Goal: Task Accomplishment & Management: Manage account settings

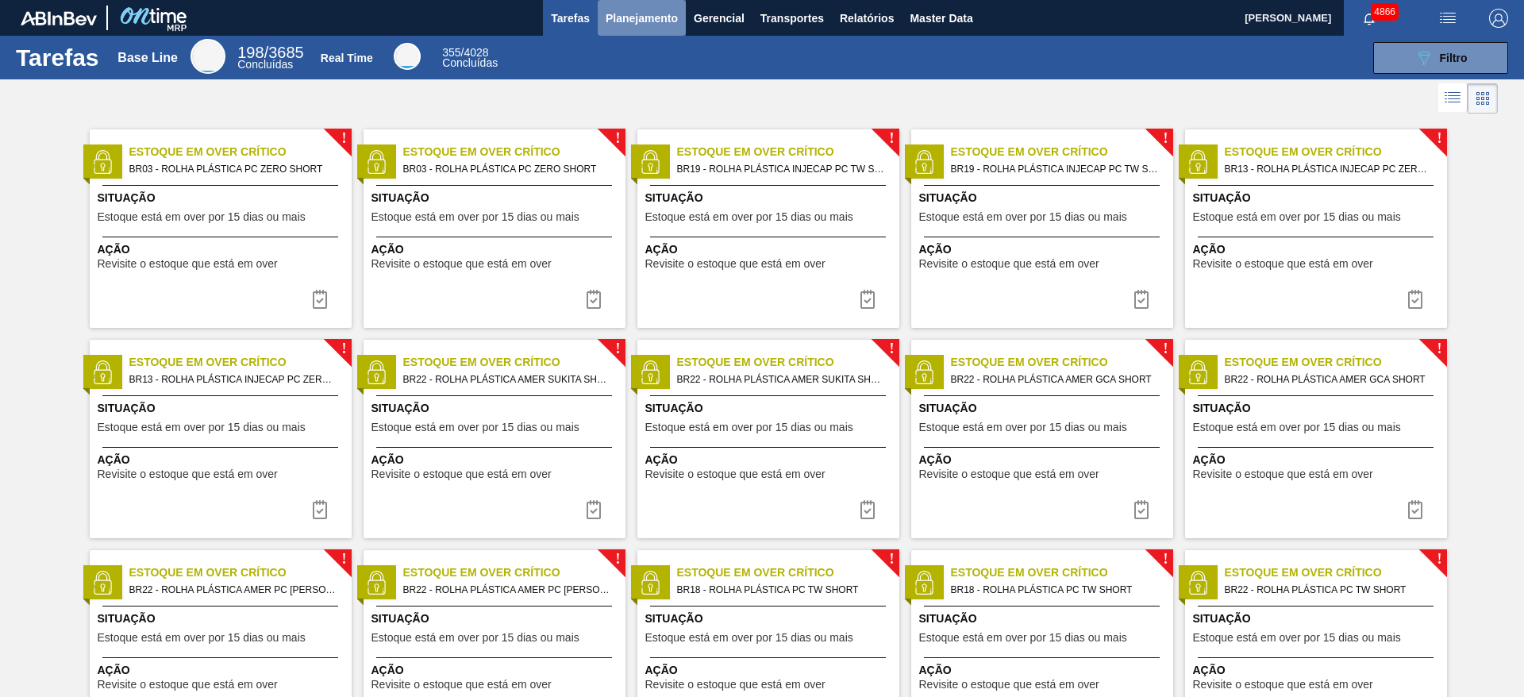
click at [649, 21] on span "Planejamento" at bounding box center [642, 18] width 72 height 19
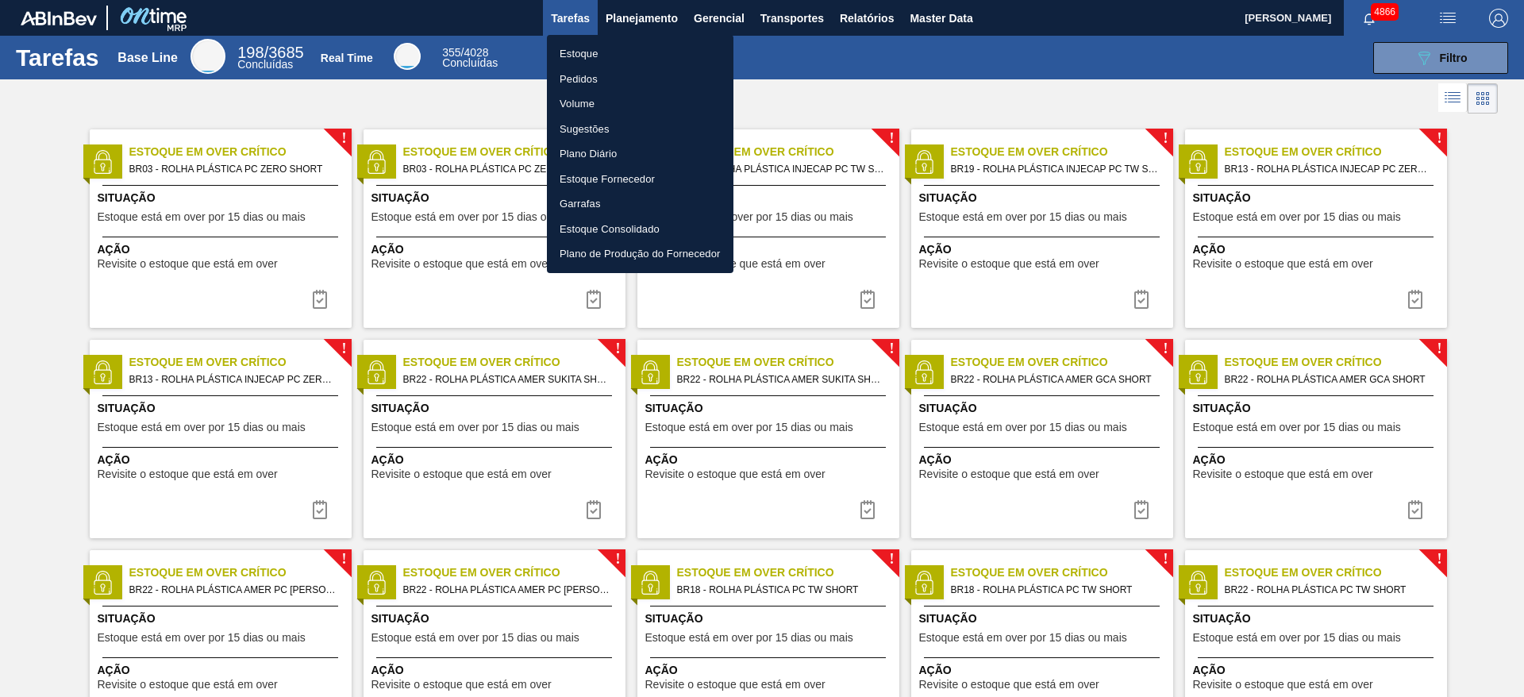
click at [595, 49] on li "Estoque" at bounding box center [640, 53] width 187 height 25
click at [592, 58] on li "Estoque" at bounding box center [640, 53] width 187 height 25
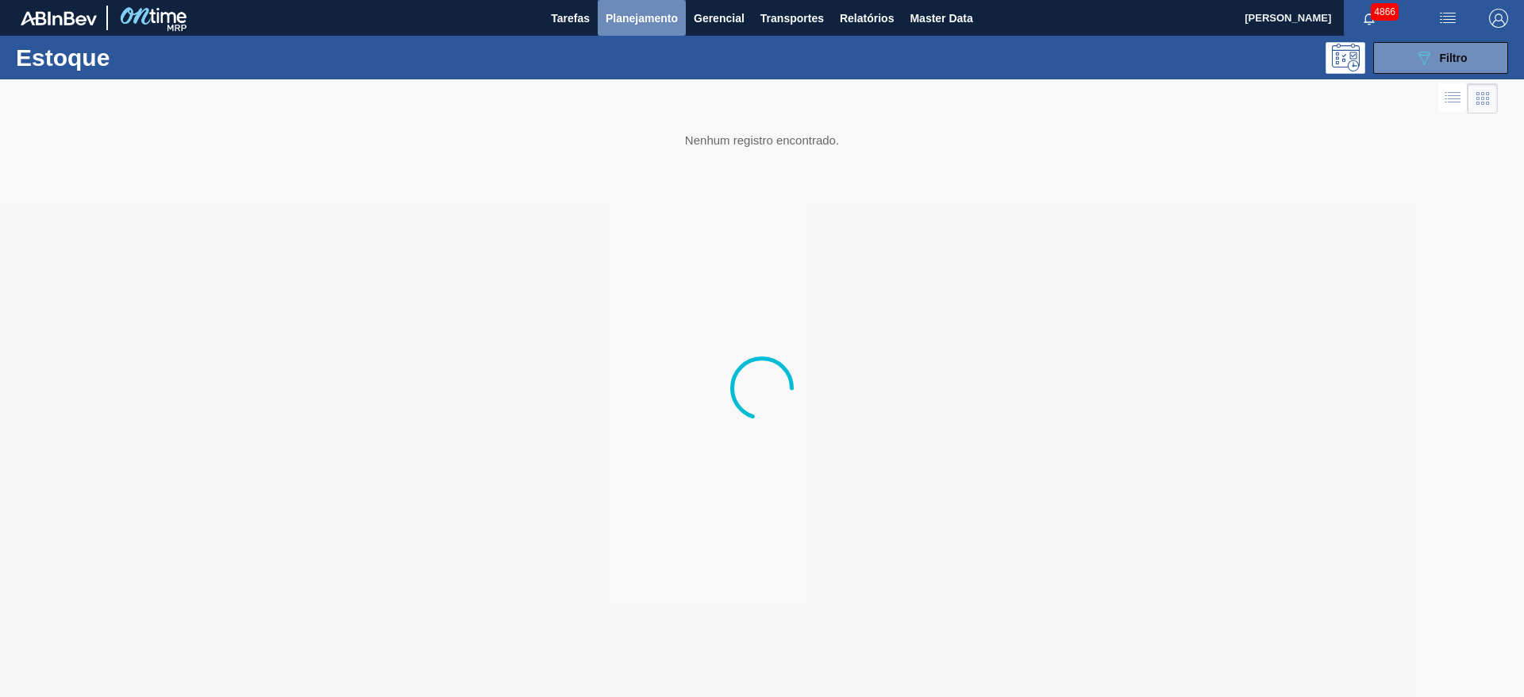
click at [617, 21] on span "Planejamento" at bounding box center [642, 18] width 72 height 19
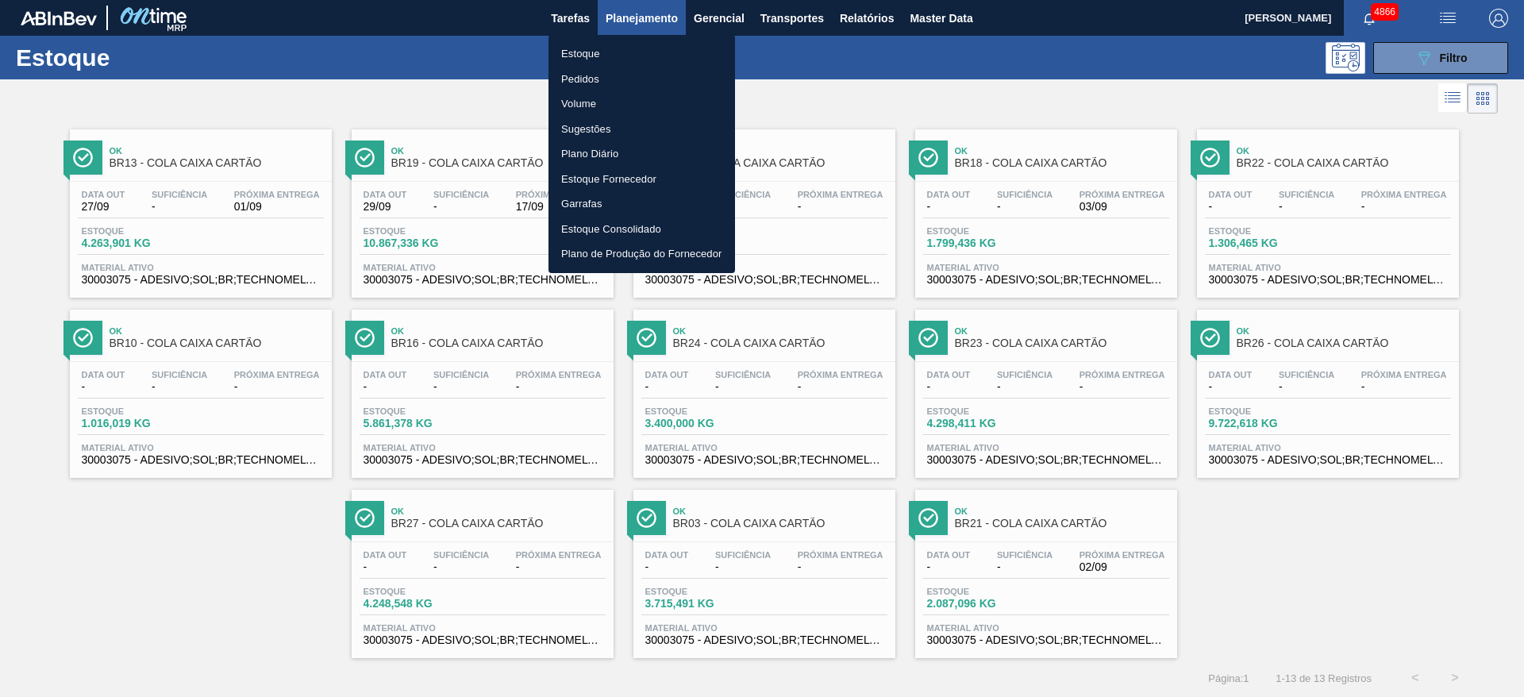
click at [613, 79] on li "Pedidos" at bounding box center [642, 79] width 187 height 25
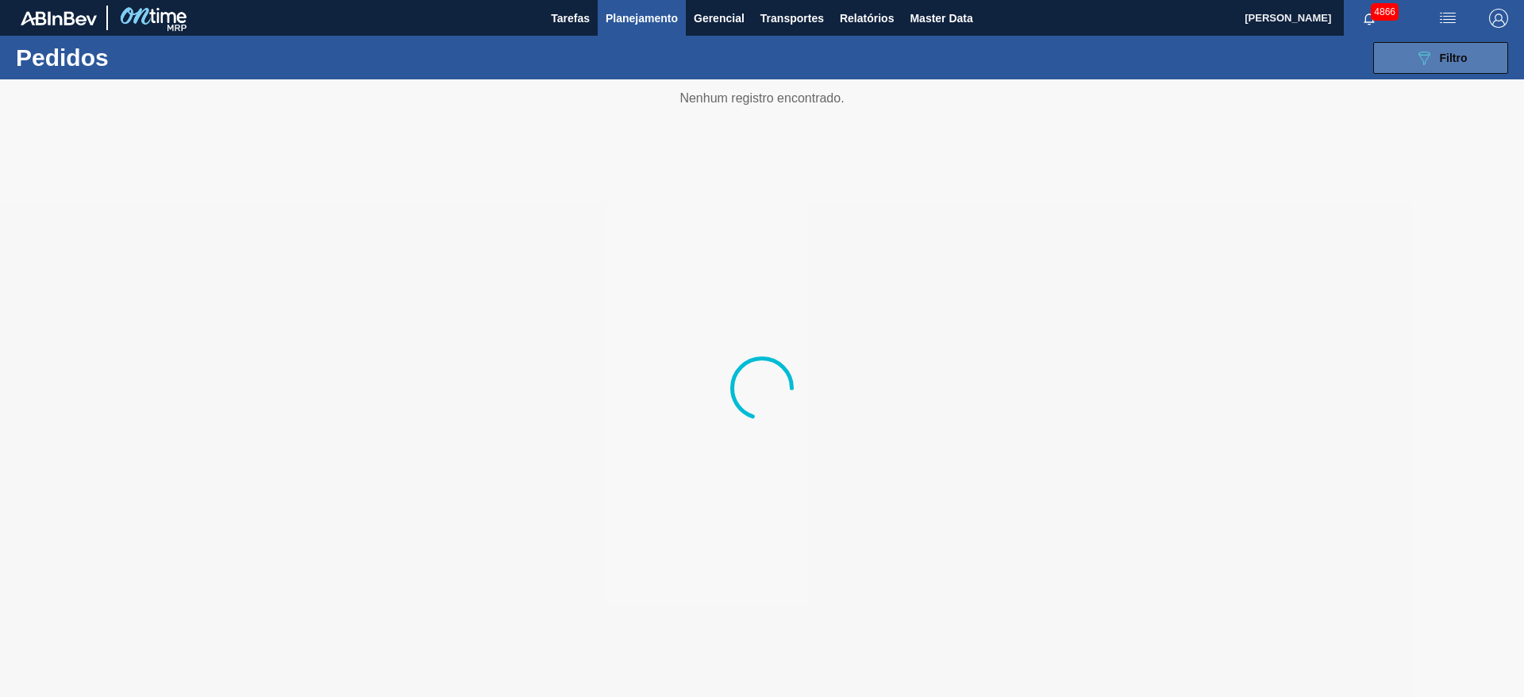
click at [1016, 52] on button "089F7B8B-B2A5-4AFE-B5C0-19BA573D28AC Filtro" at bounding box center [1441, 58] width 135 height 32
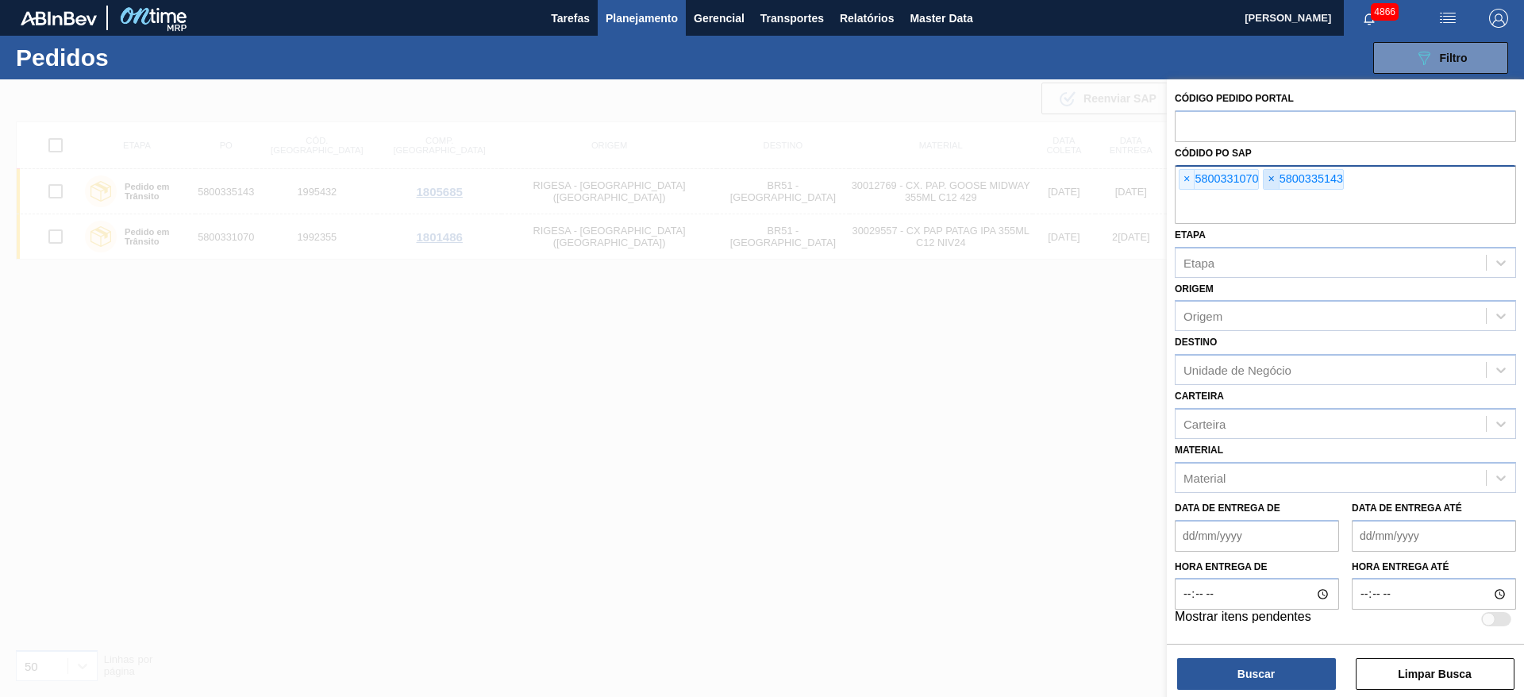
click at [1016, 179] on span "×" at bounding box center [1271, 179] width 15 height 19
click at [1016, 177] on span "×" at bounding box center [1187, 179] width 15 height 19
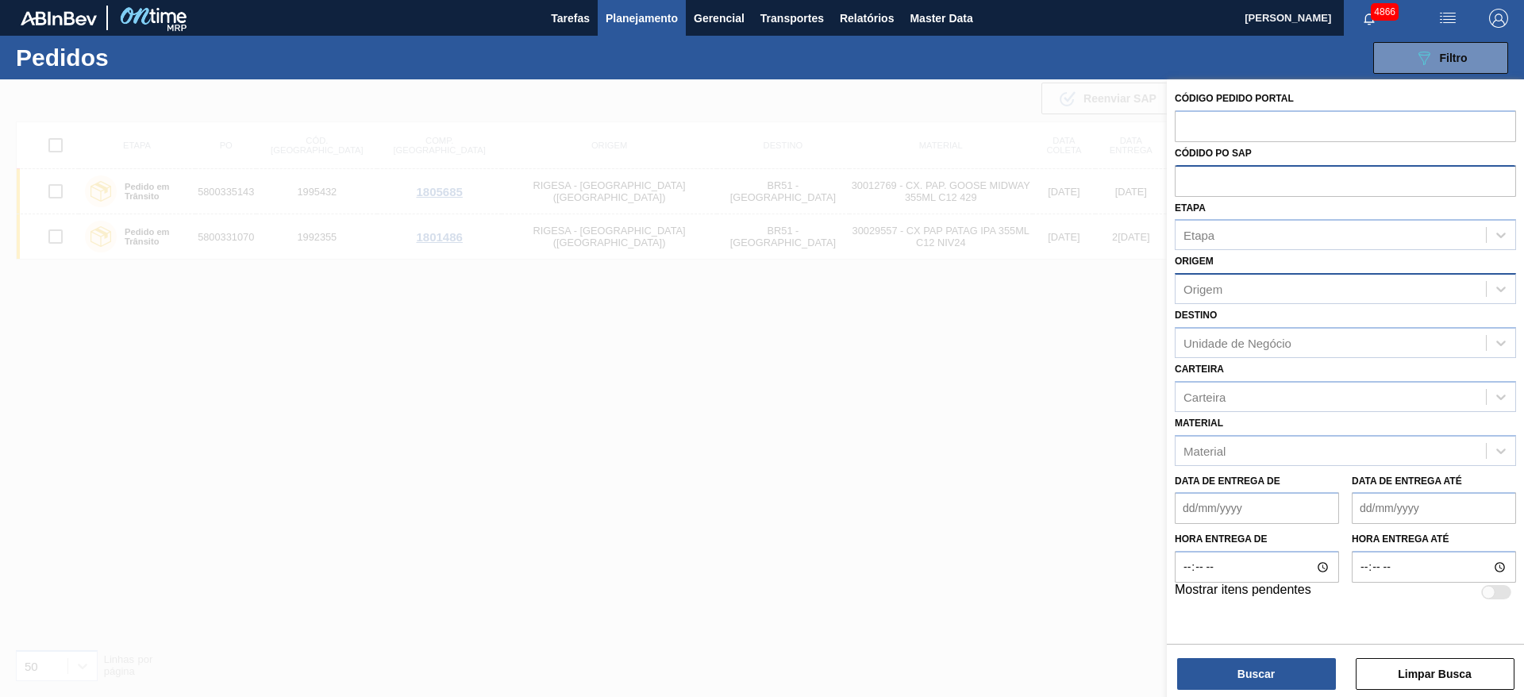
click at [1016, 300] on div "Origem" at bounding box center [1331, 289] width 310 height 23
type input "[PERSON_NAME]"
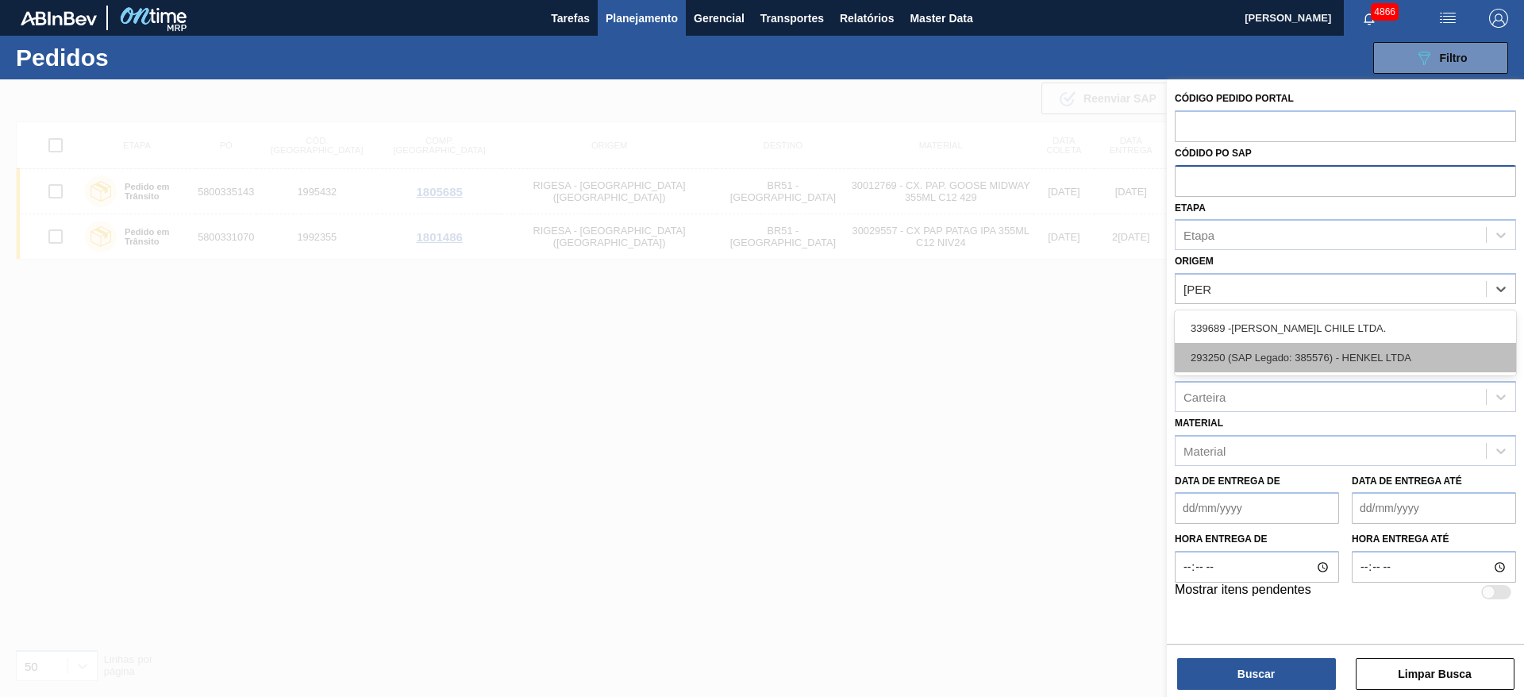
click at [1016, 349] on div "293250 (SAP Legado: 385576) - HENKEL LTDA" at bounding box center [1345, 357] width 341 height 29
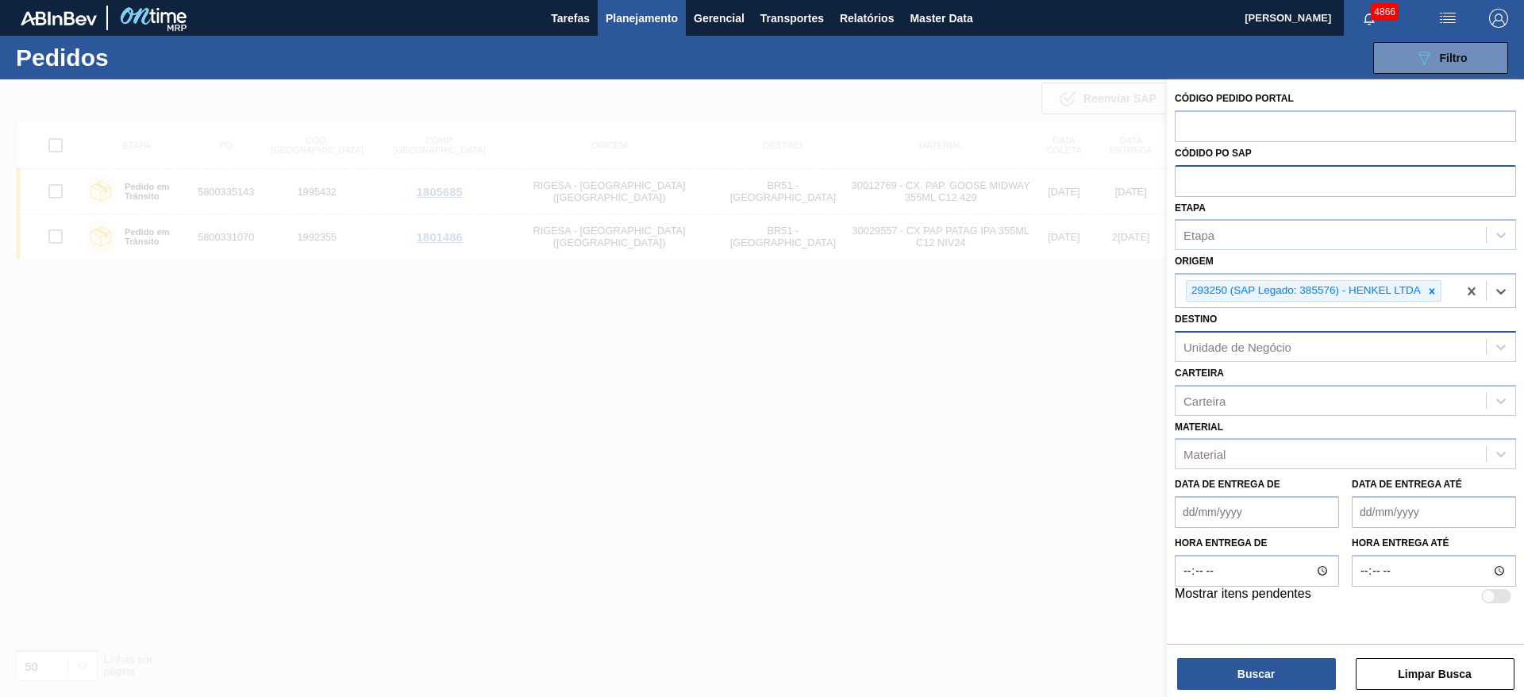
click at [1016, 348] on div "Unidade de Negócio" at bounding box center [1238, 346] width 108 height 13
type input "manau"
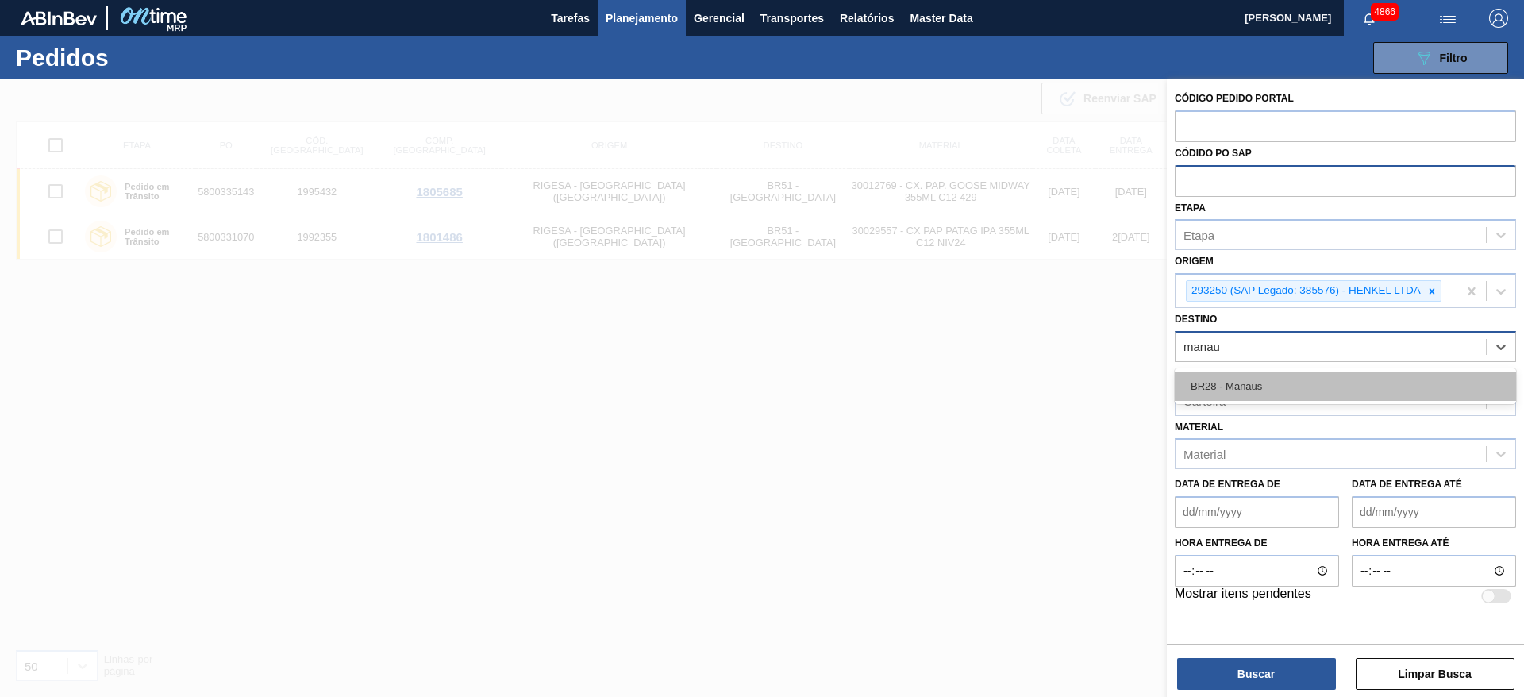
click at [1016, 379] on div "BR28 - Manaus" at bounding box center [1345, 386] width 341 height 29
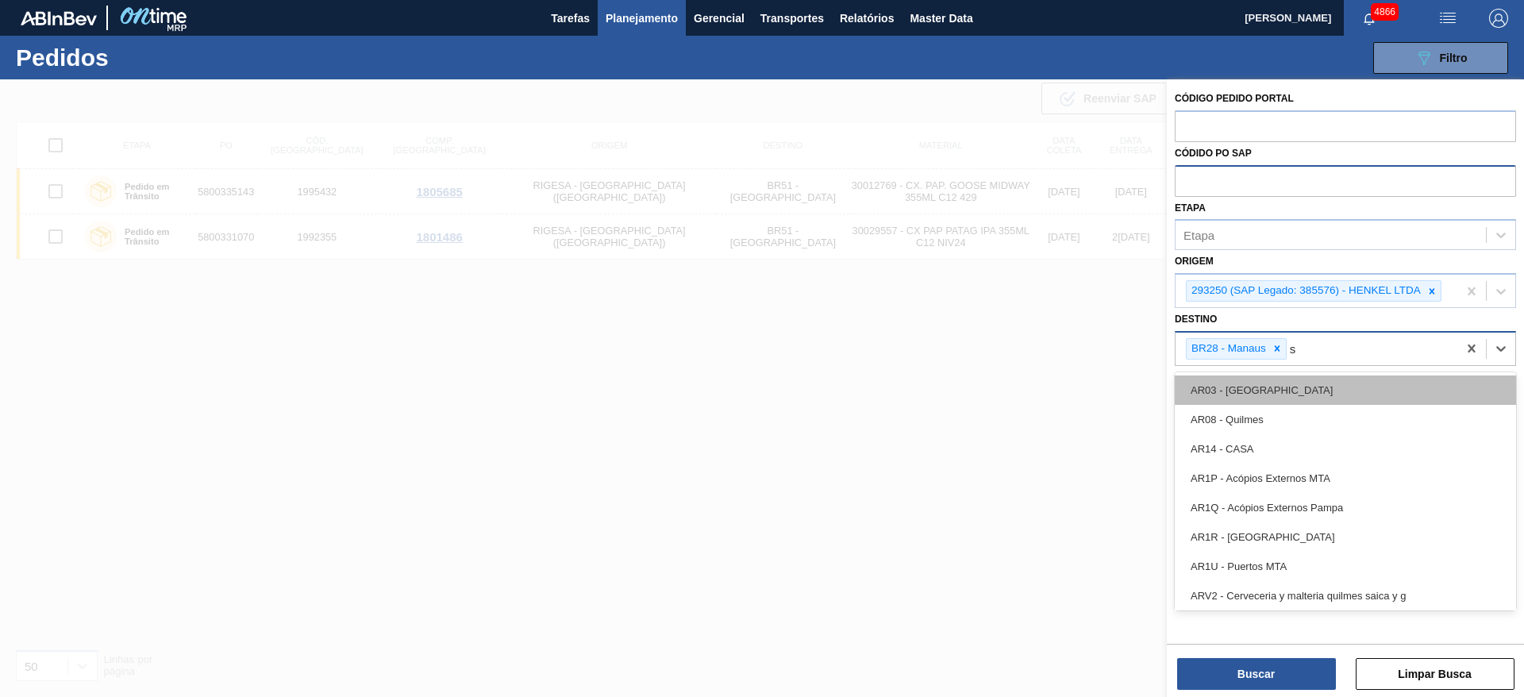
type input "sã"
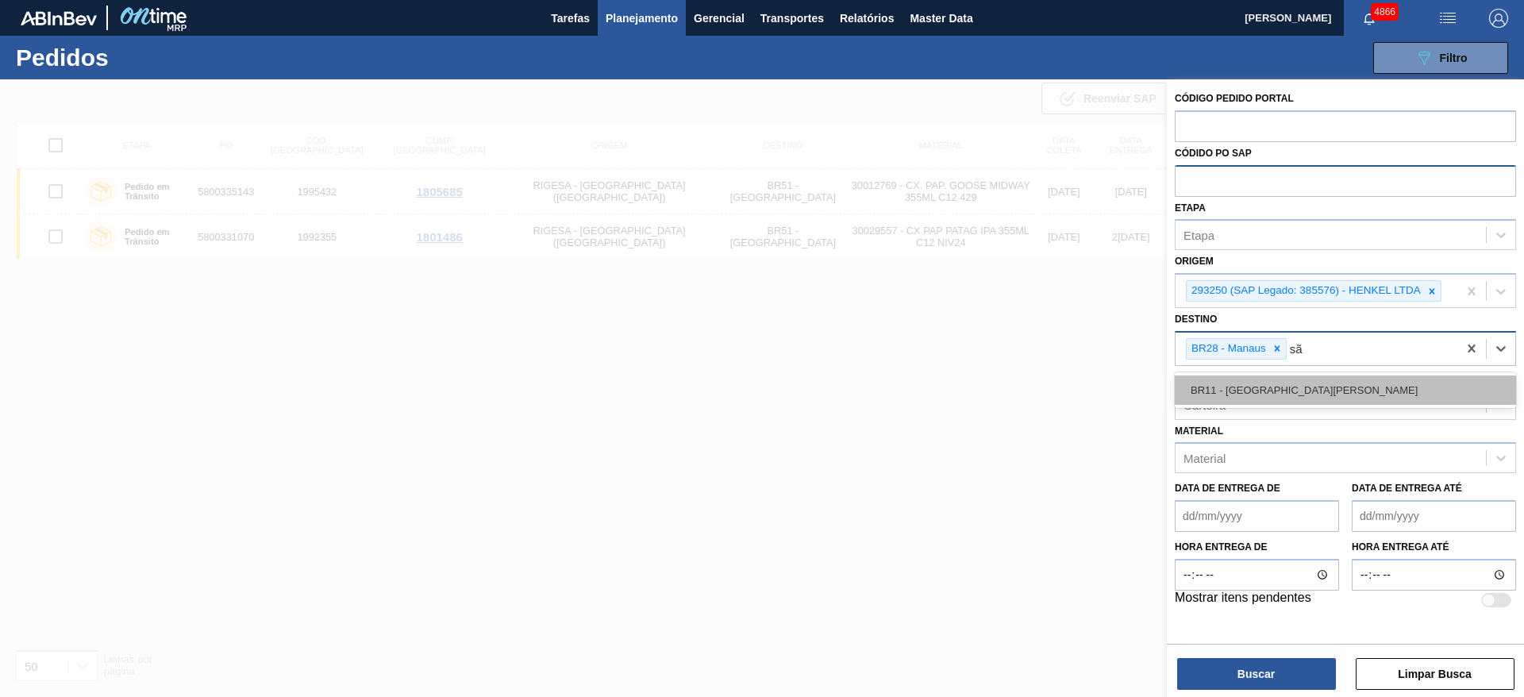
click at [1016, 379] on div "BR11 - [GEOGRAPHIC_DATA][PERSON_NAME]" at bounding box center [1345, 390] width 341 height 29
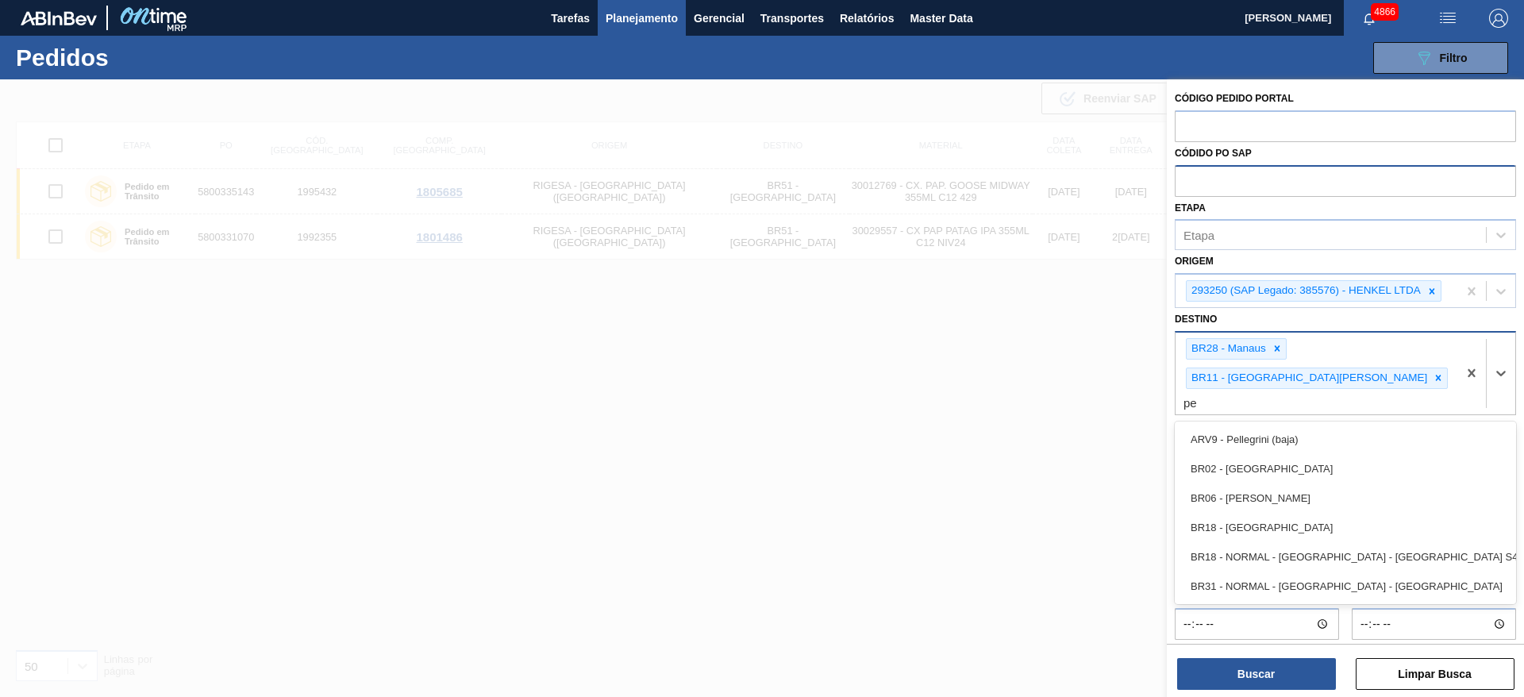
type input "per"
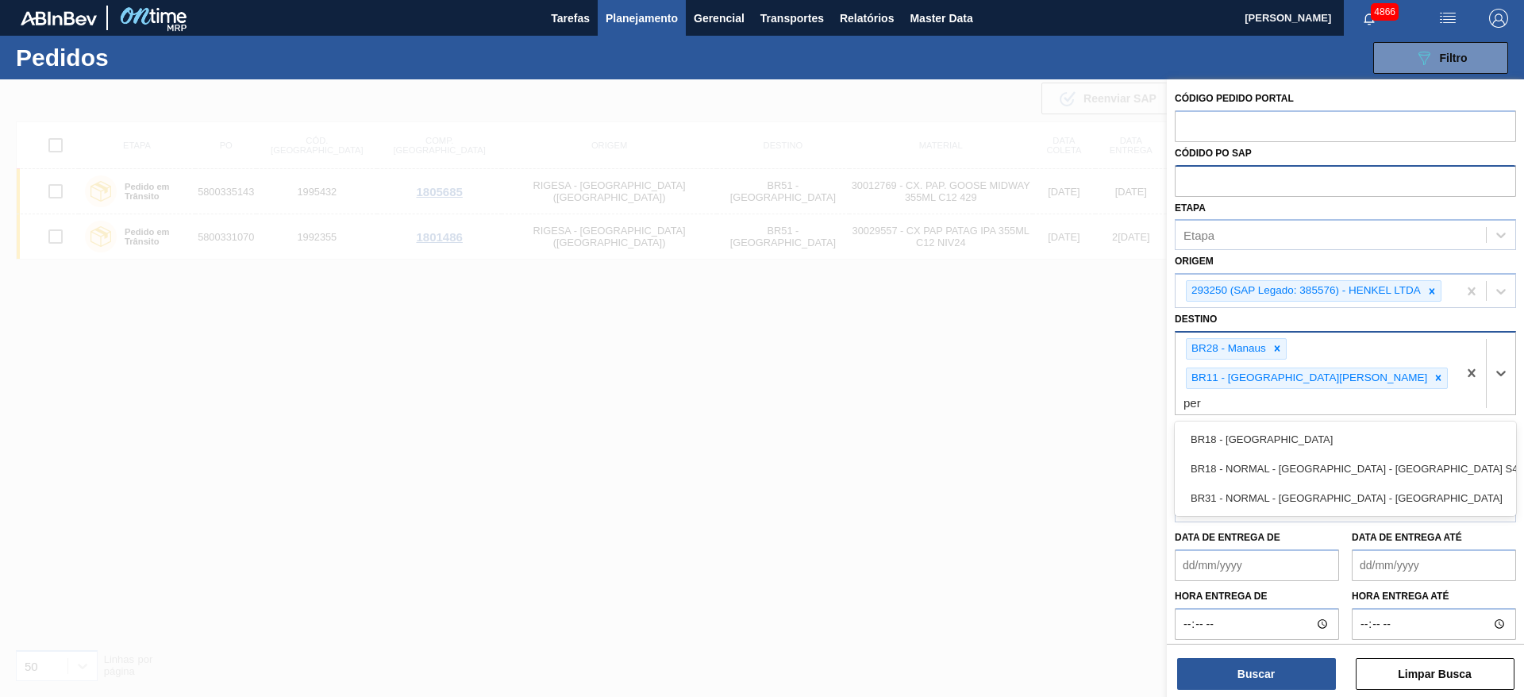
click at [1016, 425] on div "BR18 - [GEOGRAPHIC_DATA]" at bounding box center [1345, 439] width 341 height 29
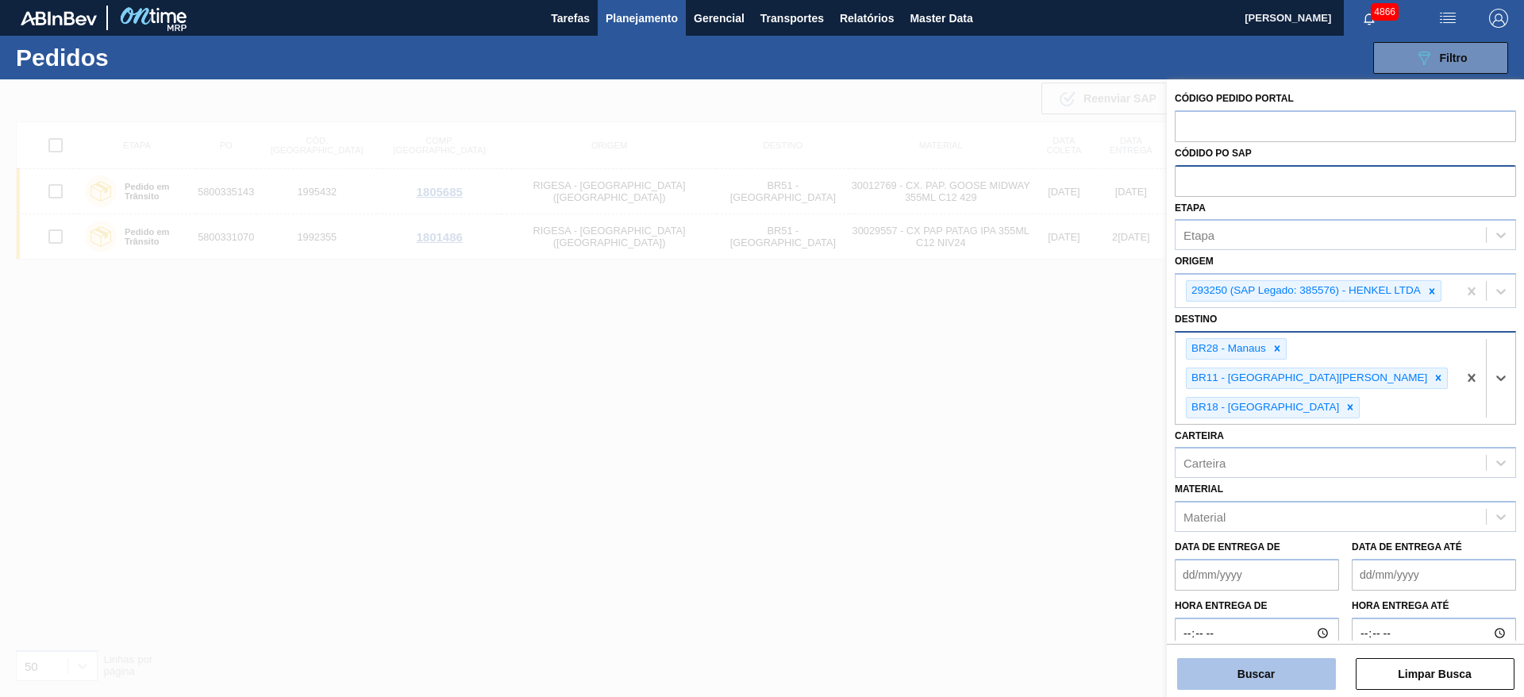
click at [1016, 464] on button "Buscar" at bounding box center [1257, 674] width 159 height 32
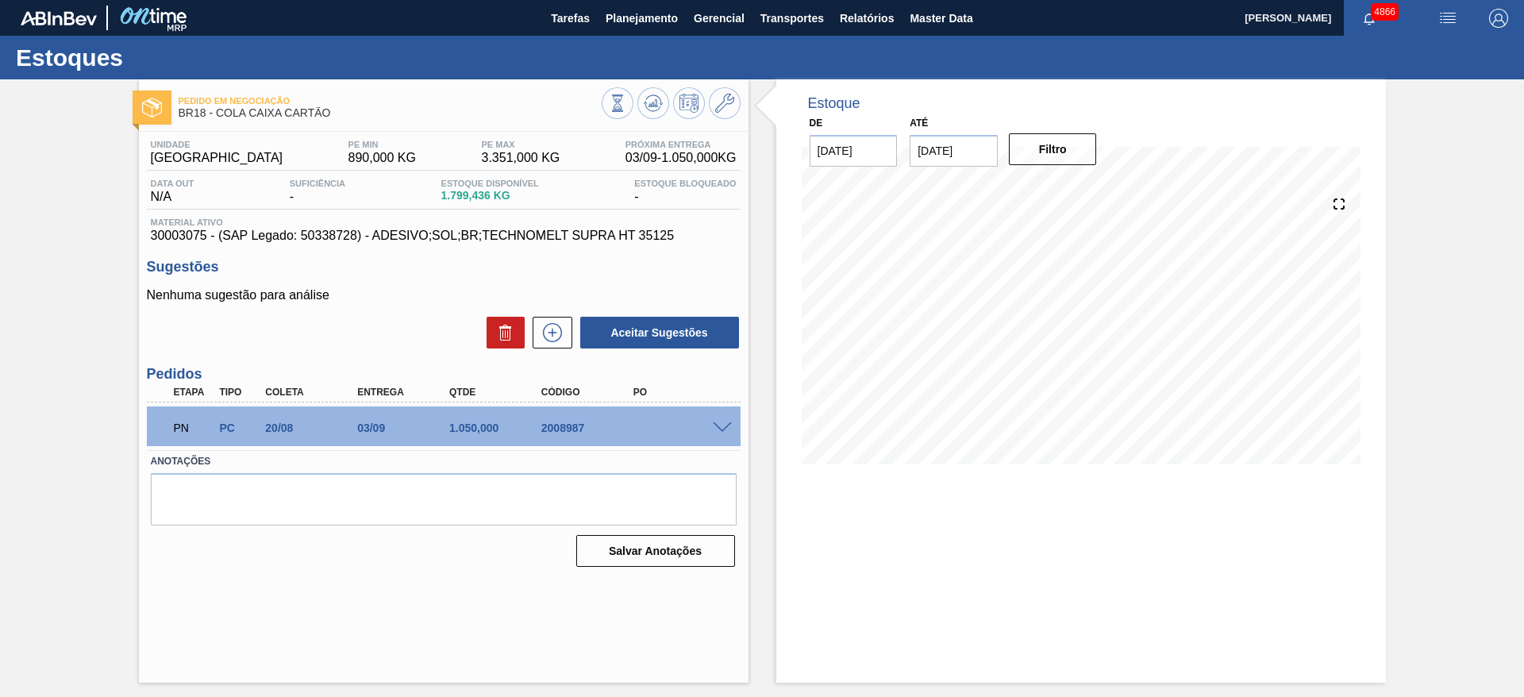
click at [720, 427] on span at bounding box center [722, 428] width 19 height 12
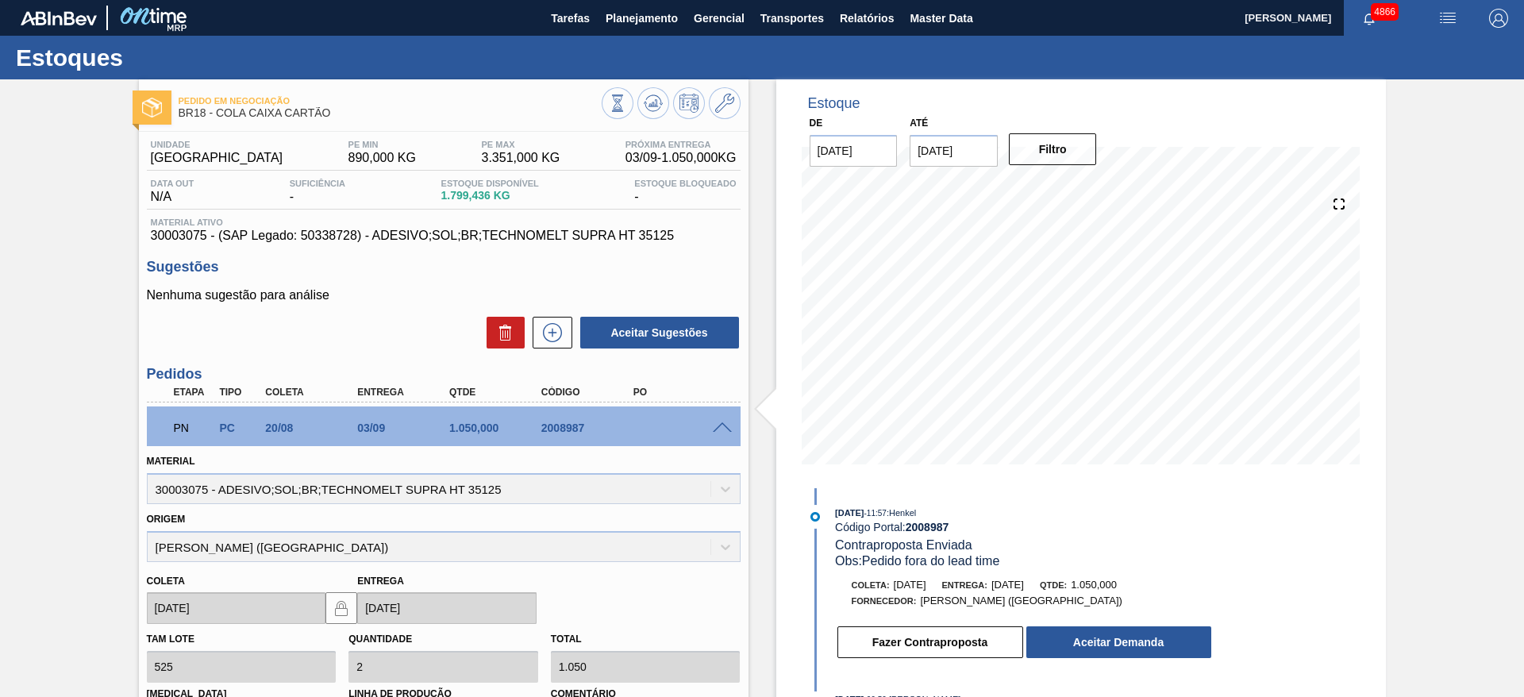
scroll to position [10, 0]
click at [1139, 627] on button "Aceitar Demanda" at bounding box center [1119, 639] width 185 height 32
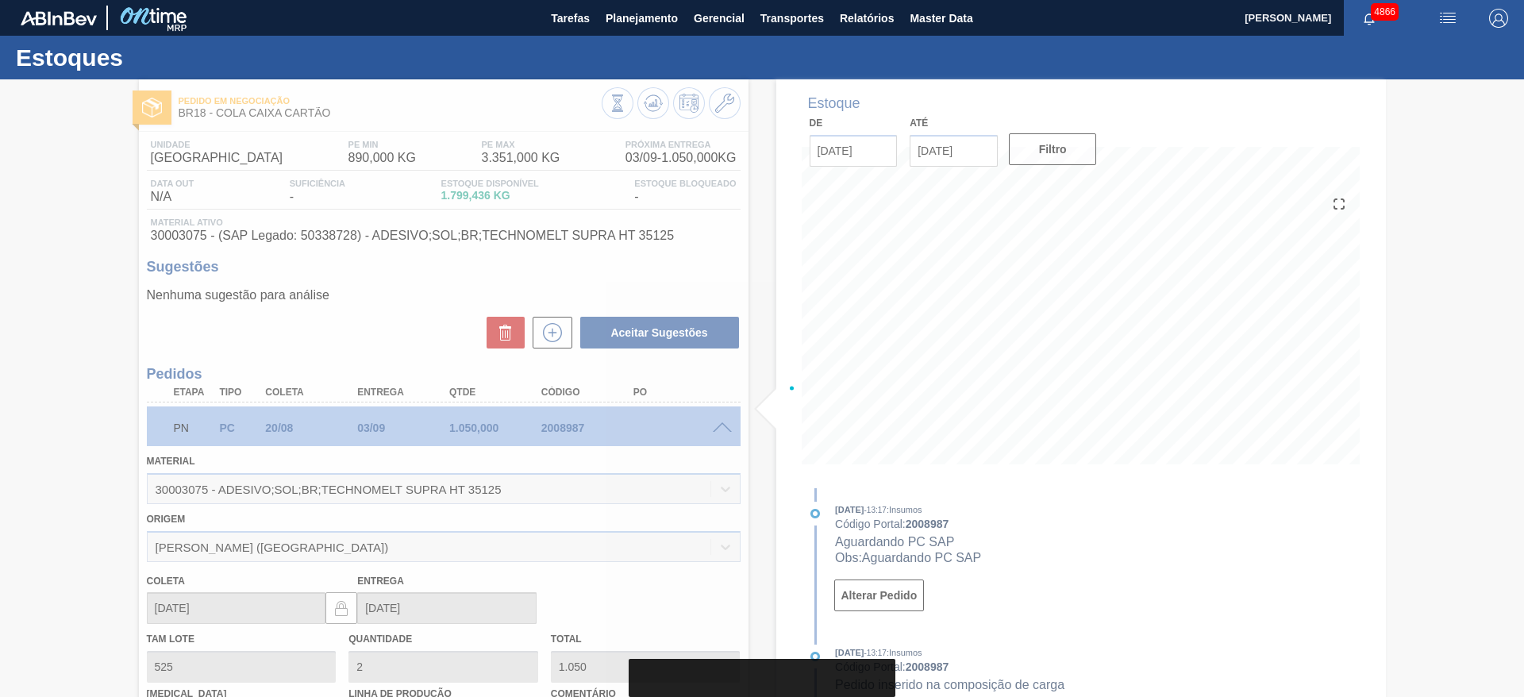
scroll to position [364, 0]
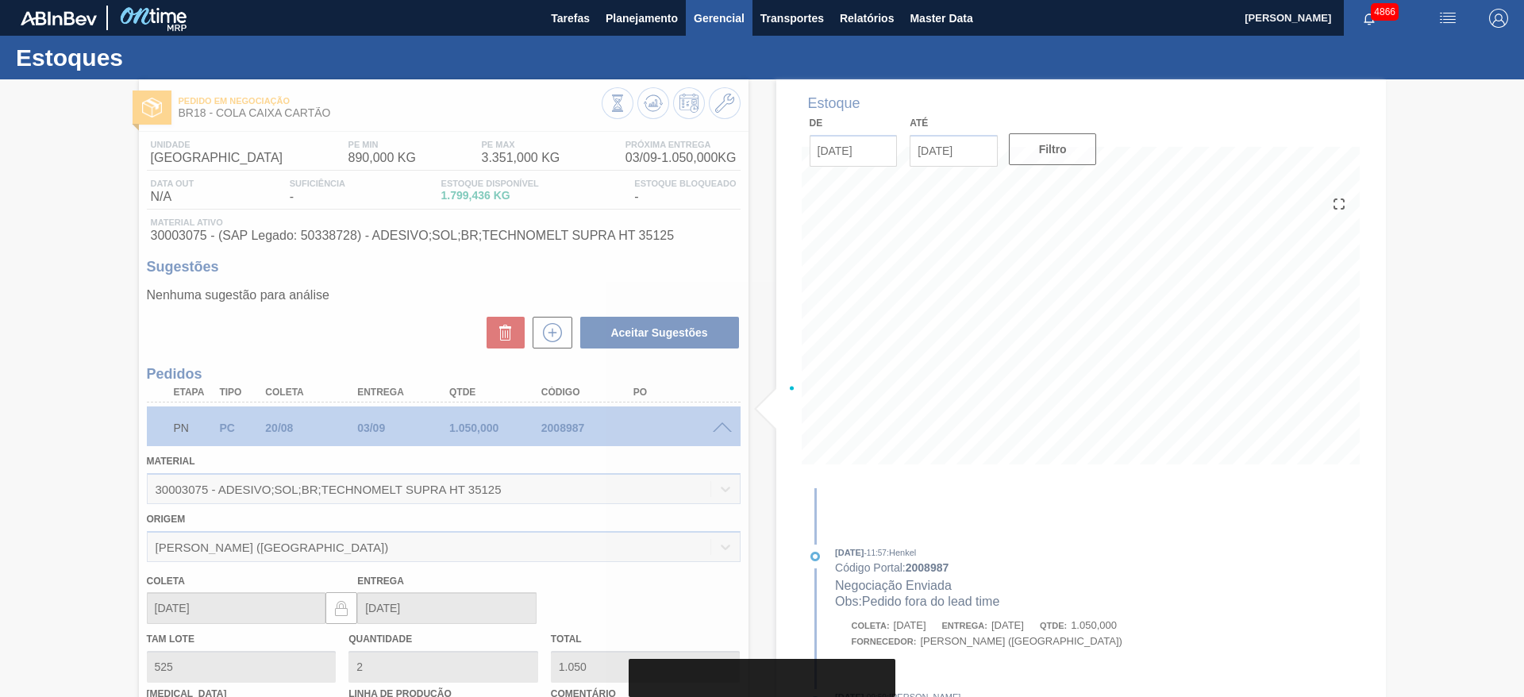
type input "[DATE]"
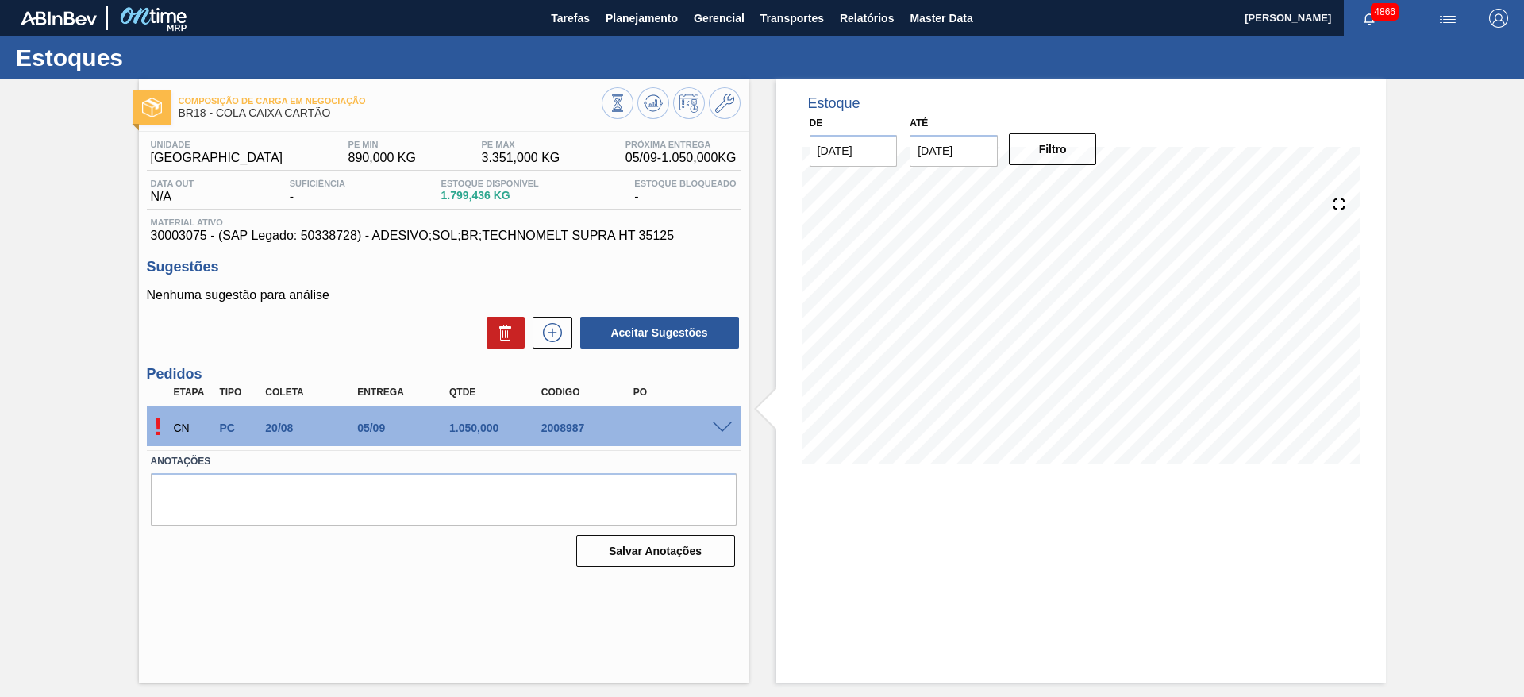
click at [718, 425] on span at bounding box center [722, 428] width 19 height 12
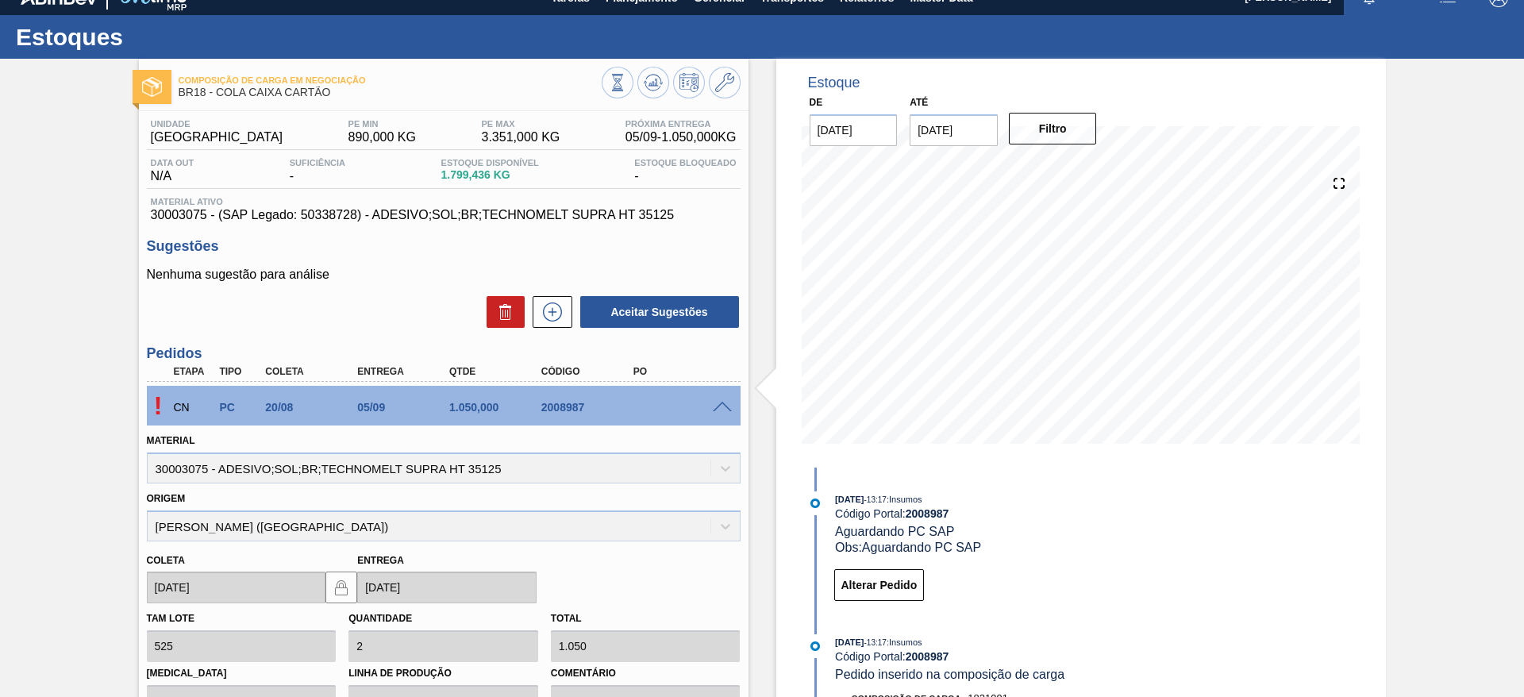
scroll to position [0, 0]
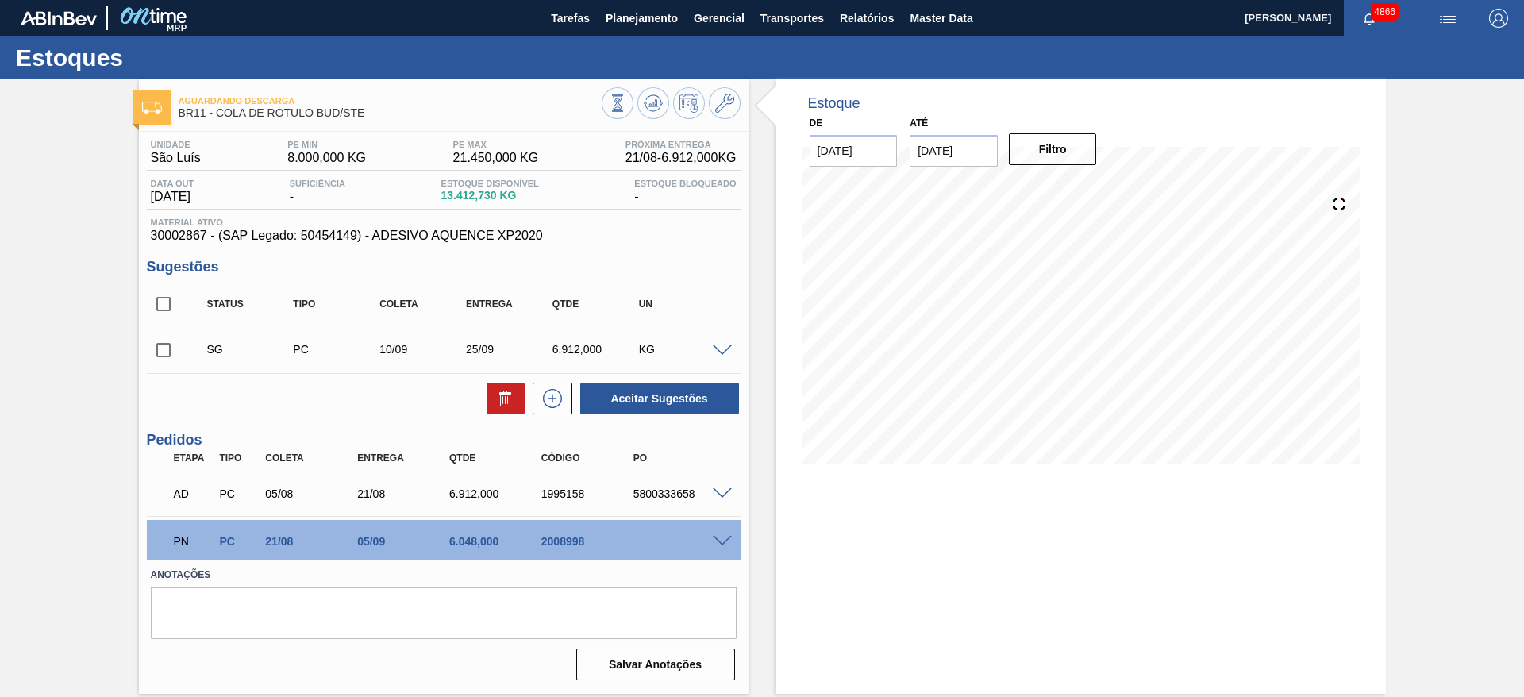
click at [723, 538] on span at bounding box center [722, 542] width 19 height 12
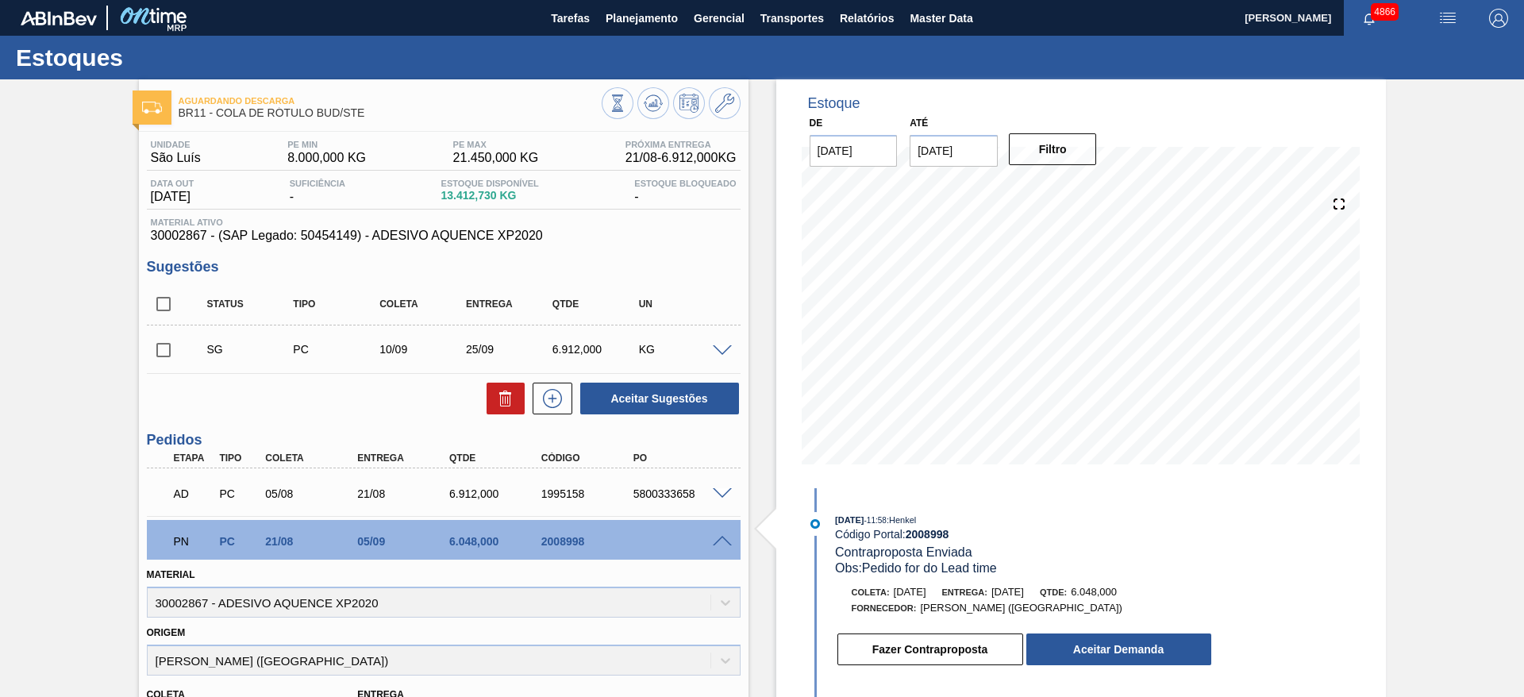
click at [1076, 632] on div "Fazer Contraproposta Aceitar Demanda" at bounding box center [1024, 649] width 377 height 35
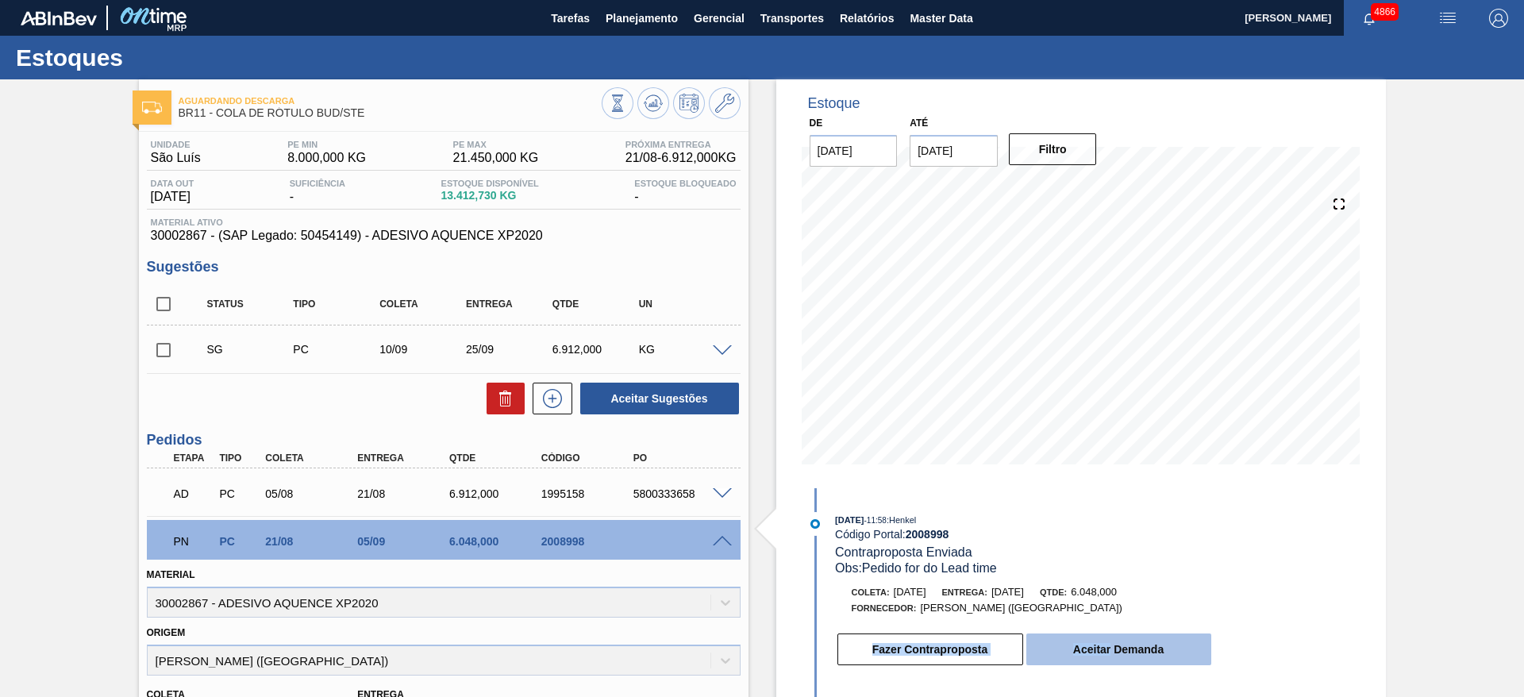
drag, startPoint x: 1076, startPoint y: 631, endPoint x: 1075, endPoint y: 644, distance: 12.7
click at [1075, 642] on div "Fazer Contraproposta Aceitar Demanda" at bounding box center [1024, 649] width 377 height 35
click at [1075, 647] on button "Aceitar Demanda" at bounding box center [1119, 650] width 185 height 32
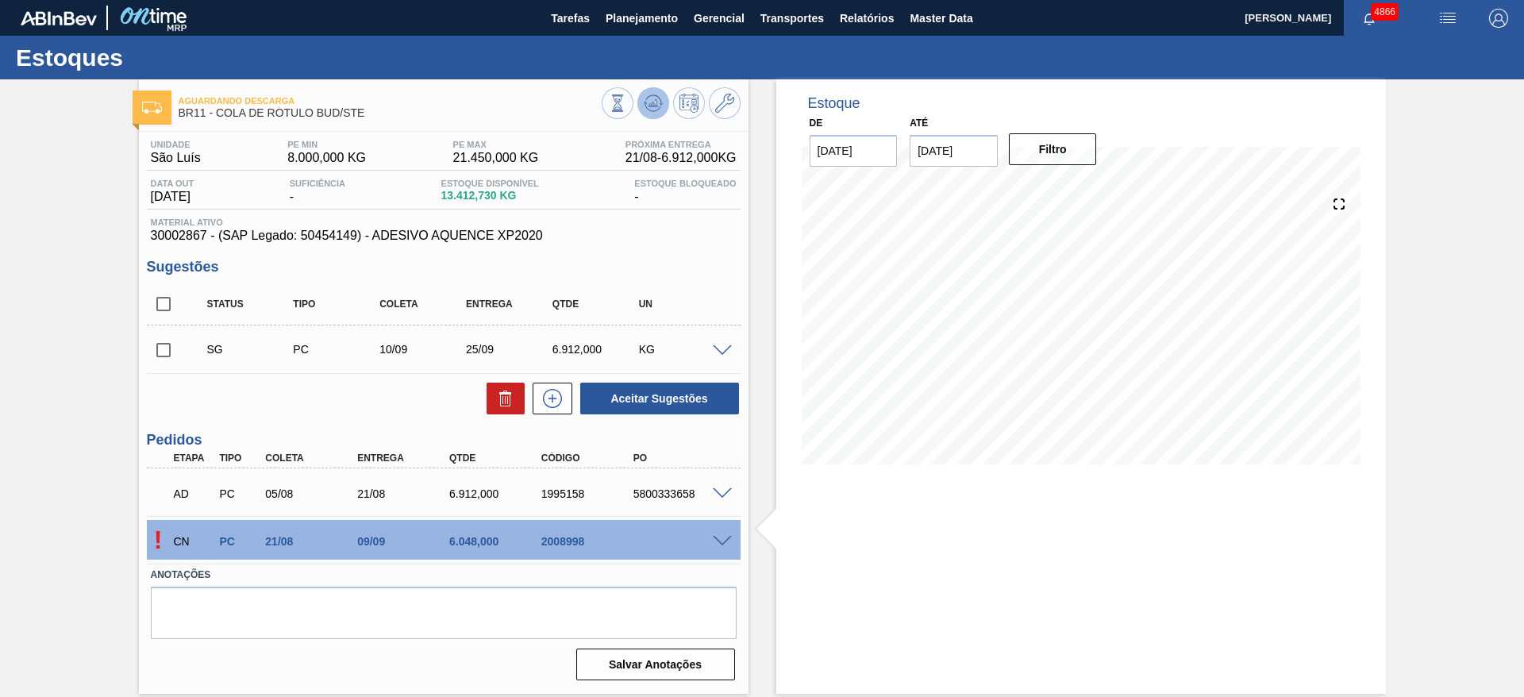
click at [626, 111] on icon at bounding box center [617, 102] width 17 height 17
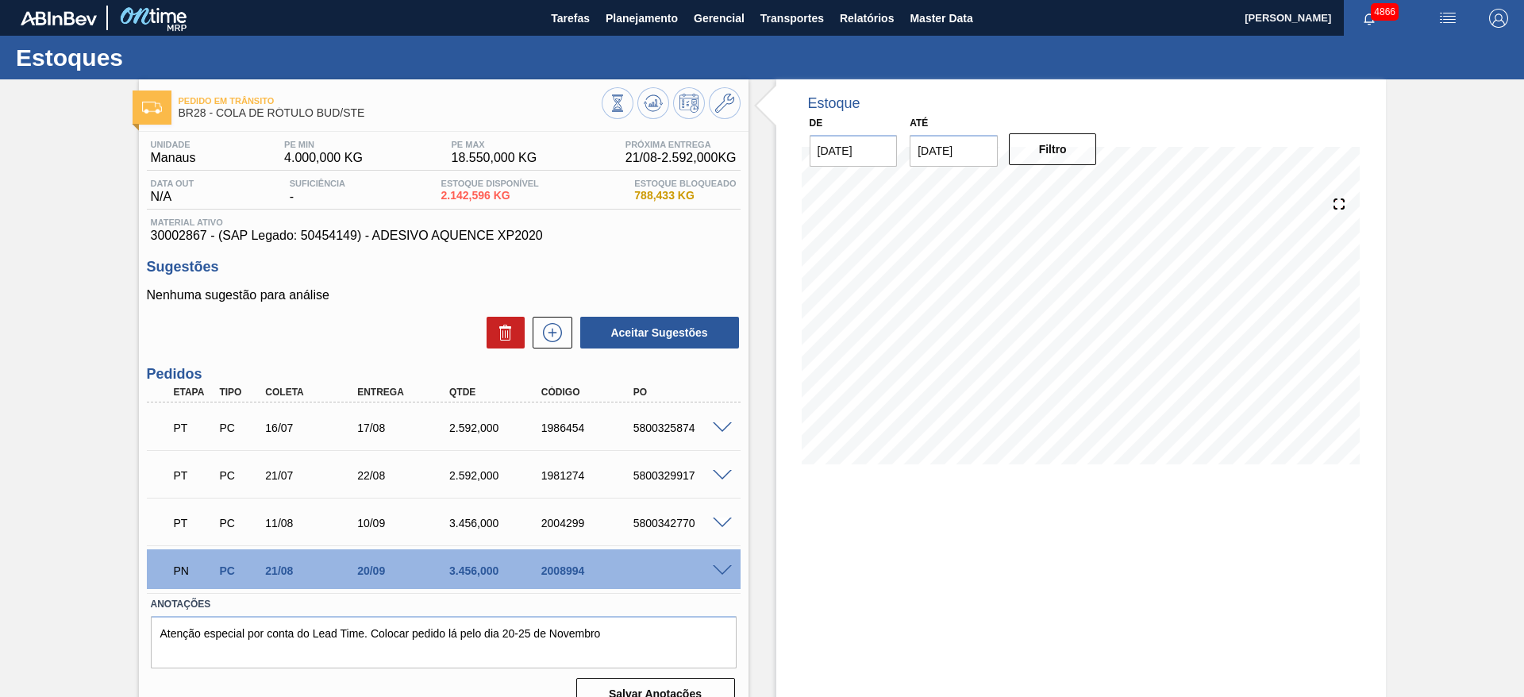
click at [717, 568] on span at bounding box center [722, 571] width 19 height 12
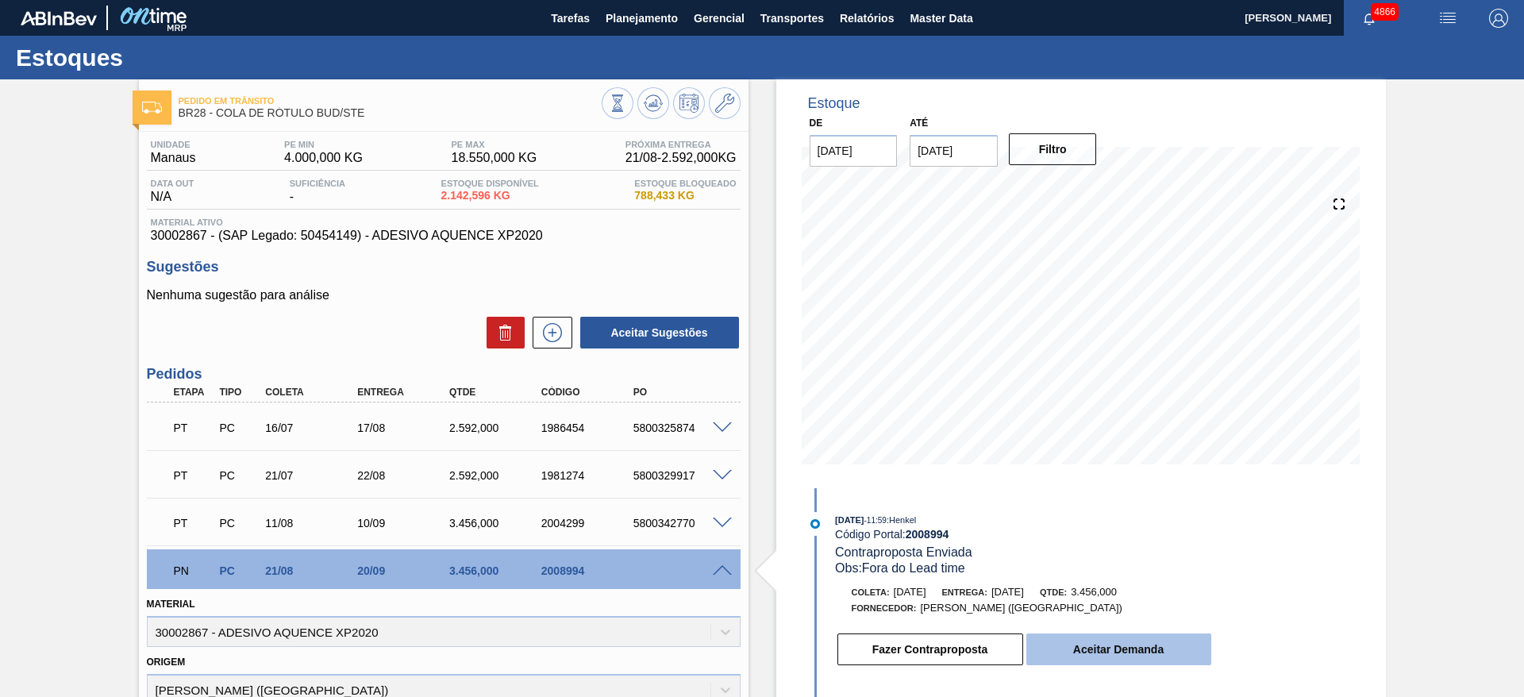
click at [1098, 642] on button "Aceitar Demanda" at bounding box center [1119, 650] width 185 height 32
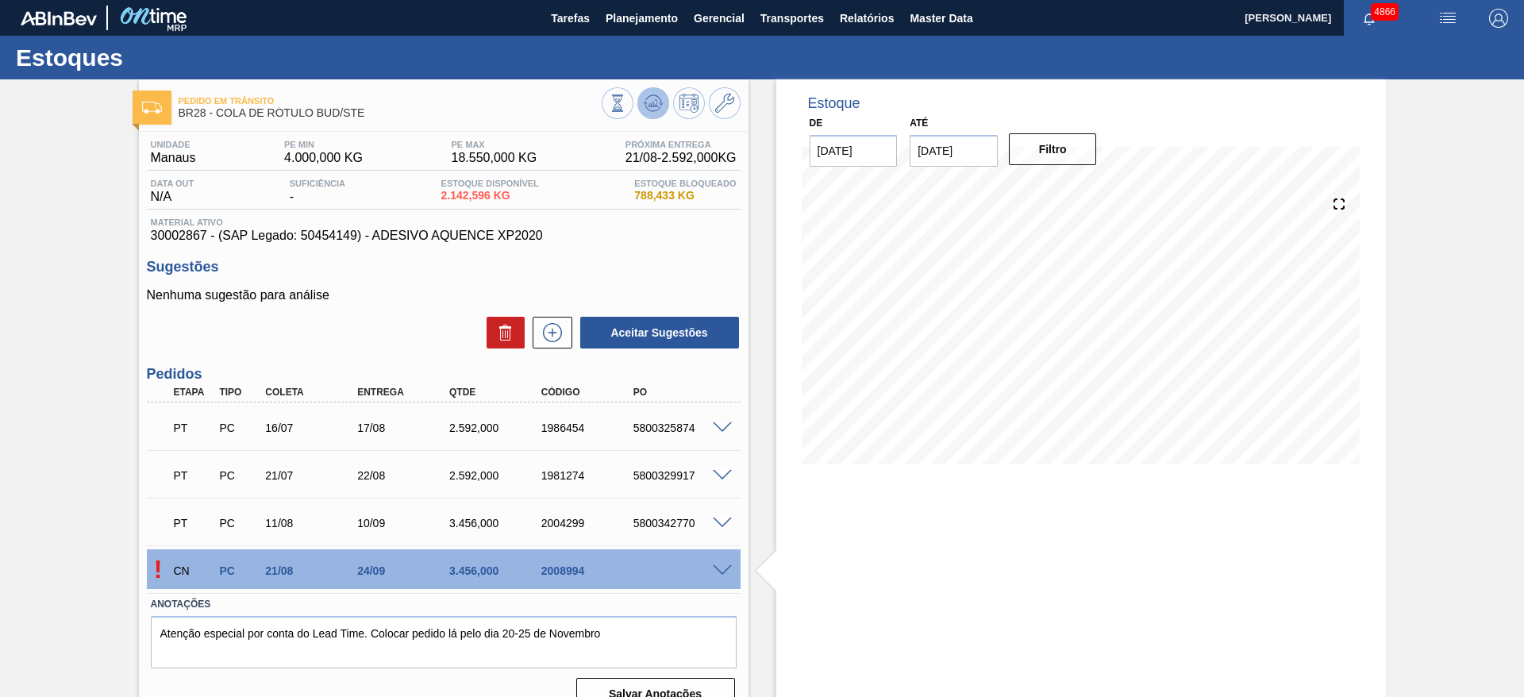
click at [626, 94] on icon at bounding box center [617, 102] width 17 height 17
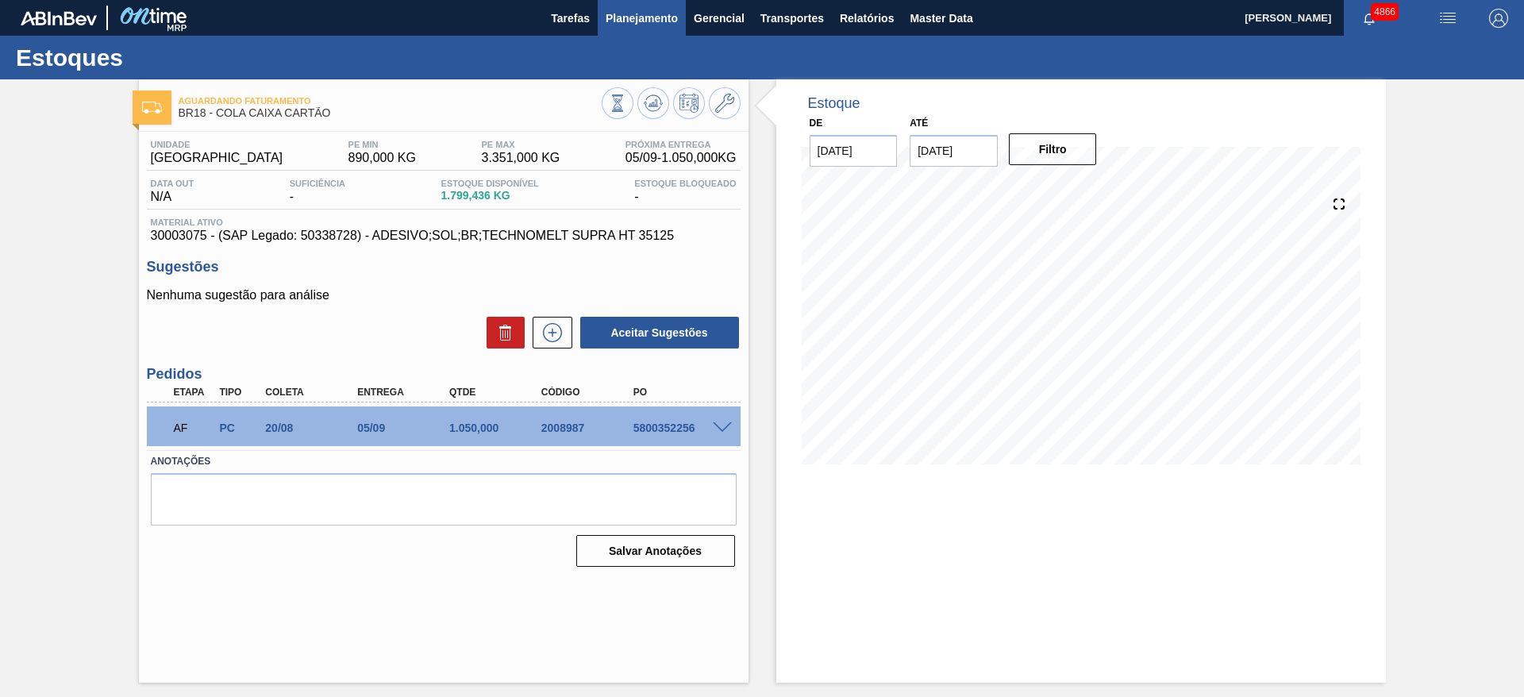
click at [642, 23] on span "Planejamento" at bounding box center [642, 18] width 72 height 19
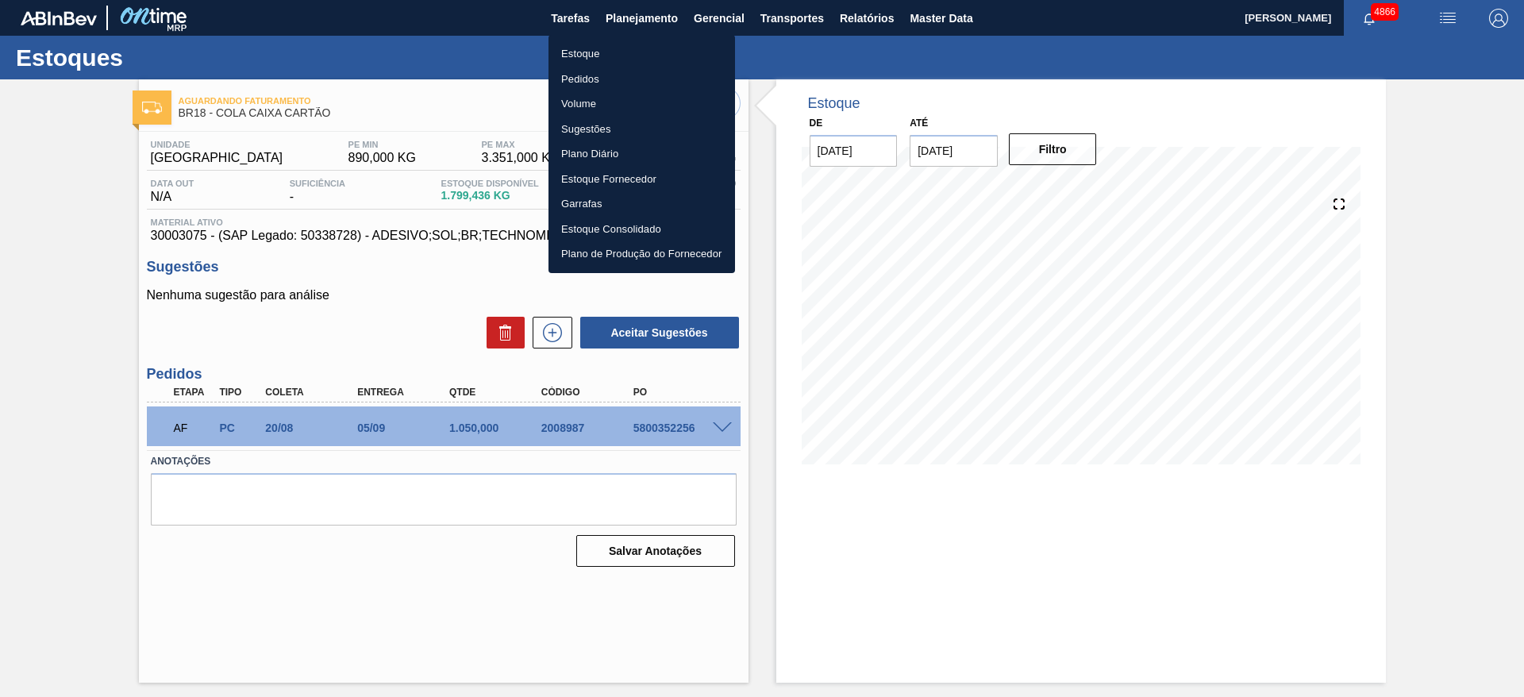
click at [634, 52] on li "Estoque" at bounding box center [642, 53] width 187 height 25
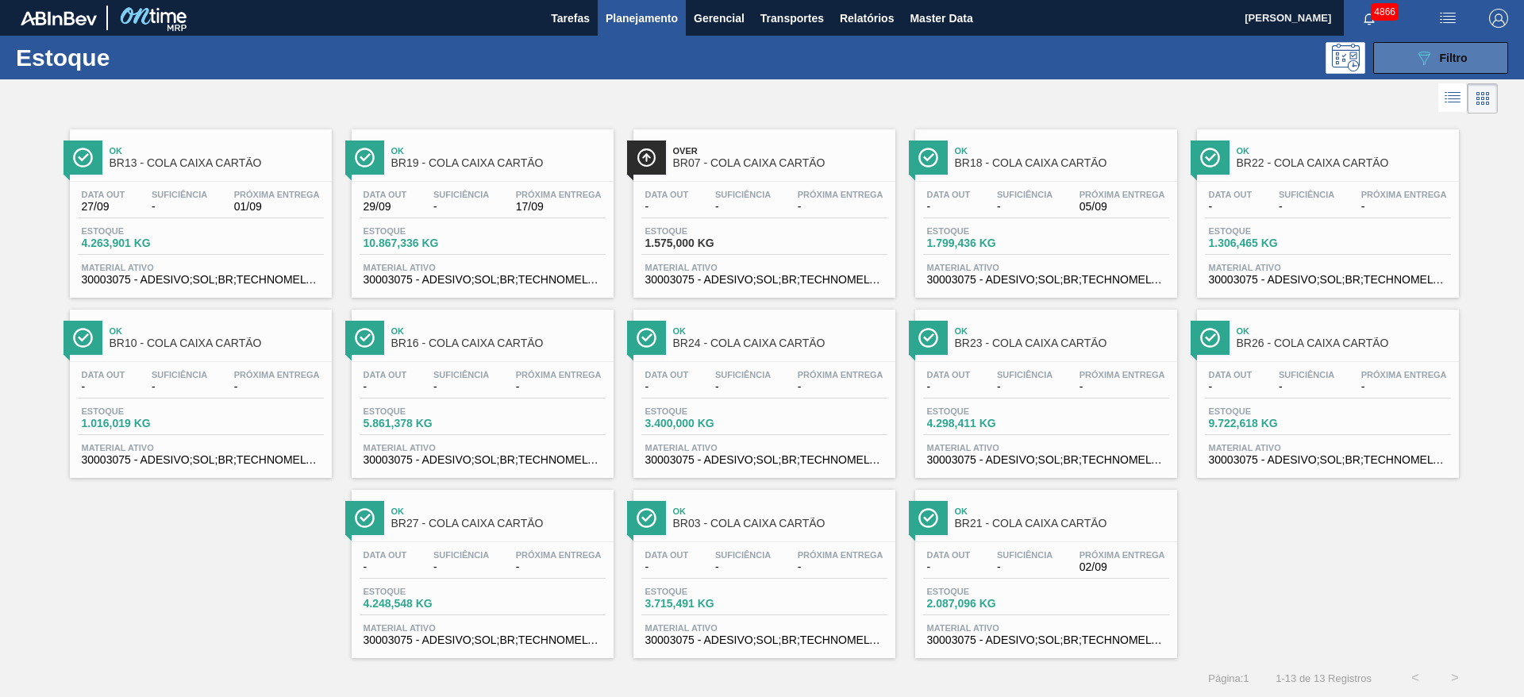
click at [1428, 59] on icon "089F7B8B-B2A5-4AFE-B5C0-19BA573D28AC" at bounding box center [1424, 57] width 19 height 19
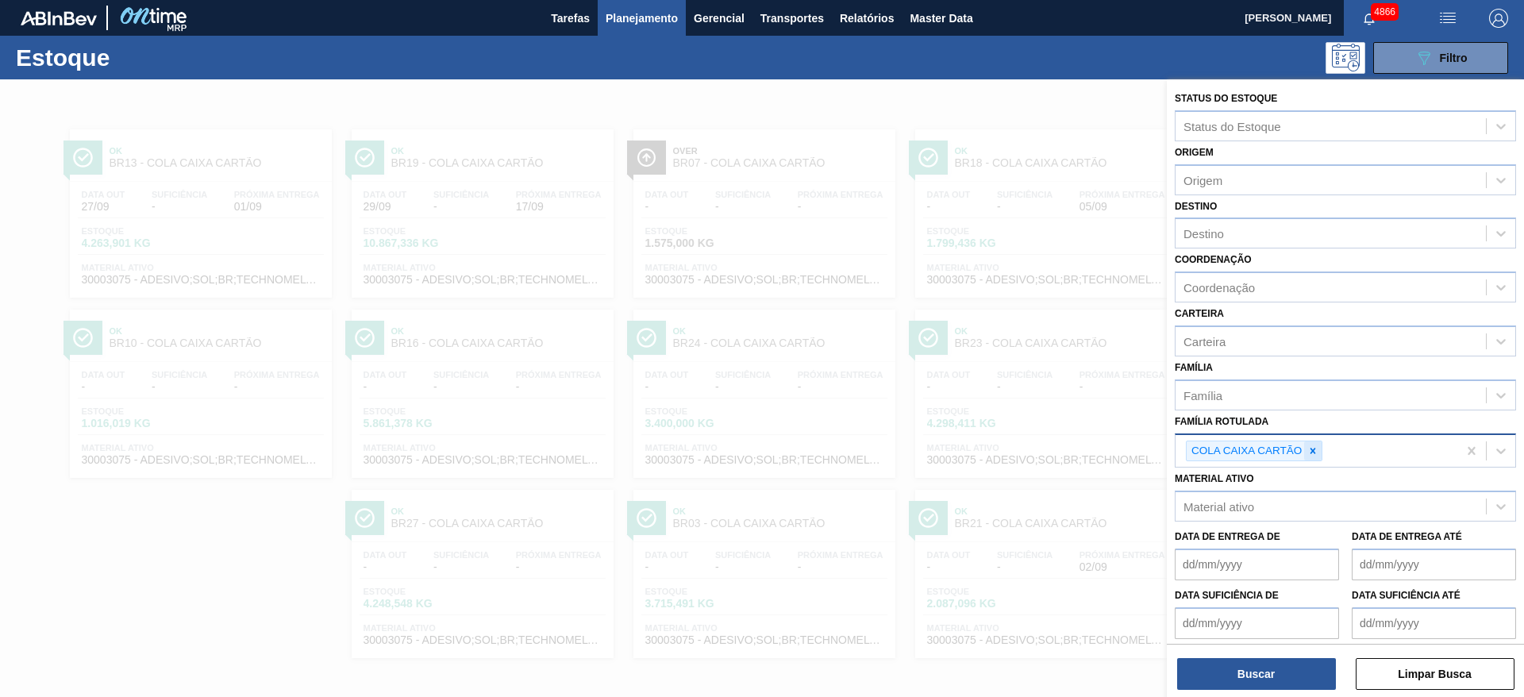
click at [1318, 452] on icon at bounding box center [1313, 450] width 11 height 11
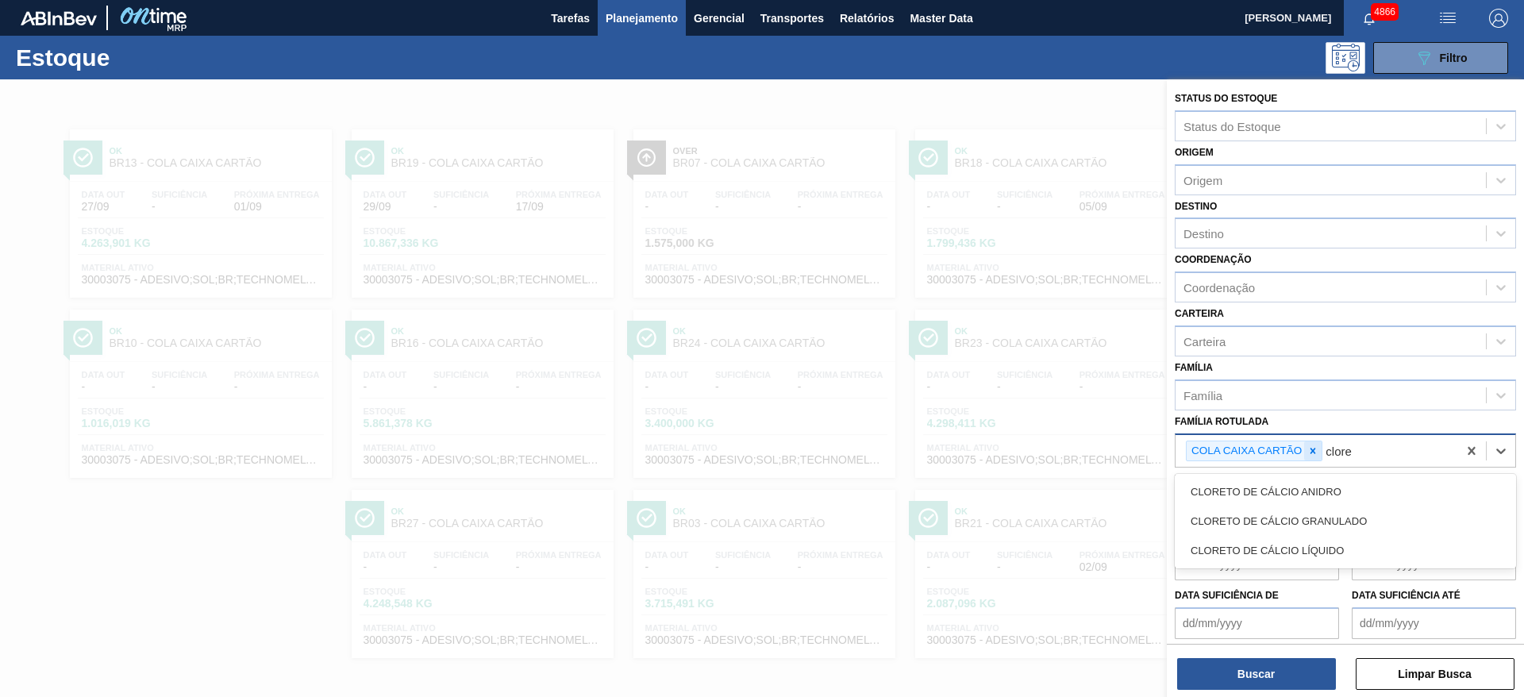
click at [1311, 451] on icon at bounding box center [1313, 450] width 11 height 11
type Rotulada "clore"
click at [1440, 426] on div "Família Rotulada option COLA CAIXA CARTÃO, deselected. option CLORETO DE CÁLCIO…" at bounding box center [1345, 437] width 341 height 54
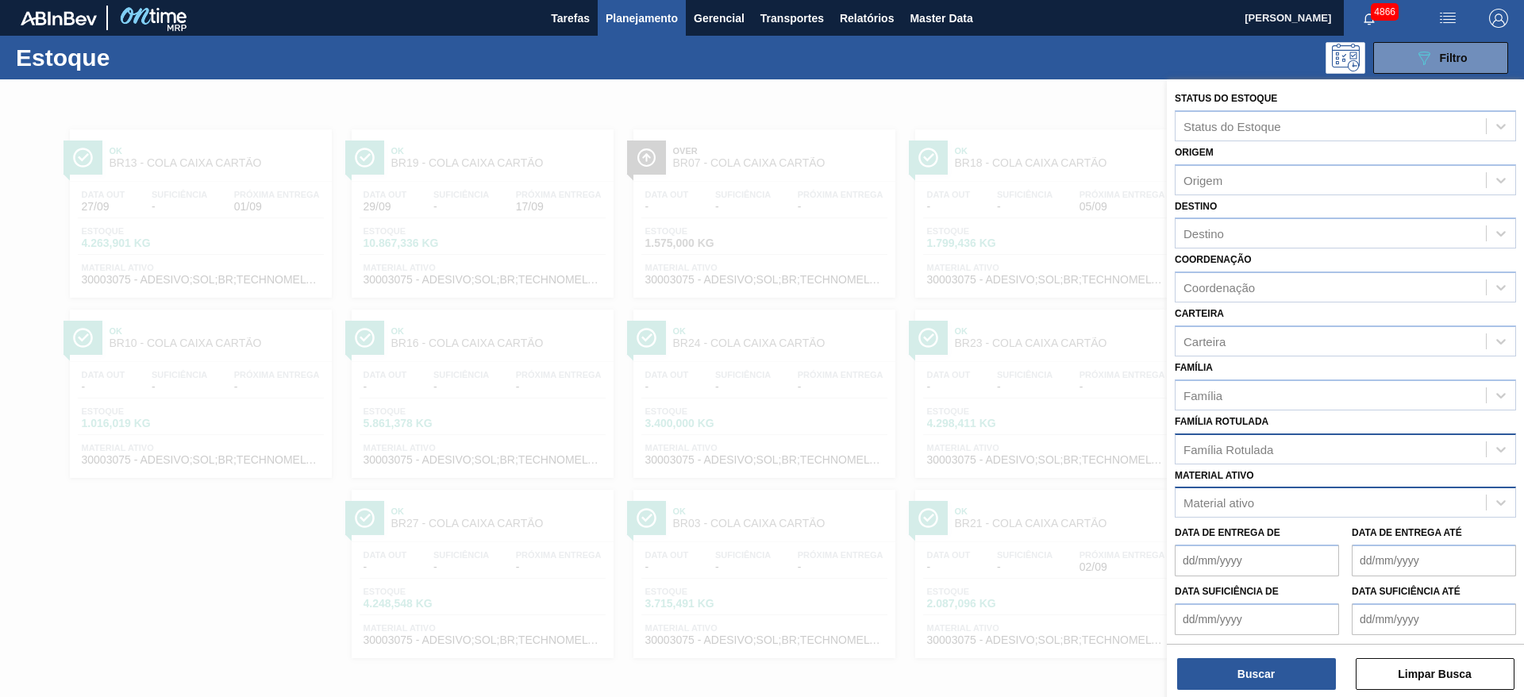
scroll to position [1, 0]
click at [1274, 505] on div "Material ativo" at bounding box center [1331, 502] width 310 height 23
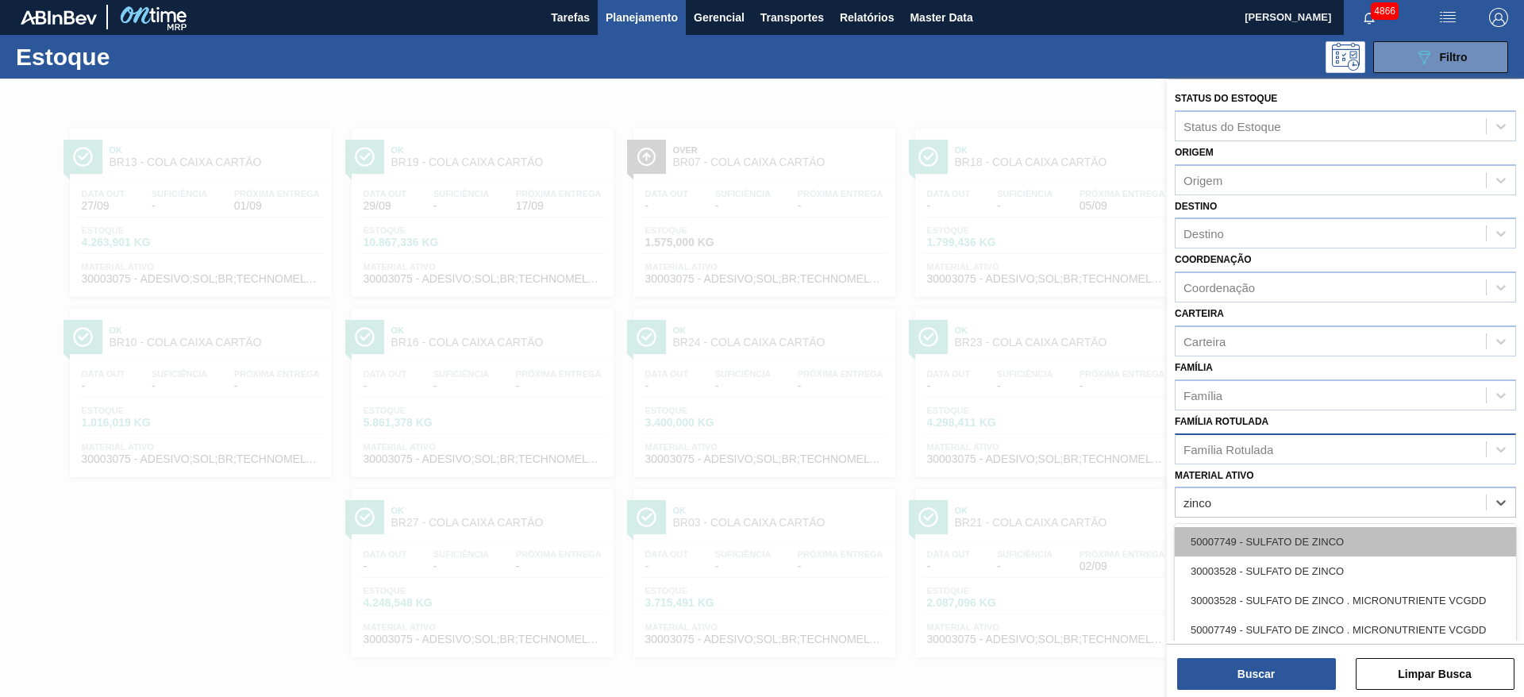
scroll to position [45, 0]
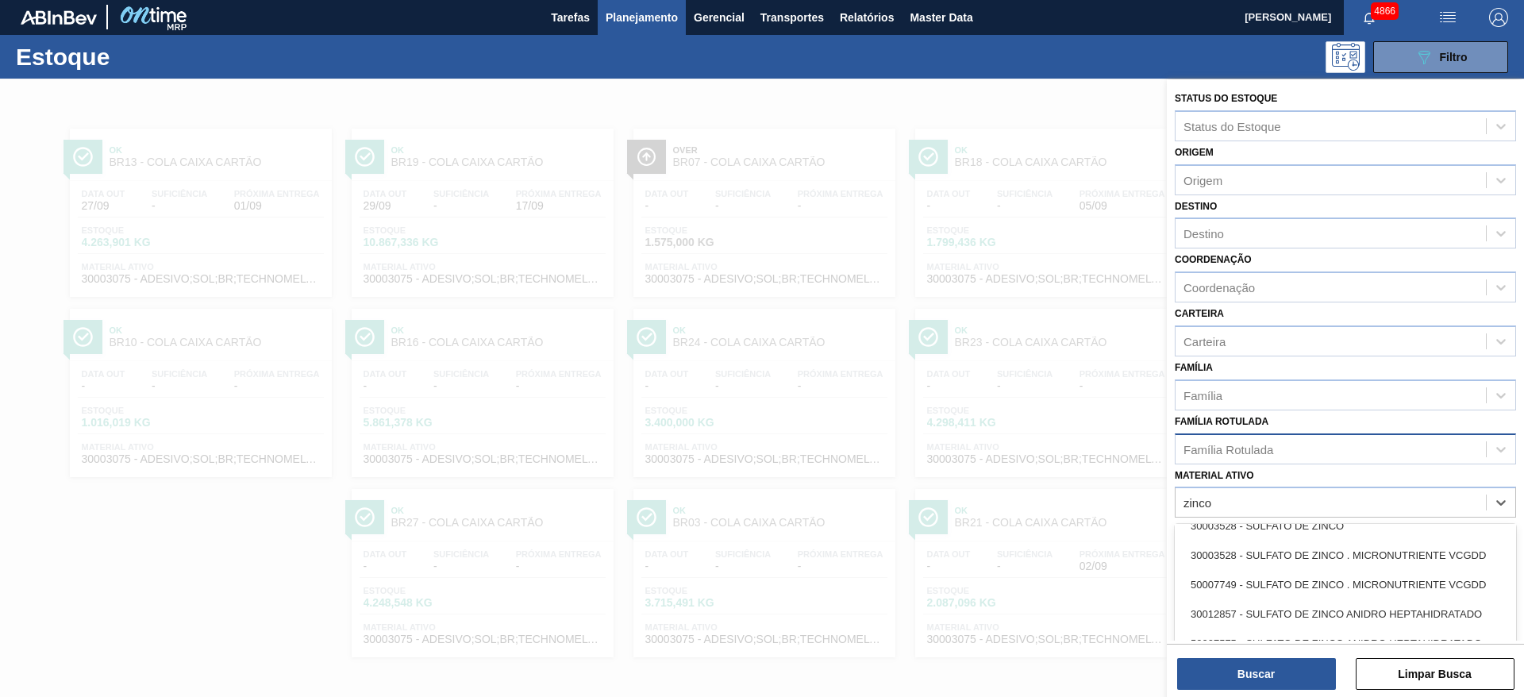
type ativo "zinco"
click at [1201, 451] on div "Família Rotulada" at bounding box center [1229, 448] width 90 height 13
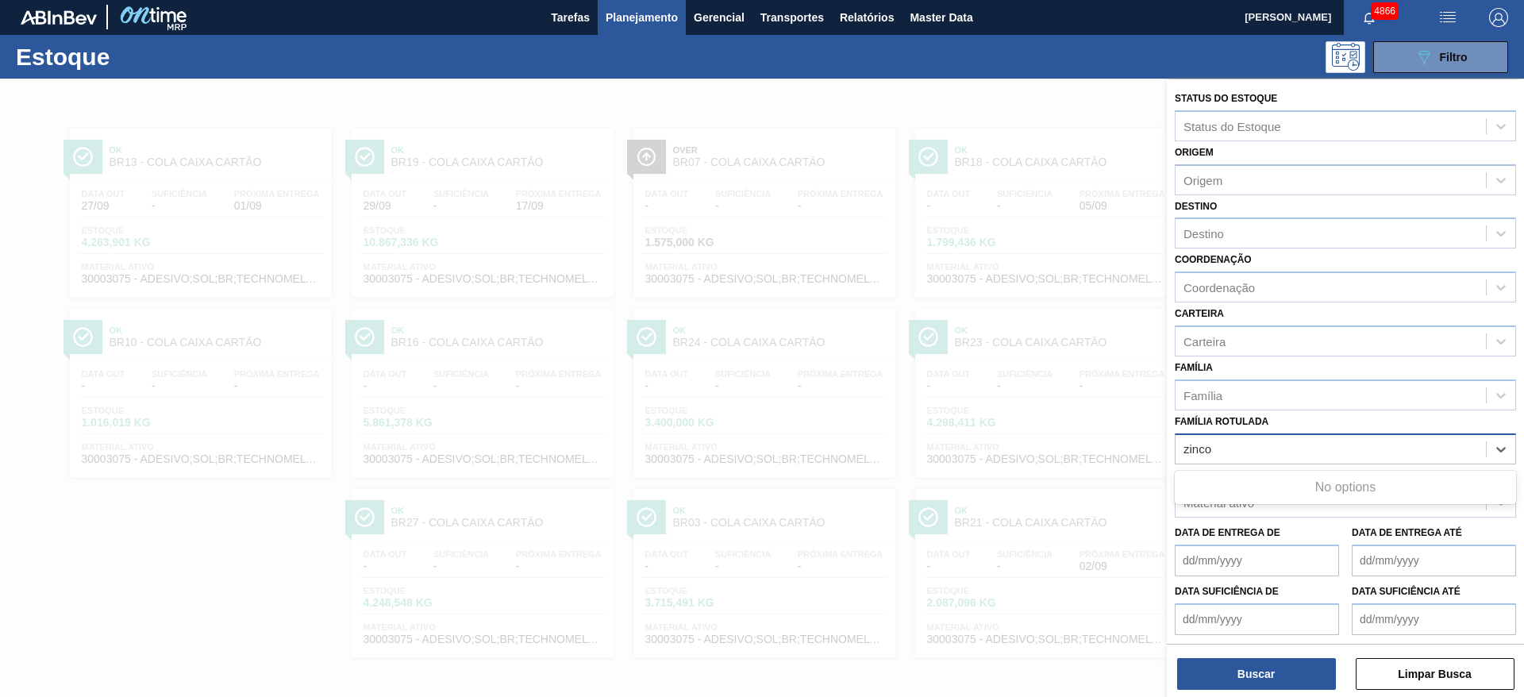
type Rotulada "zinc"
click at [1235, 485] on div "CLORURO DE ZINC" at bounding box center [1345, 488] width 341 height 29
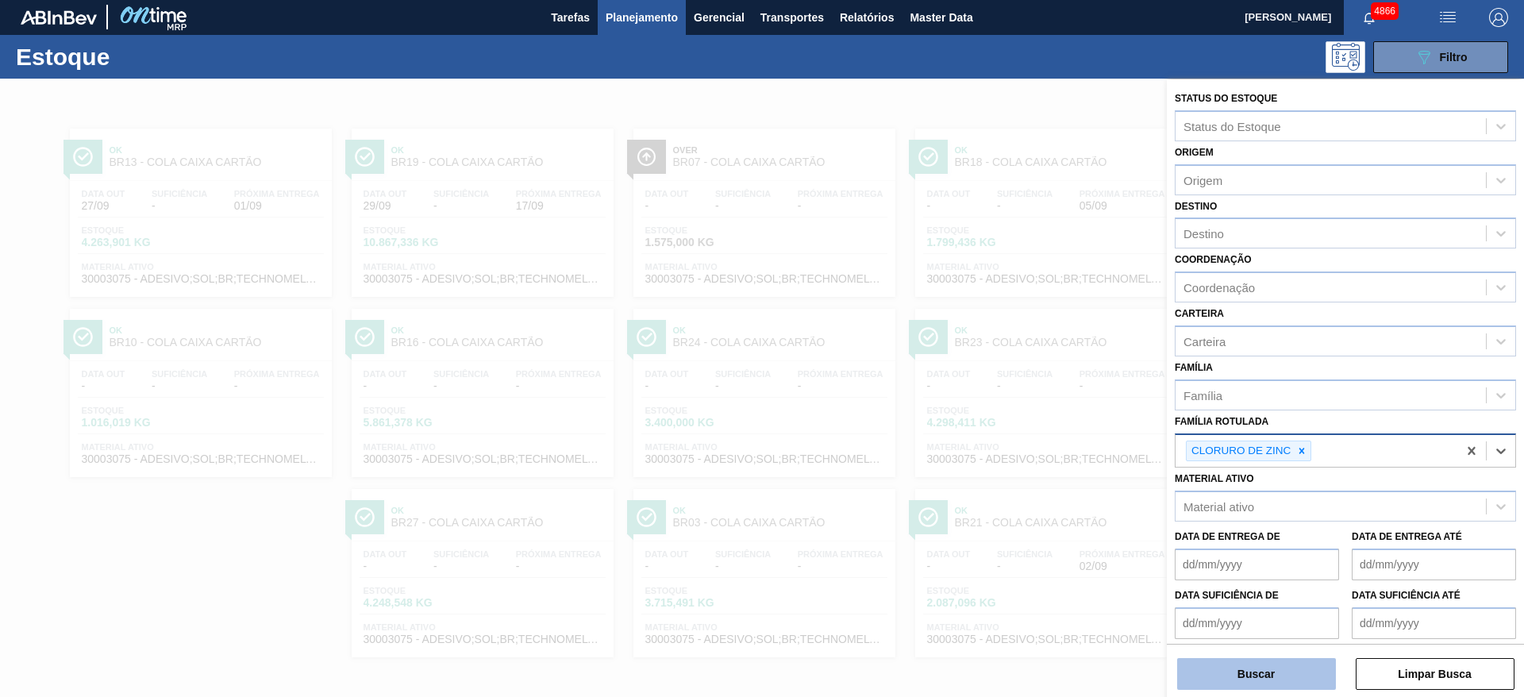
click at [1258, 673] on button "Buscar" at bounding box center [1257, 674] width 159 height 32
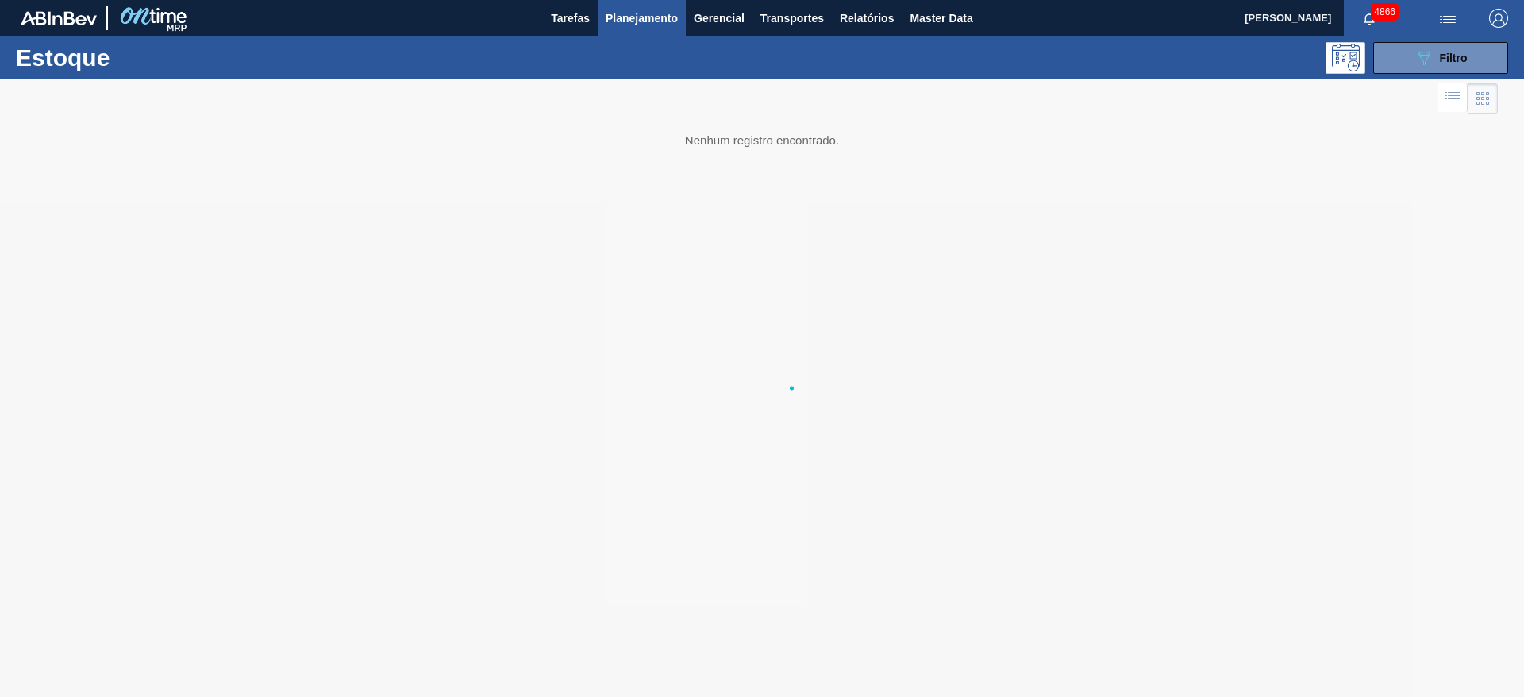
scroll to position [0, 0]
click at [1431, 44] on button "089F7B8B-B2A5-4AFE-B5C0-19BA573D28AC Filtro" at bounding box center [1441, 58] width 135 height 32
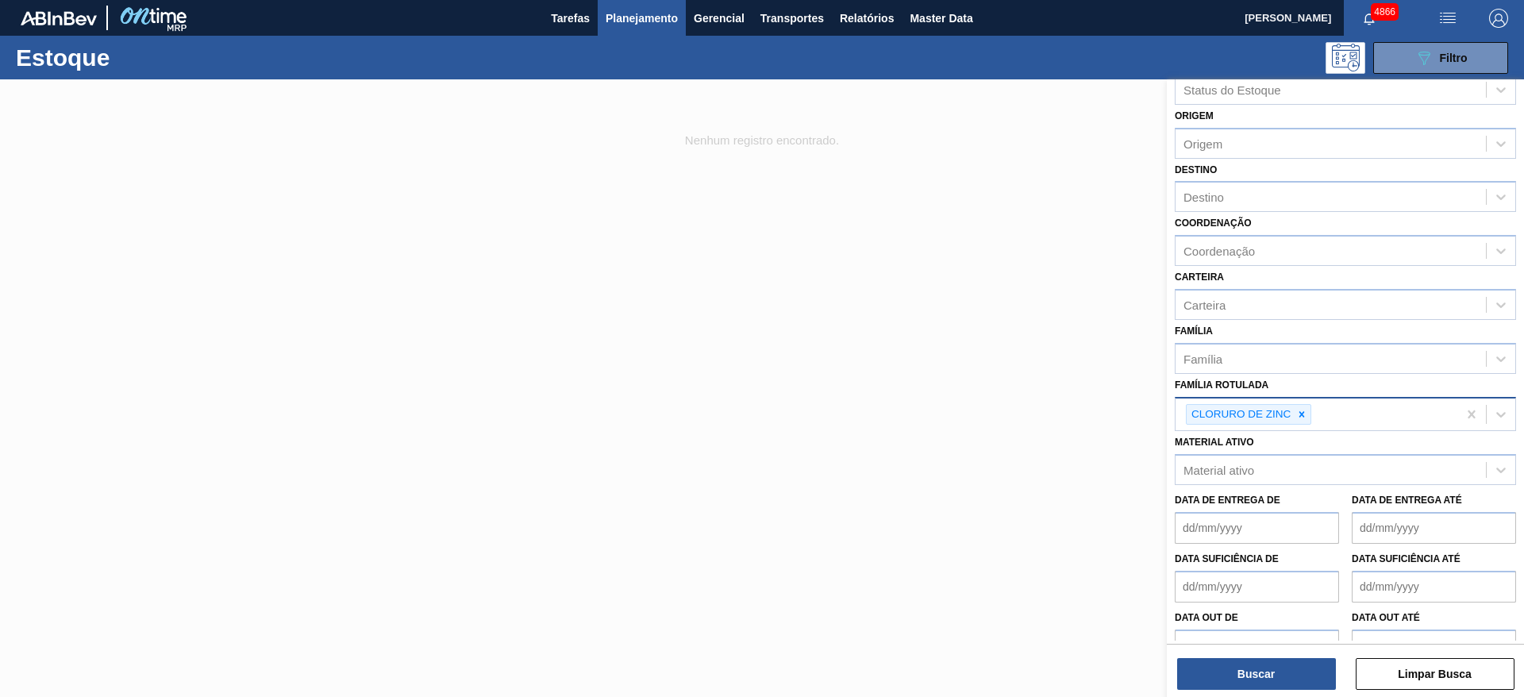
scroll to position [65, 0]
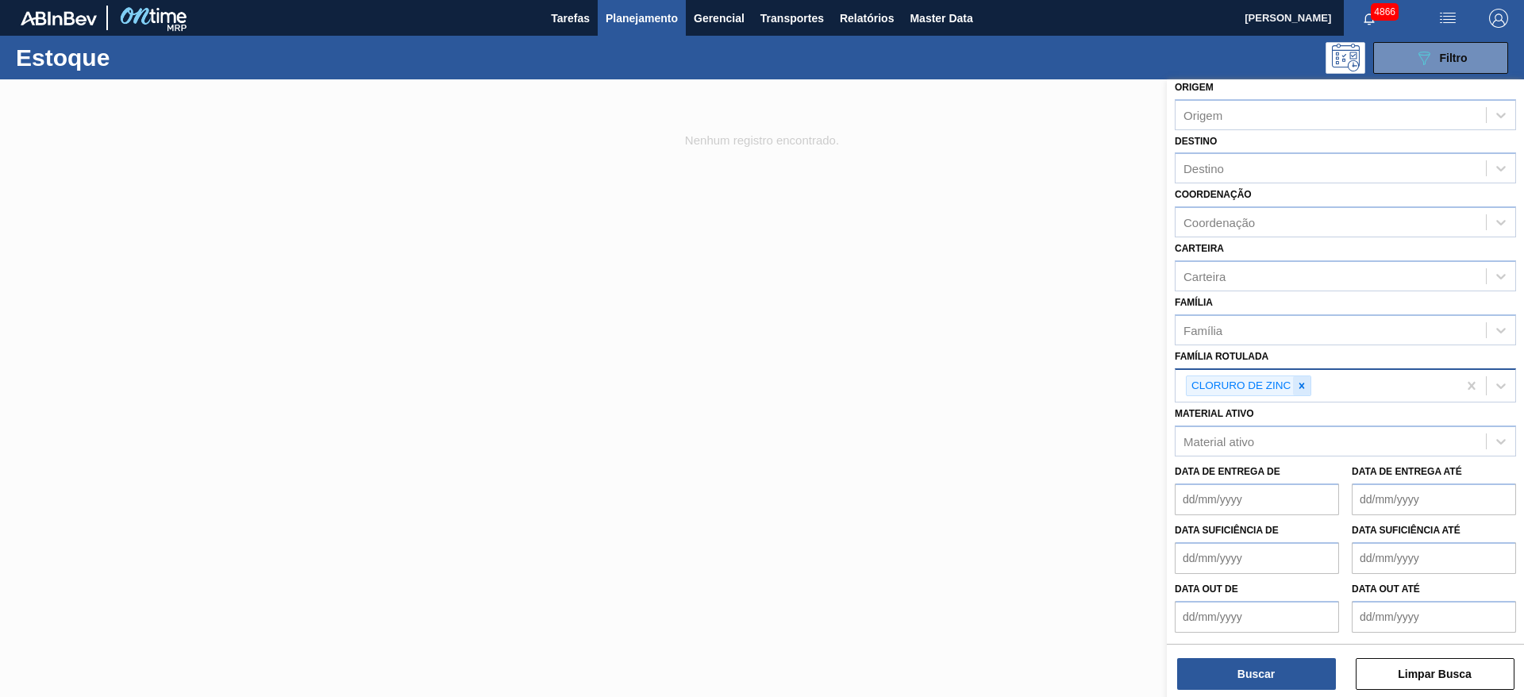
click at [1302, 384] on icon at bounding box center [1302, 385] width 11 height 11
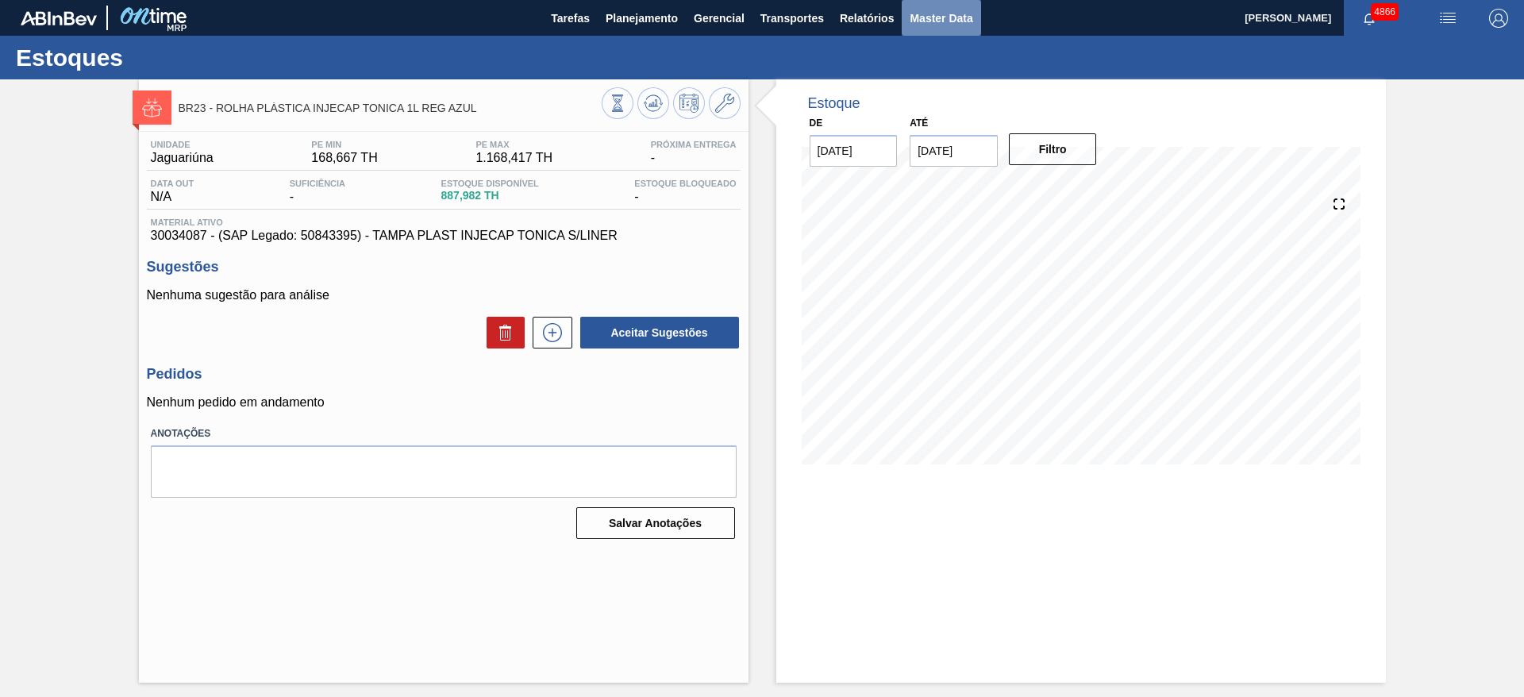
click at [931, 19] on span "Master Data" at bounding box center [941, 18] width 63 height 19
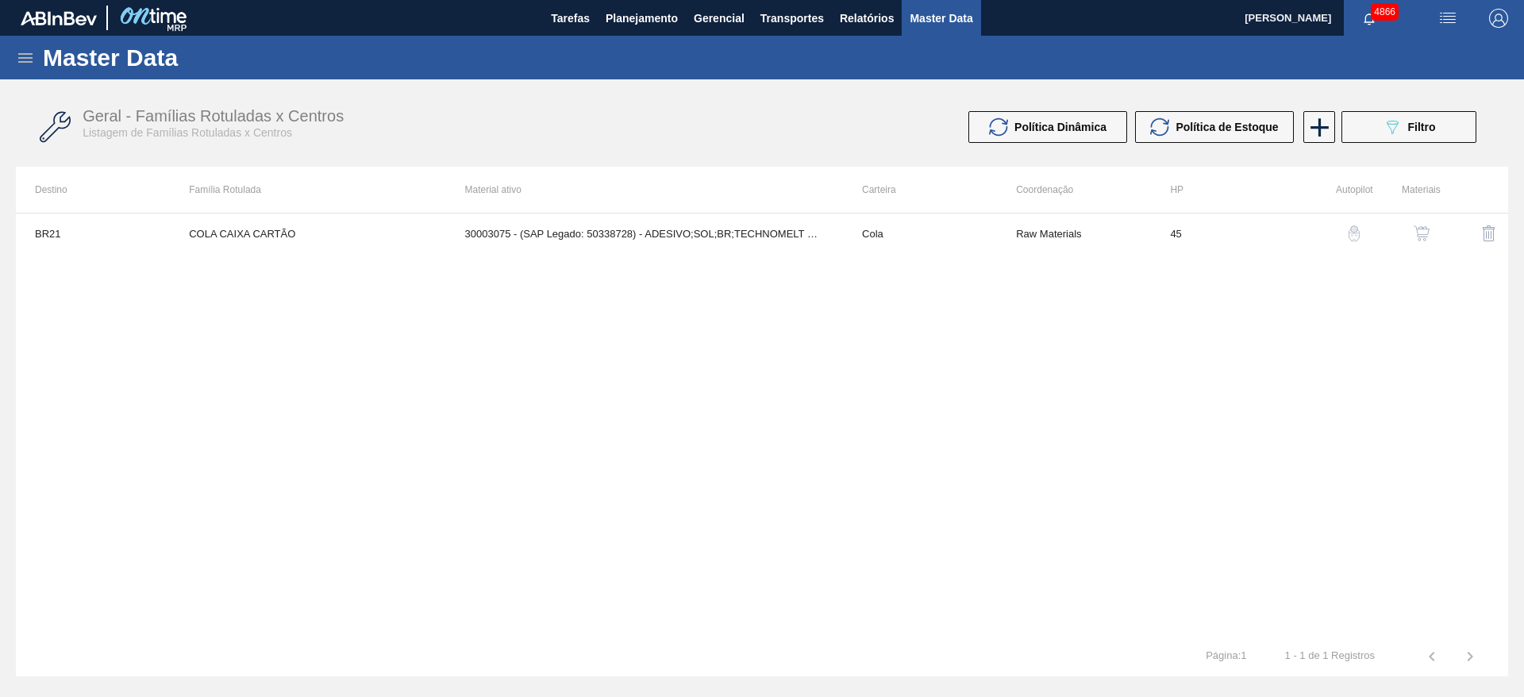
click at [26, 58] on icon at bounding box center [25, 58] width 14 height 10
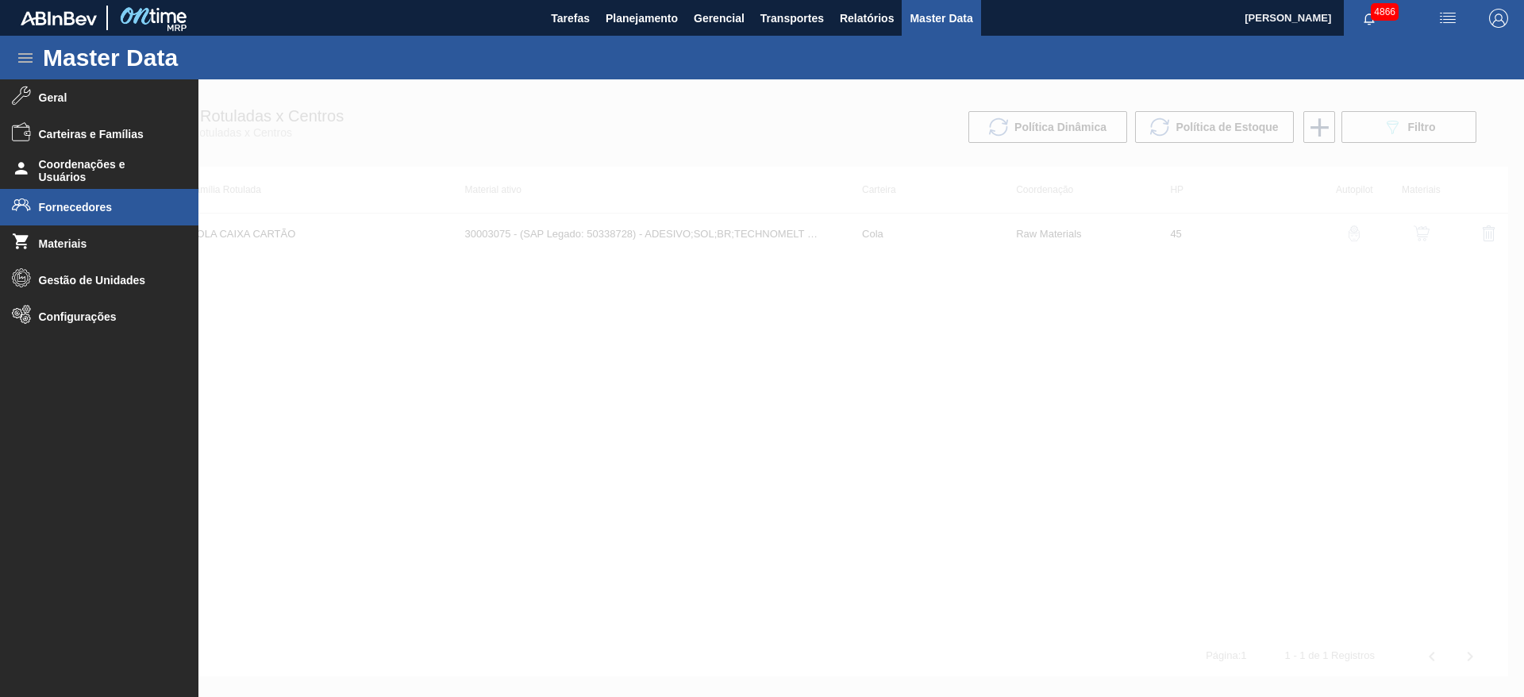
click at [59, 201] on span "Fornecedores" at bounding box center [104, 207] width 131 height 13
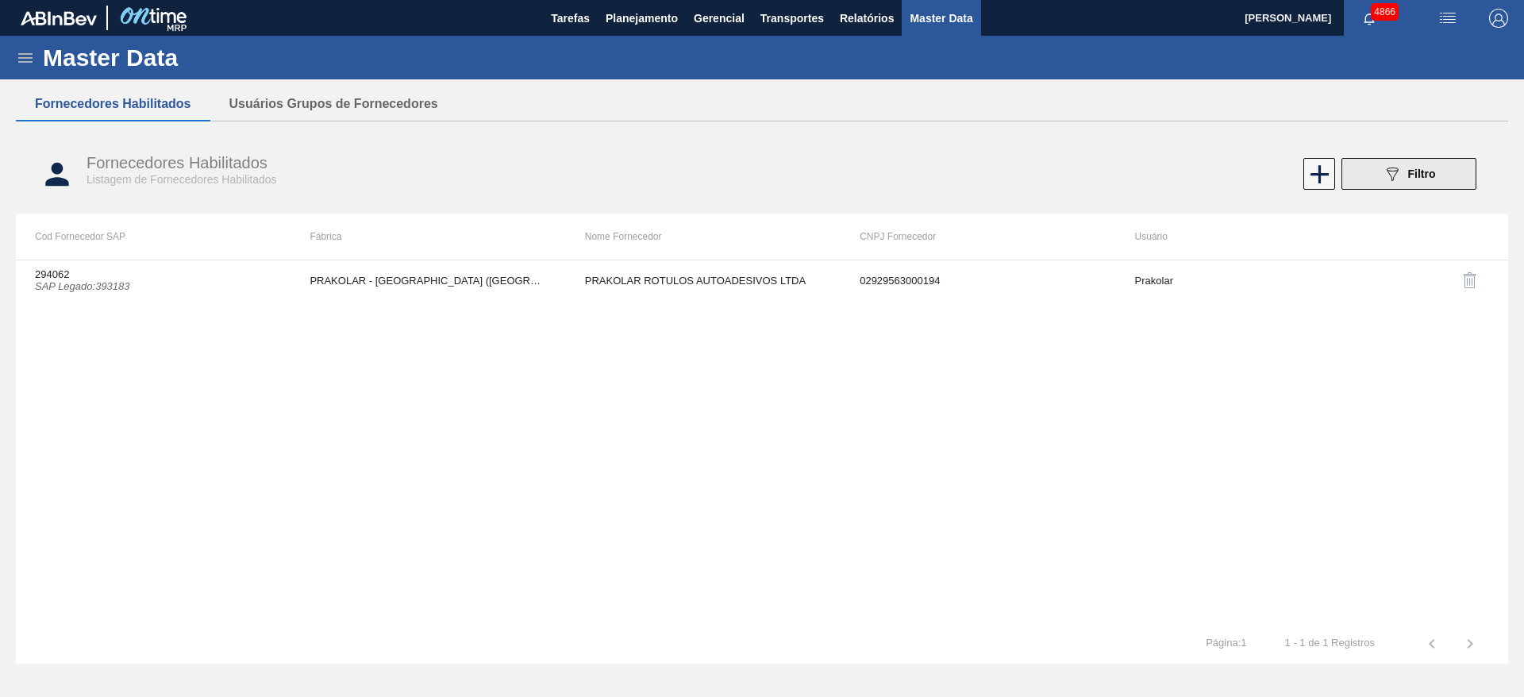
click at [1380, 175] on button "089F7B8B-B2A5-4AFE-B5C0-19BA573D28AC Filtro" at bounding box center [1409, 174] width 135 height 32
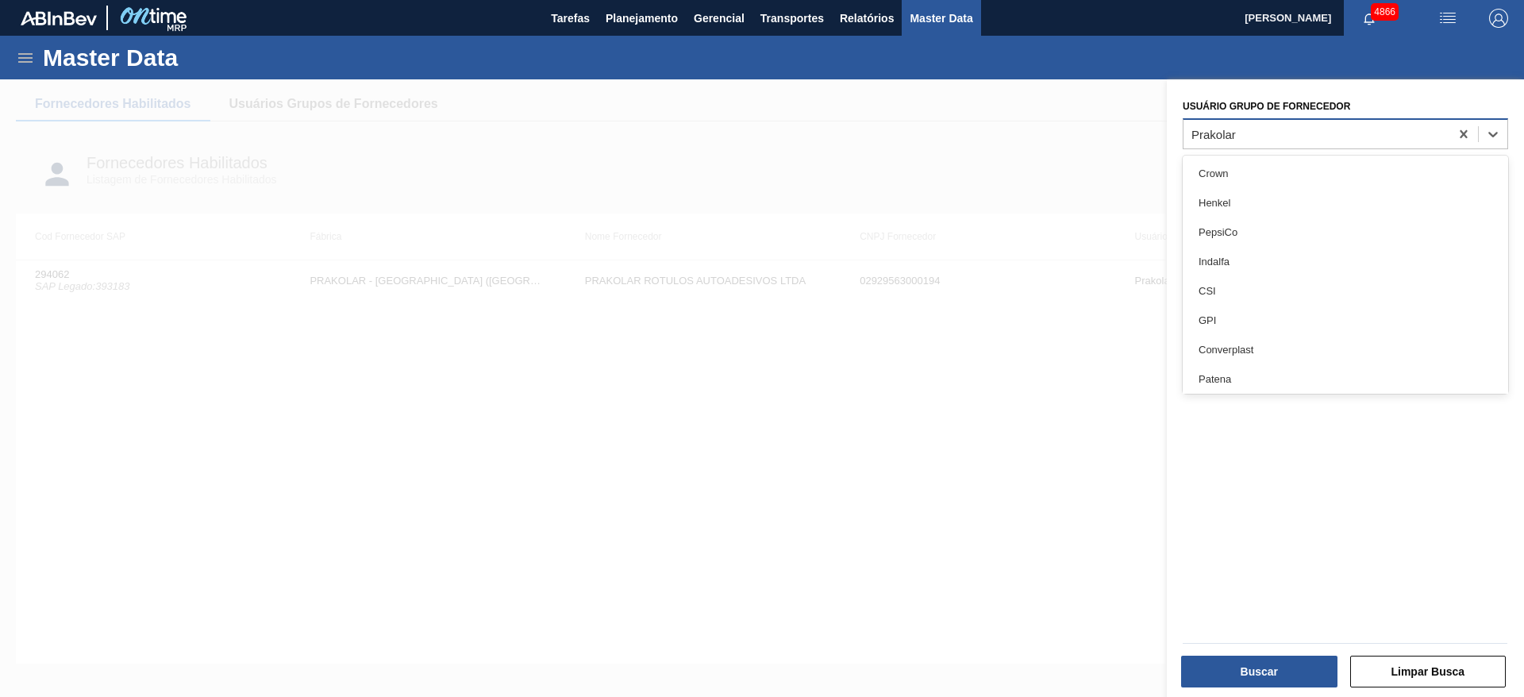
click at [1445, 130] on div "Prakolar" at bounding box center [1317, 133] width 266 height 23
click at [1463, 139] on icon at bounding box center [1464, 134] width 16 height 16
type Fornecedor "agr"
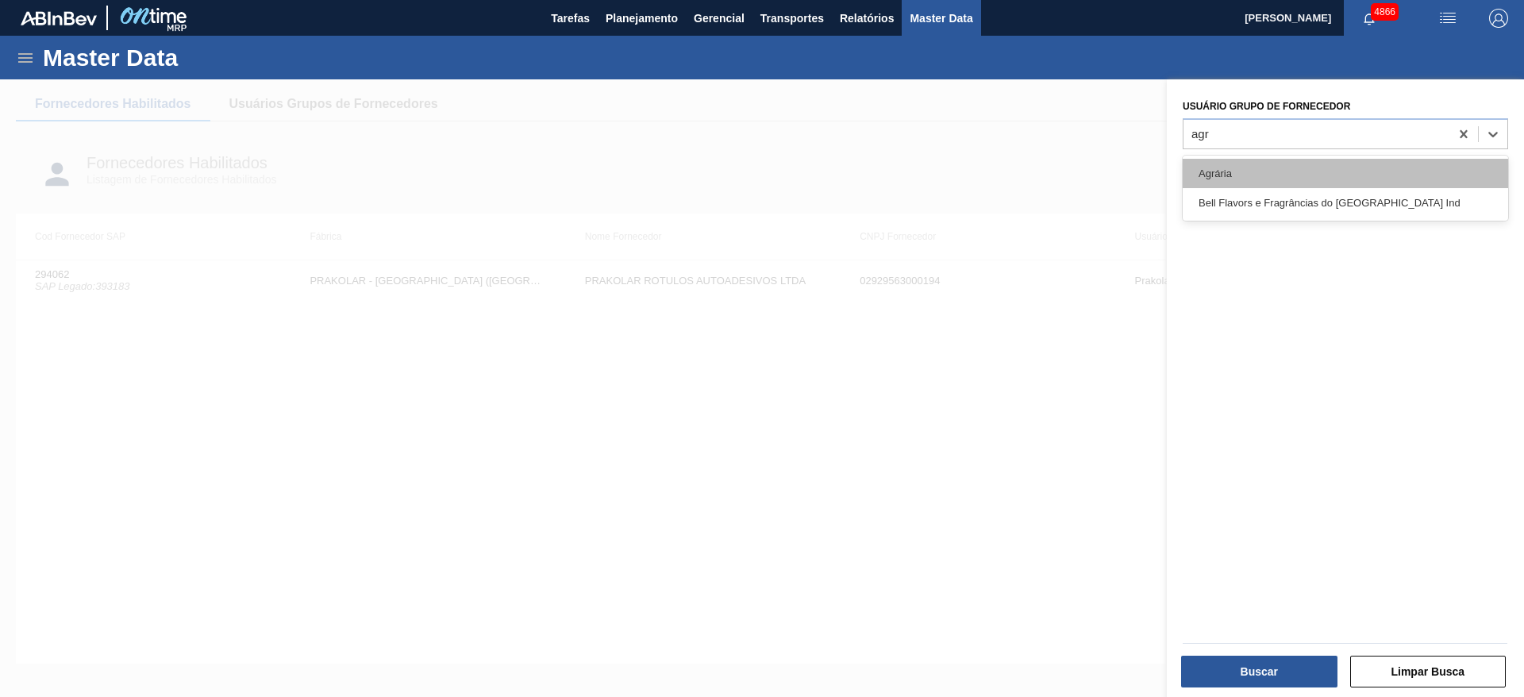
click at [1424, 164] on div "Agrária" at bounding box center [1346, 173] width 326 height 29
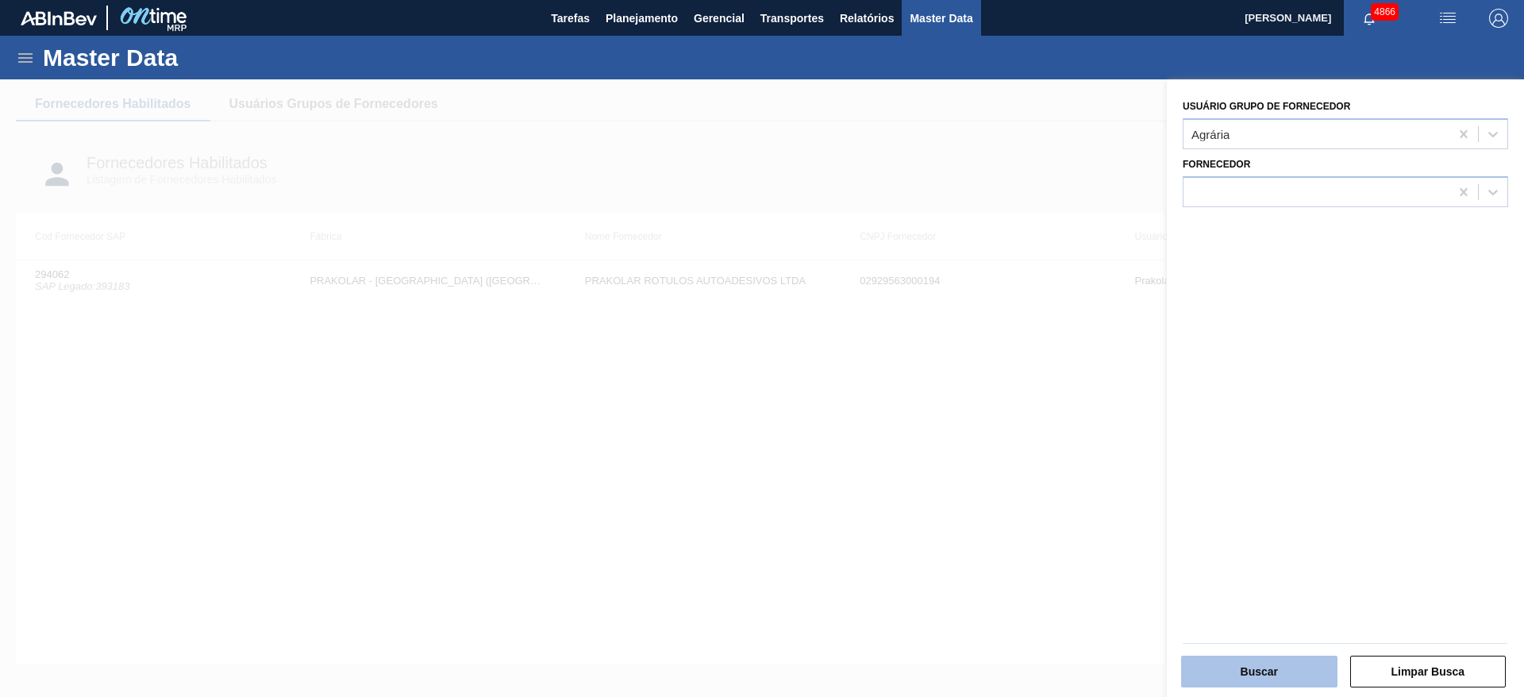
click at [1255, 656] on button "Buscar" at bounding box center [1259, 672] width 156 height 32
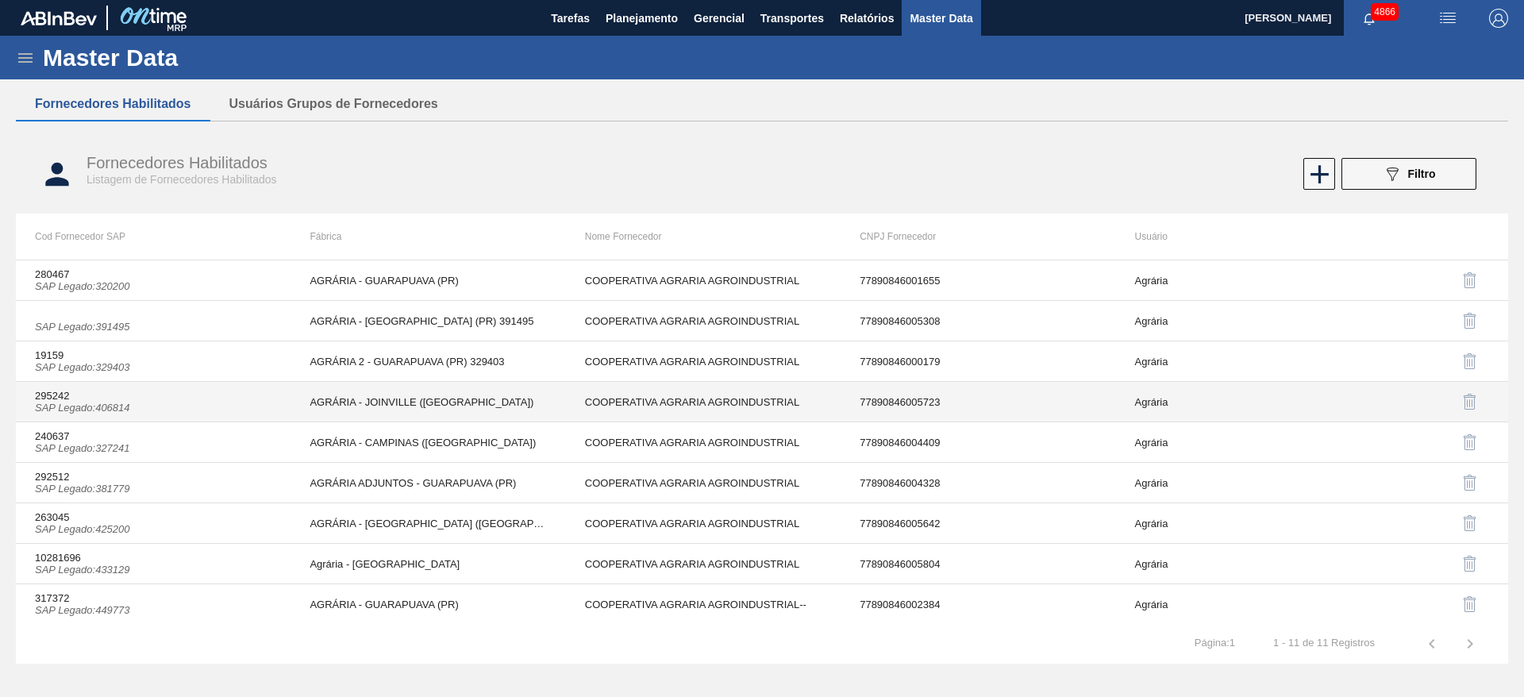
click at [580, 391] on td "COOPERATIVA AGRARIA AGROINDUSTRIAL" at bounding box center [703, 402] width 275 height 40
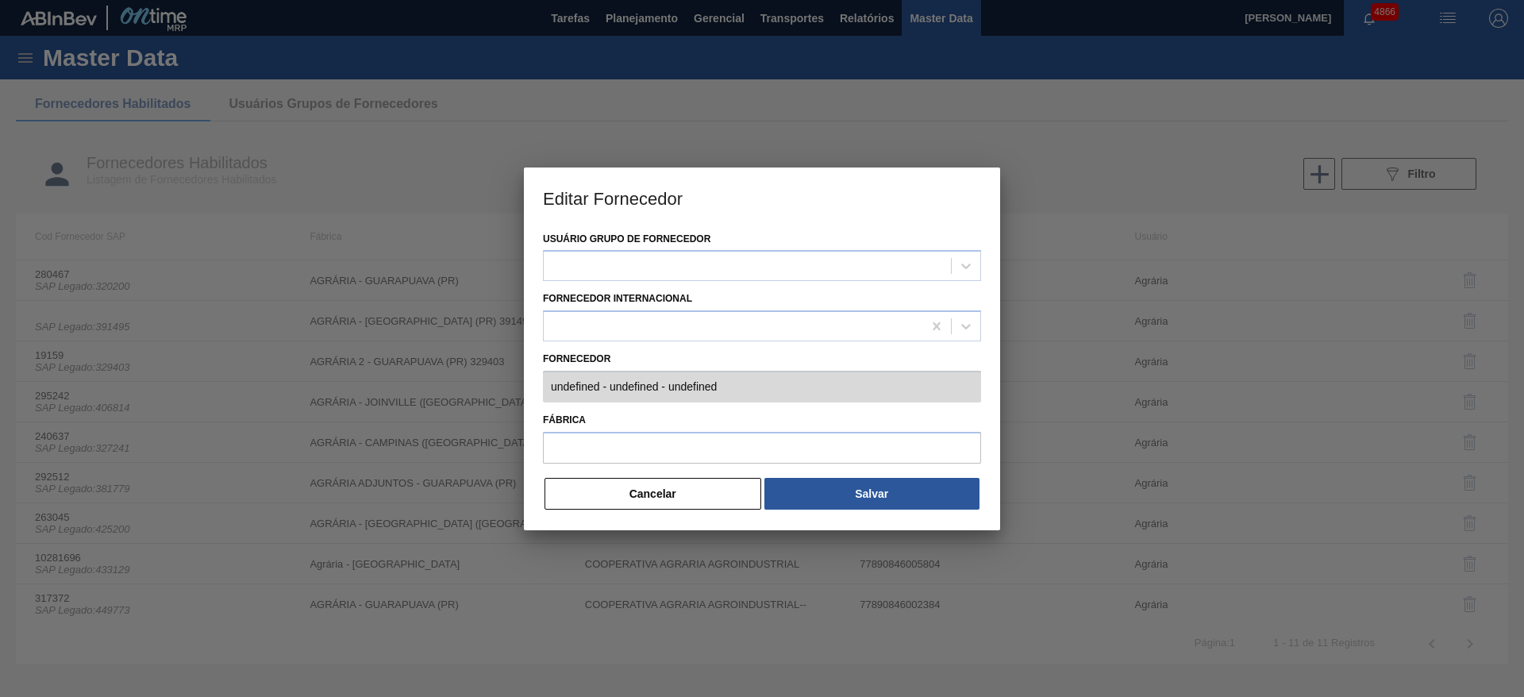
type input "295242 (SAP Legado: 406814) - COOPERATIVA AGRARIA AGROINDUSTRIAL - 778908460057…"
type input "AGRÁRIA - JOINVILLE (SC)"
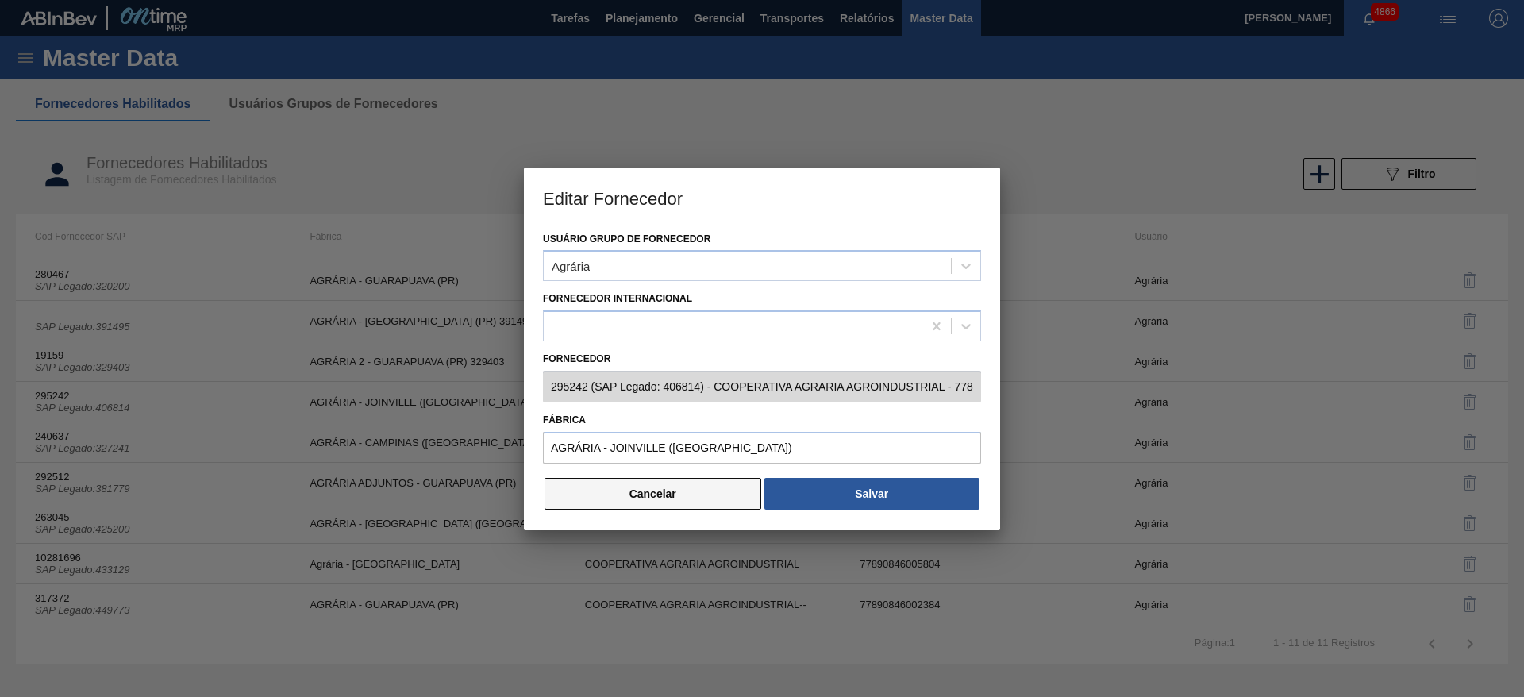
click at [688, 503] on button "Cancelar" at bounding box center [653, 494] width 217 height 32
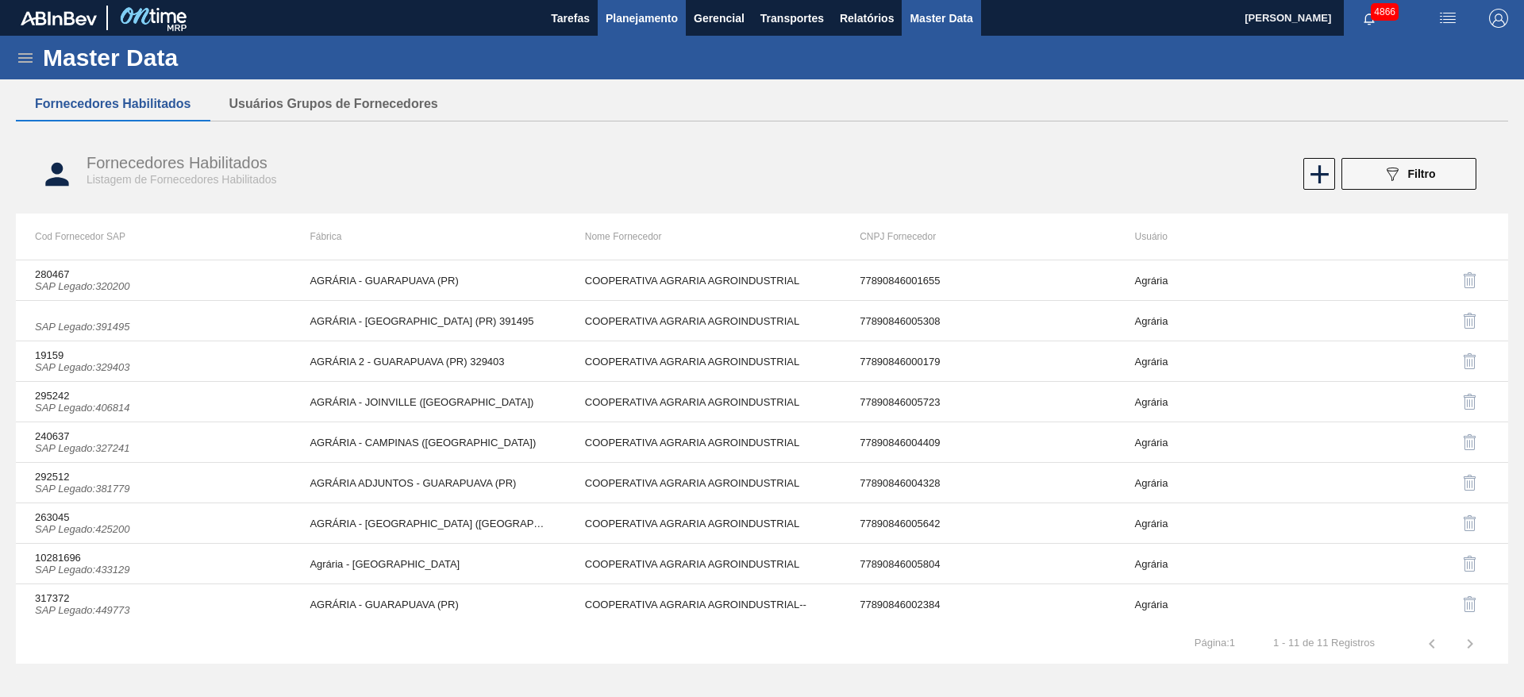
click at [649, 34] on button "Planejamento" at bounding box center [642, 18] width 88 height 36
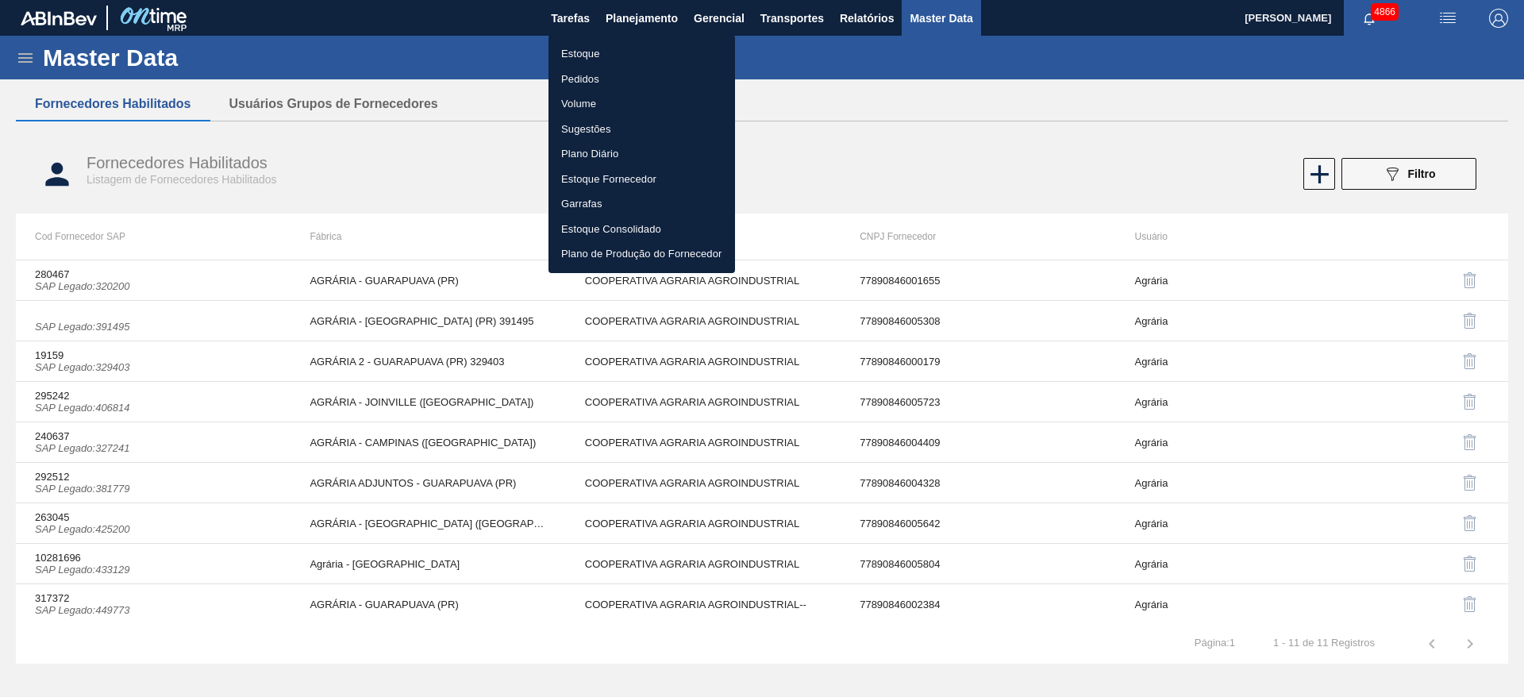
click at [639, 56] on li "Estoque" at bounding box center [642, 53] width 187 height 25
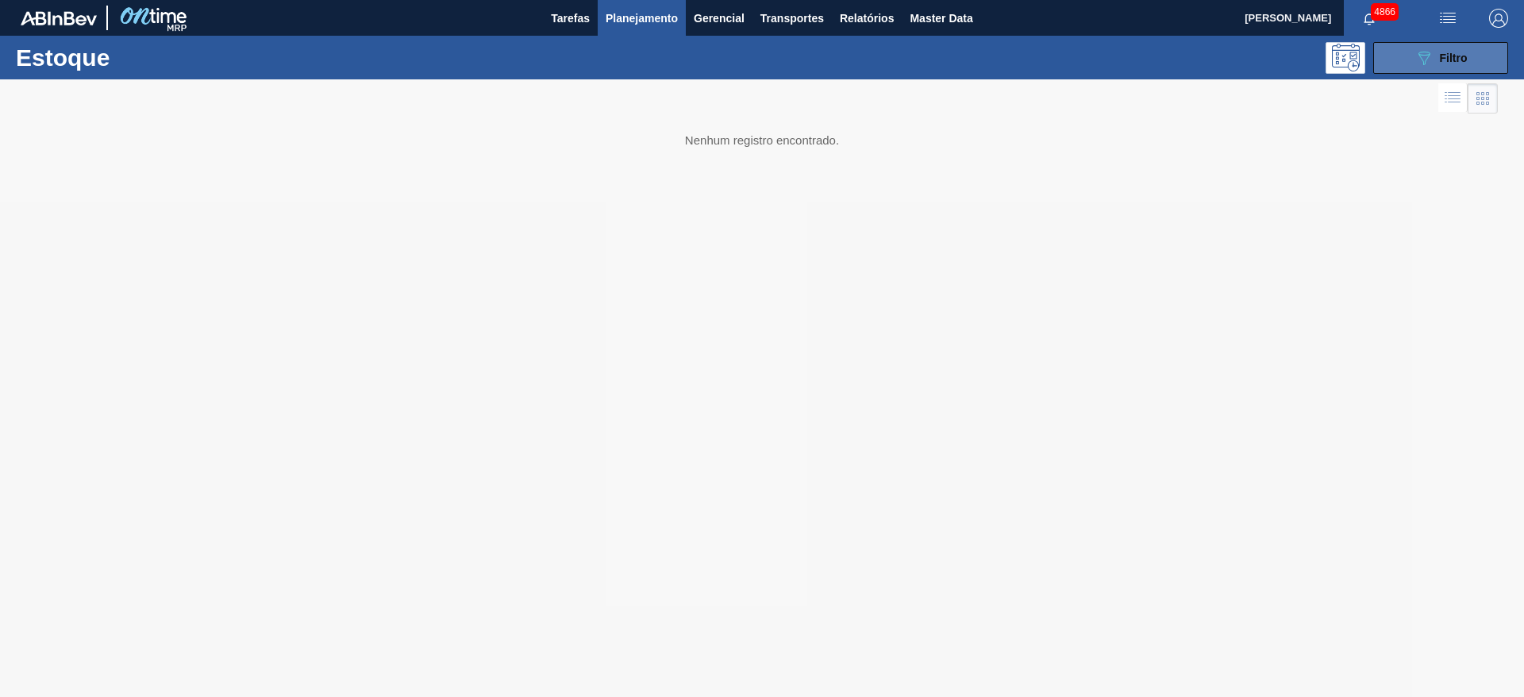
click at [1486, 54] on button "089F7B8B-B2A5-4AFE-B5C0-19BA573D28AC Filtro" at bounding box center [1441, 58] width 135 height 32
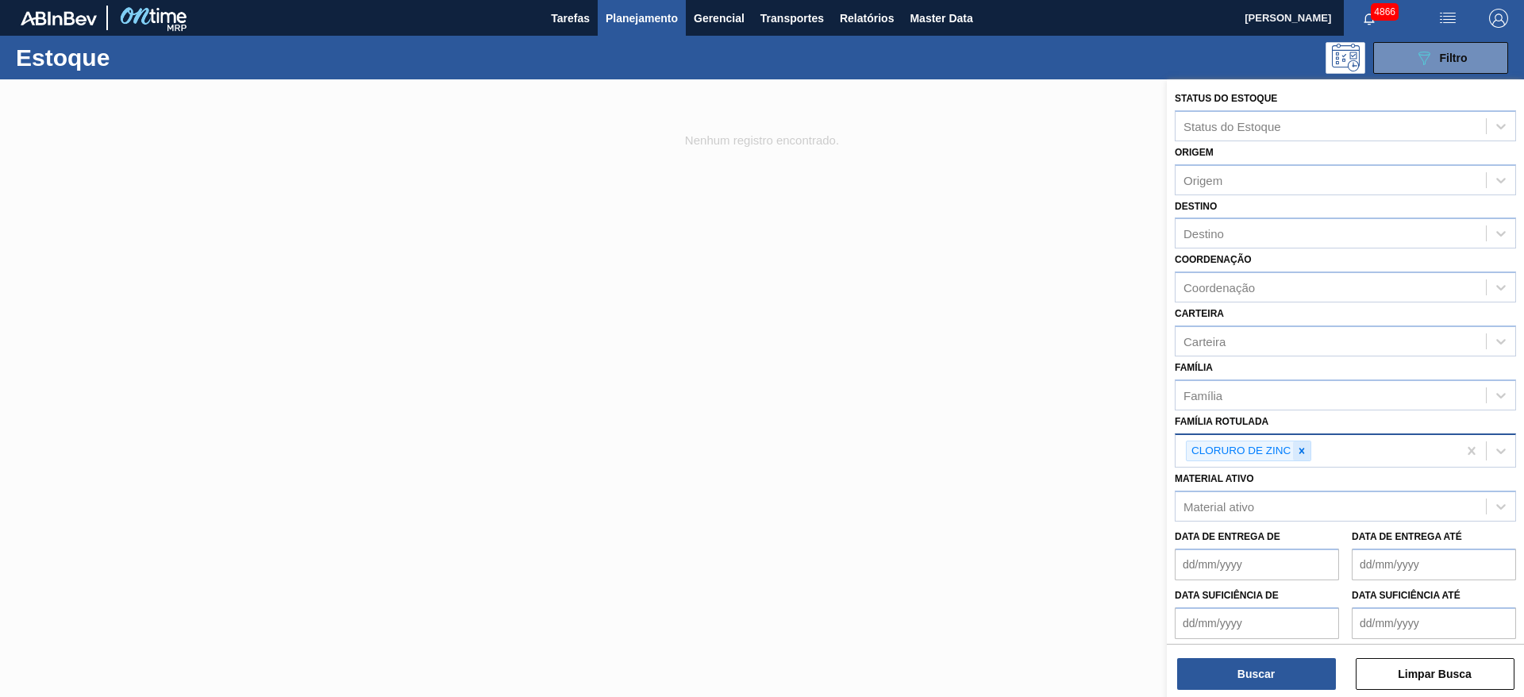
click at [1307, 452] on icon at bounding box center [1302, 450] width 11 height 11
click at [1243, 177] on div "Origem" at bounding box center [1331, 179] width 310 height 23
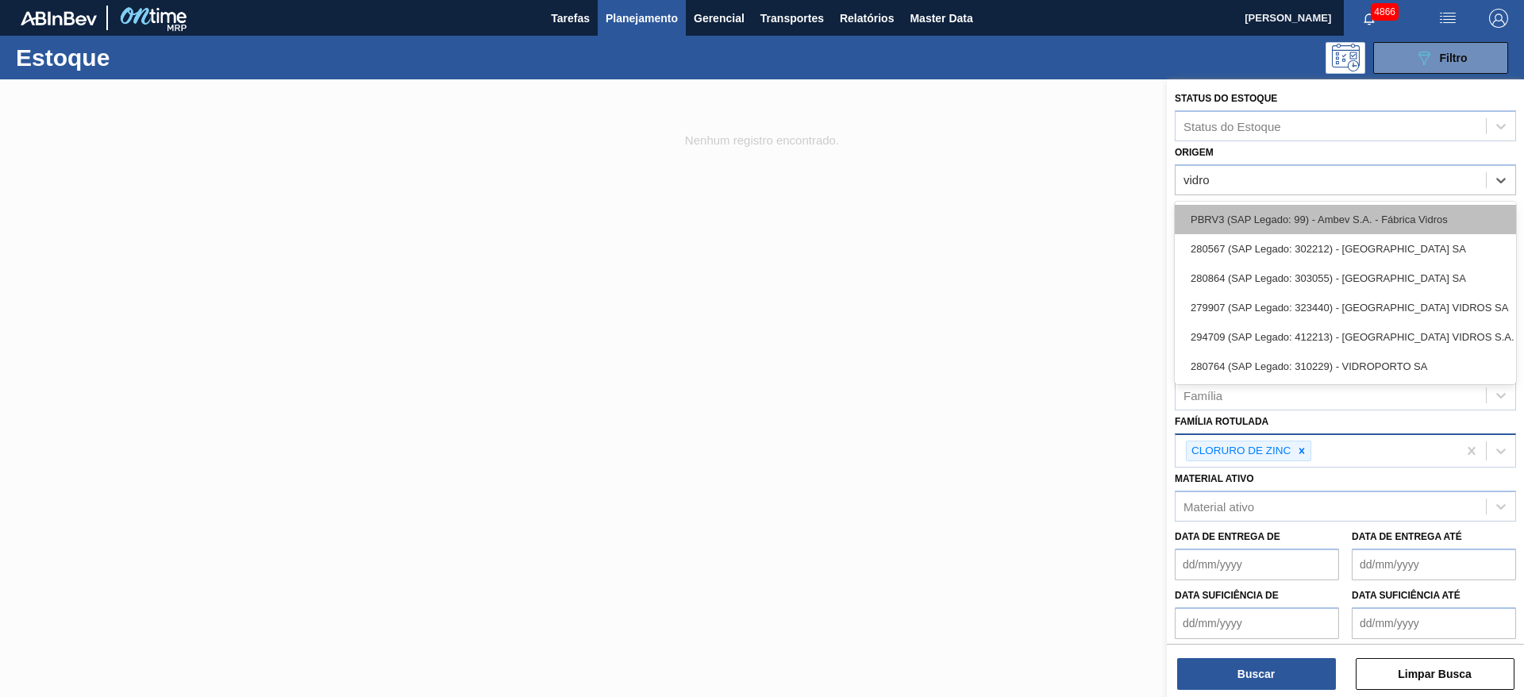
type input "vidrop"
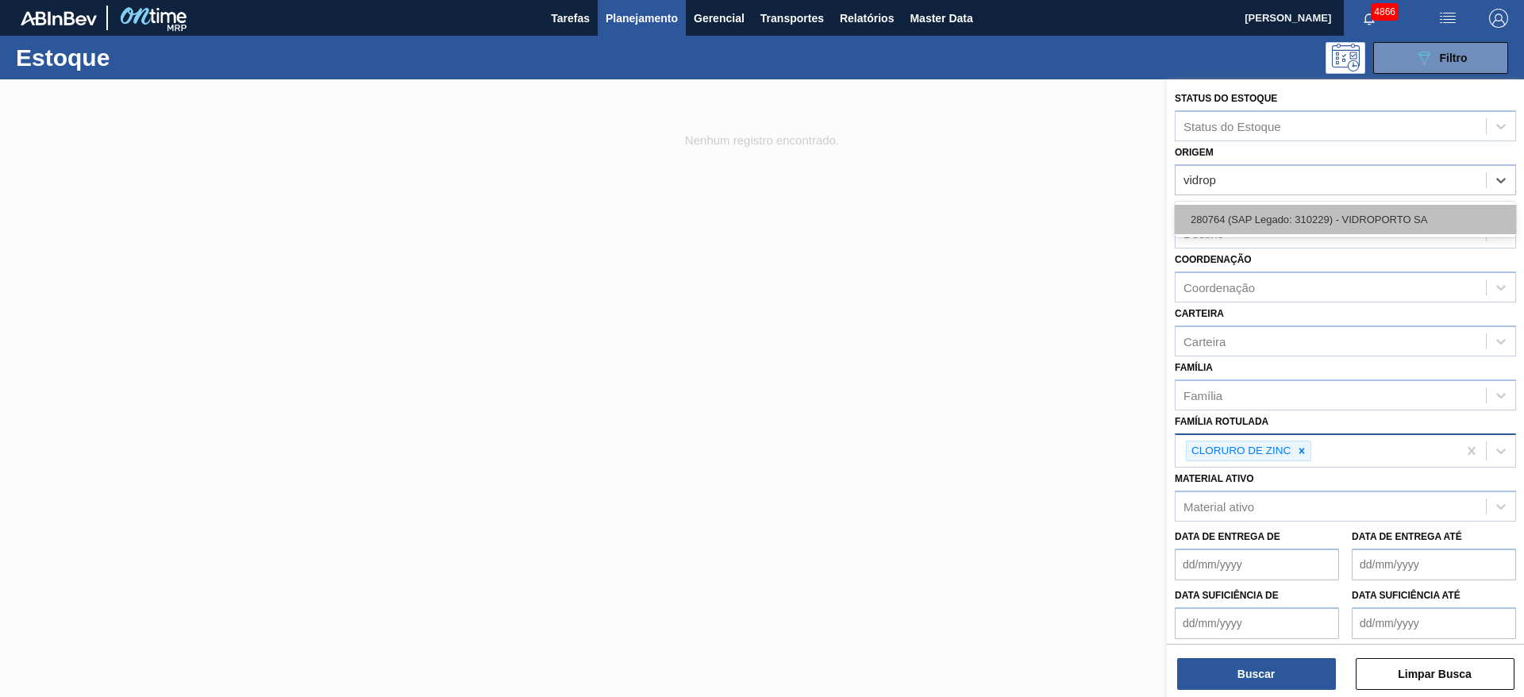
click at [1343, 225] on div "280764 (SAP Legado: 310229) - VIDROPORTO SA" at bounding box center [1345, 219] width 341 height 29
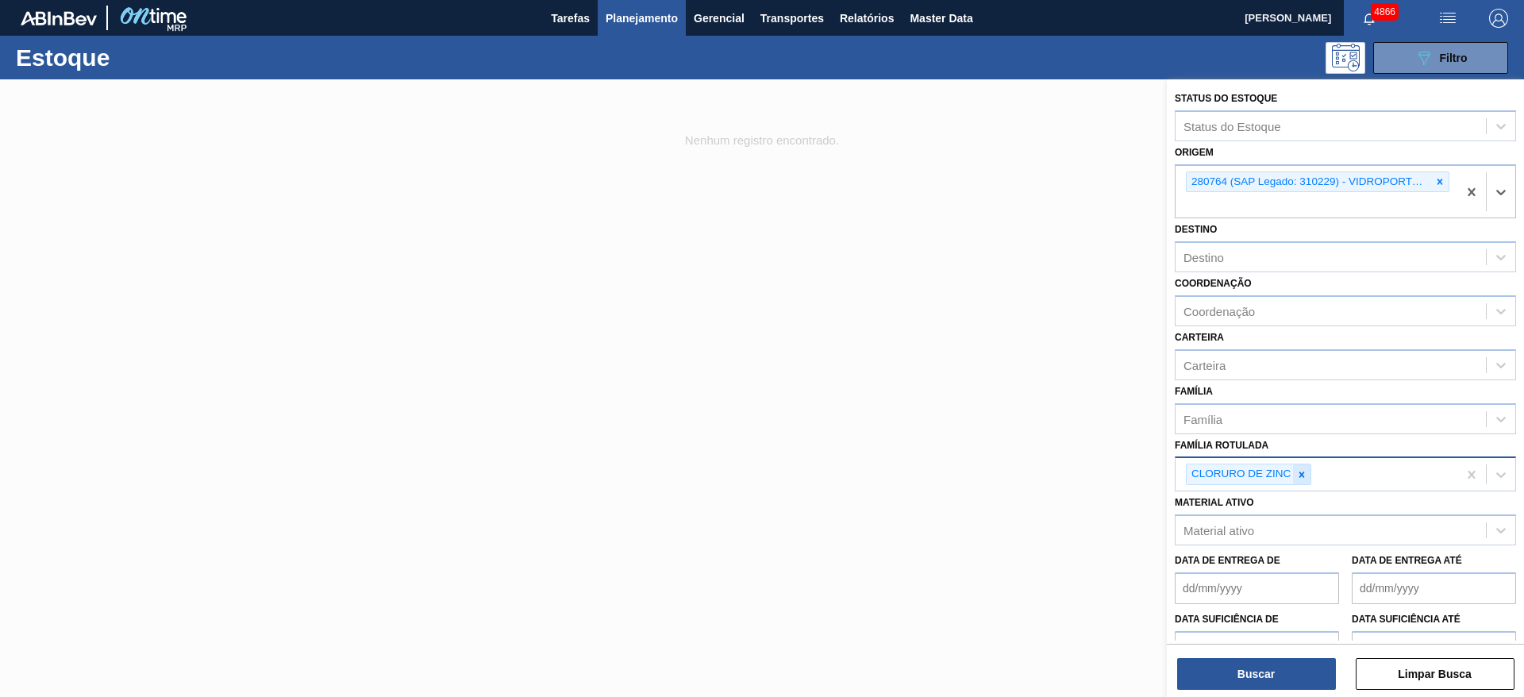
click at [1301, 480] on div at bounding box center [1301, 474] width 17 height 20
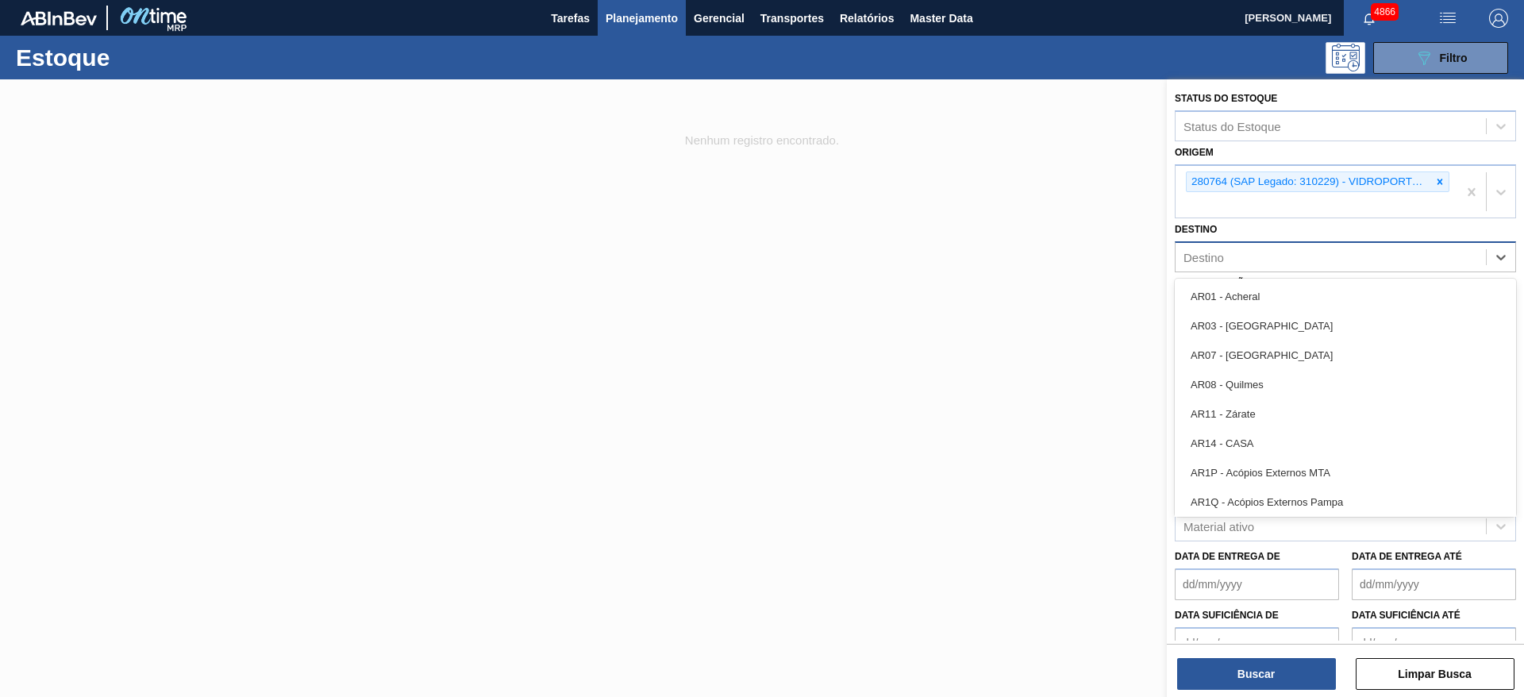
click at [1225, 253] on div "Destino" at bounding box center [1331, 257] width 310 height 23
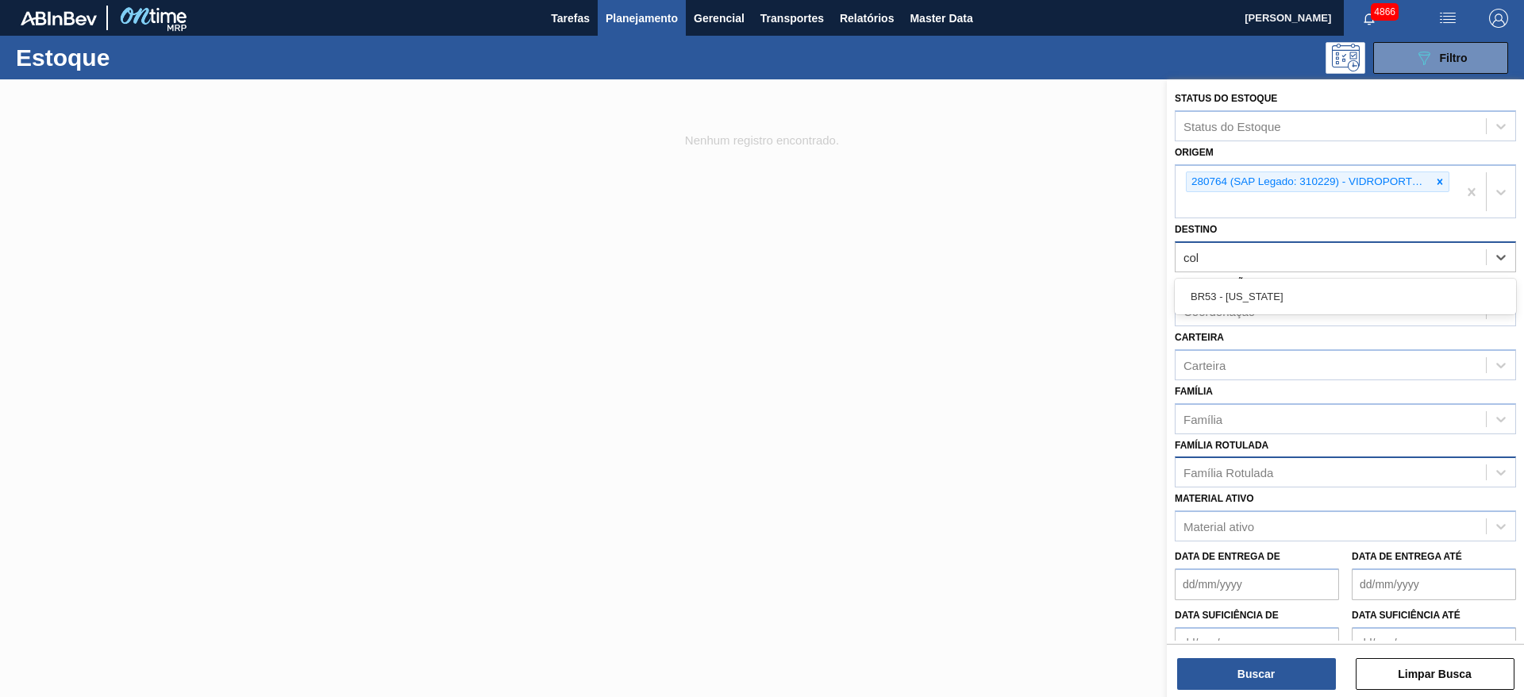
type input "colo"
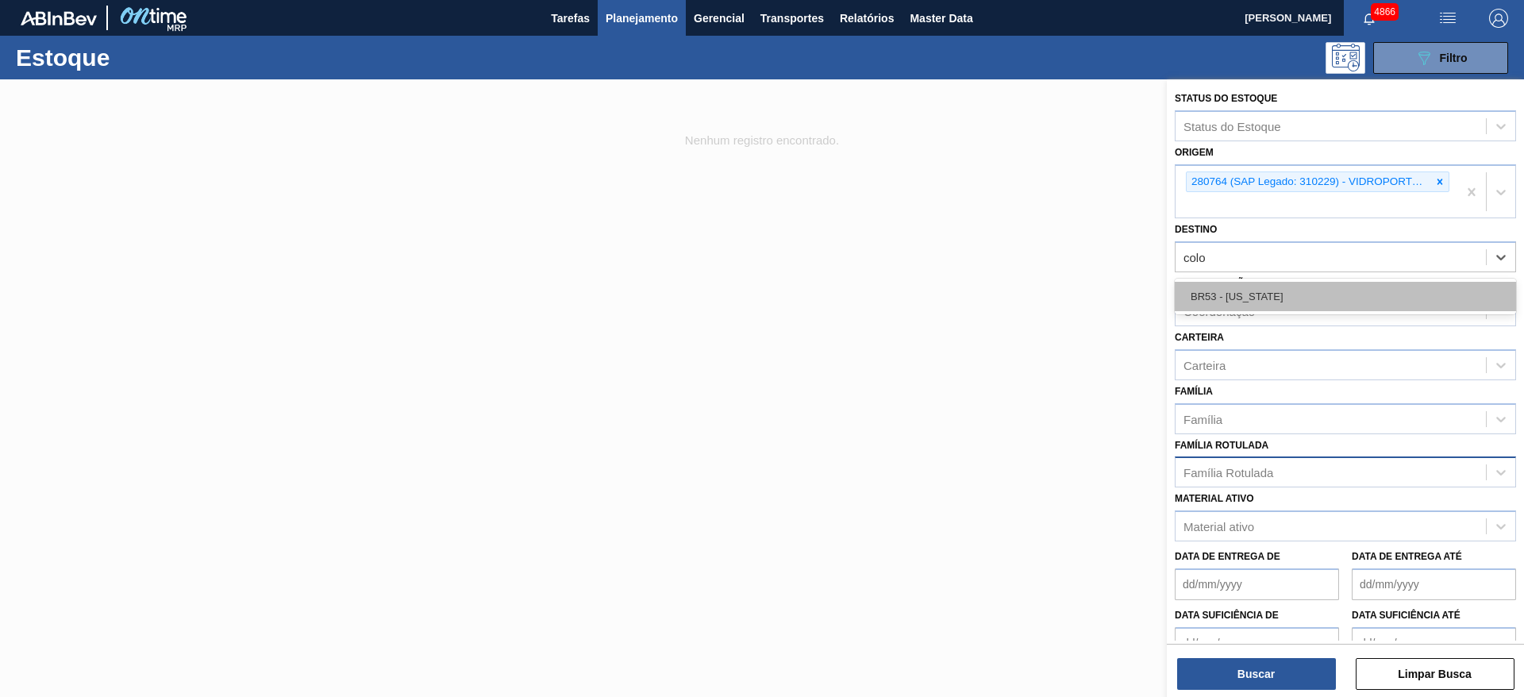
click at [1241, 294] on div "BR53 - [US_STATE]" at bounding box center [1345, 296] width 341 height 29
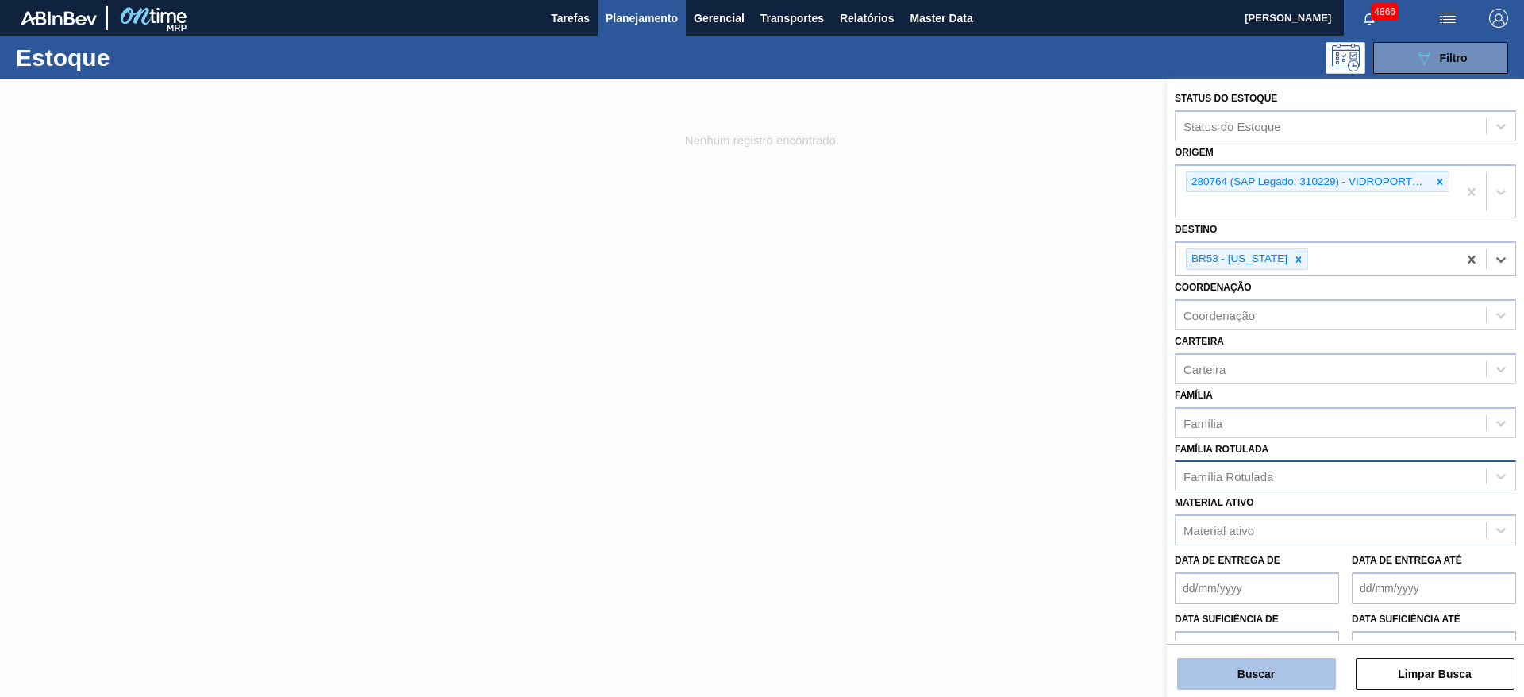
click at [1255, 665] on button "Buscar" at bounding box center [1257, 674] width 159 height 32
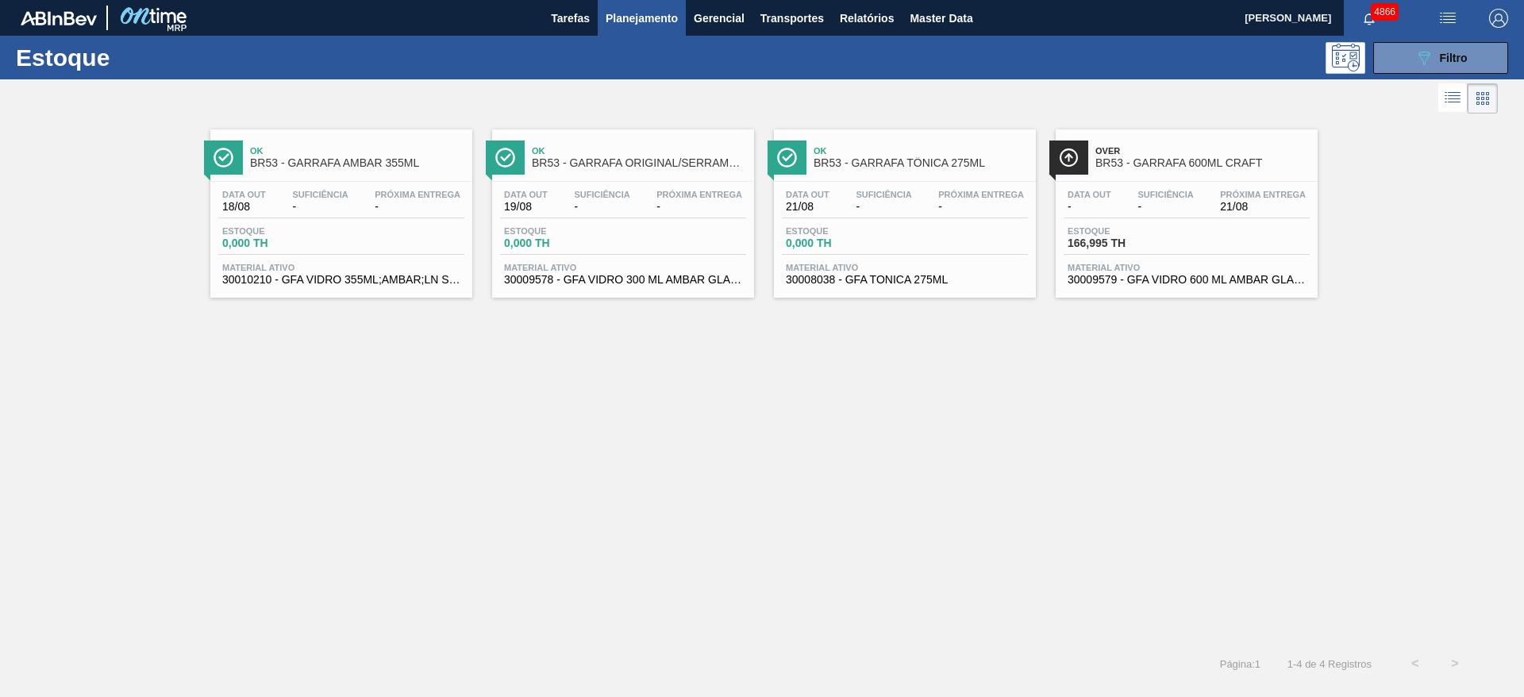
click at [1172, 251] on div "Estoque 166,995 TH" at bounding box center [1187, 240] width 246 height 29
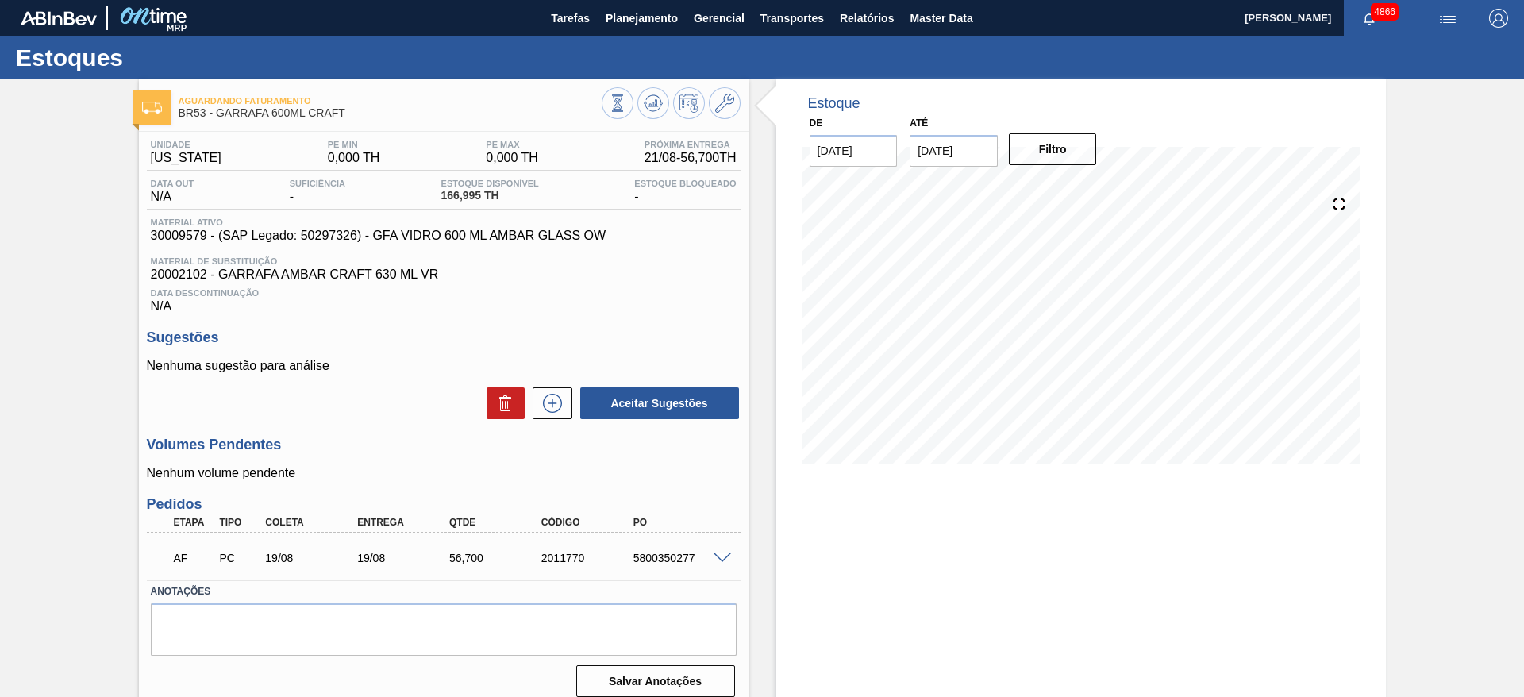
click at [721, 553] on span at bounding box center [722, 559] width 19 height 12
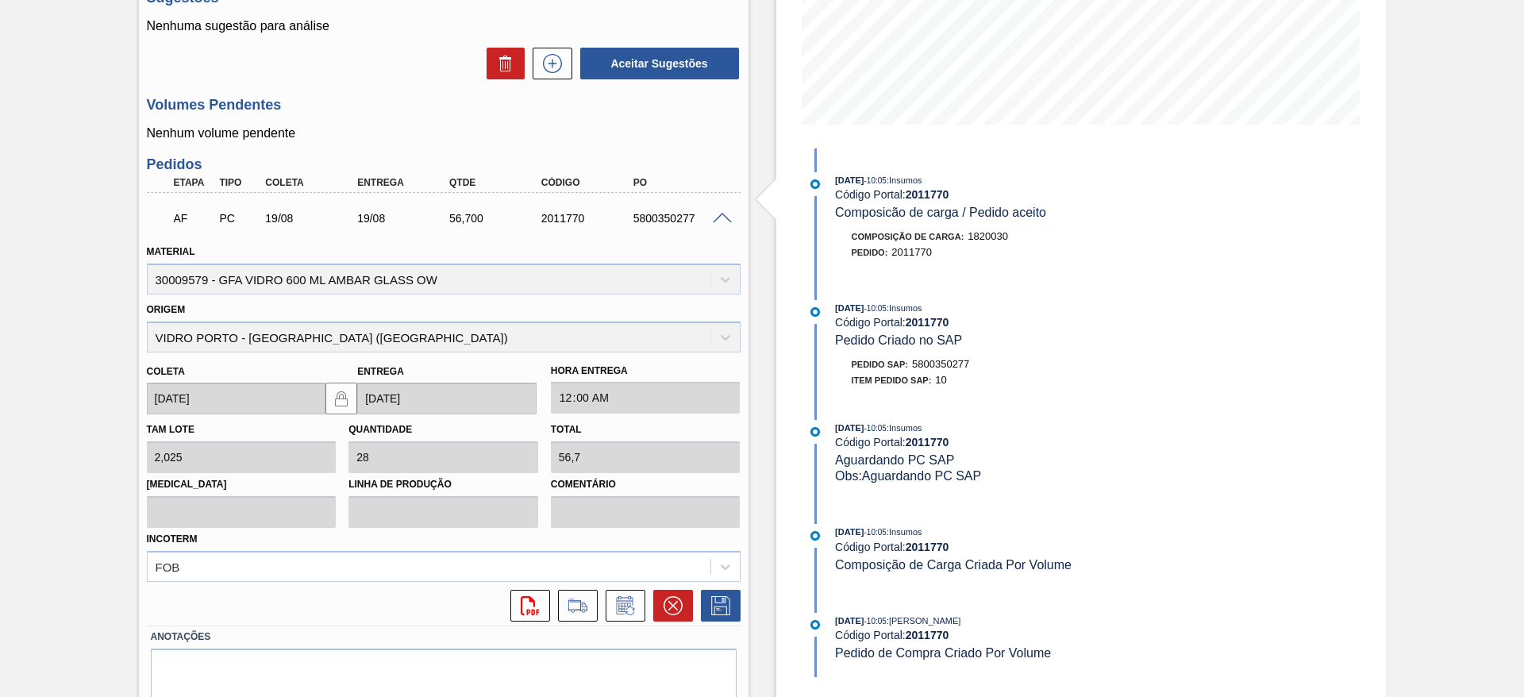
scroll to position [399, 0]
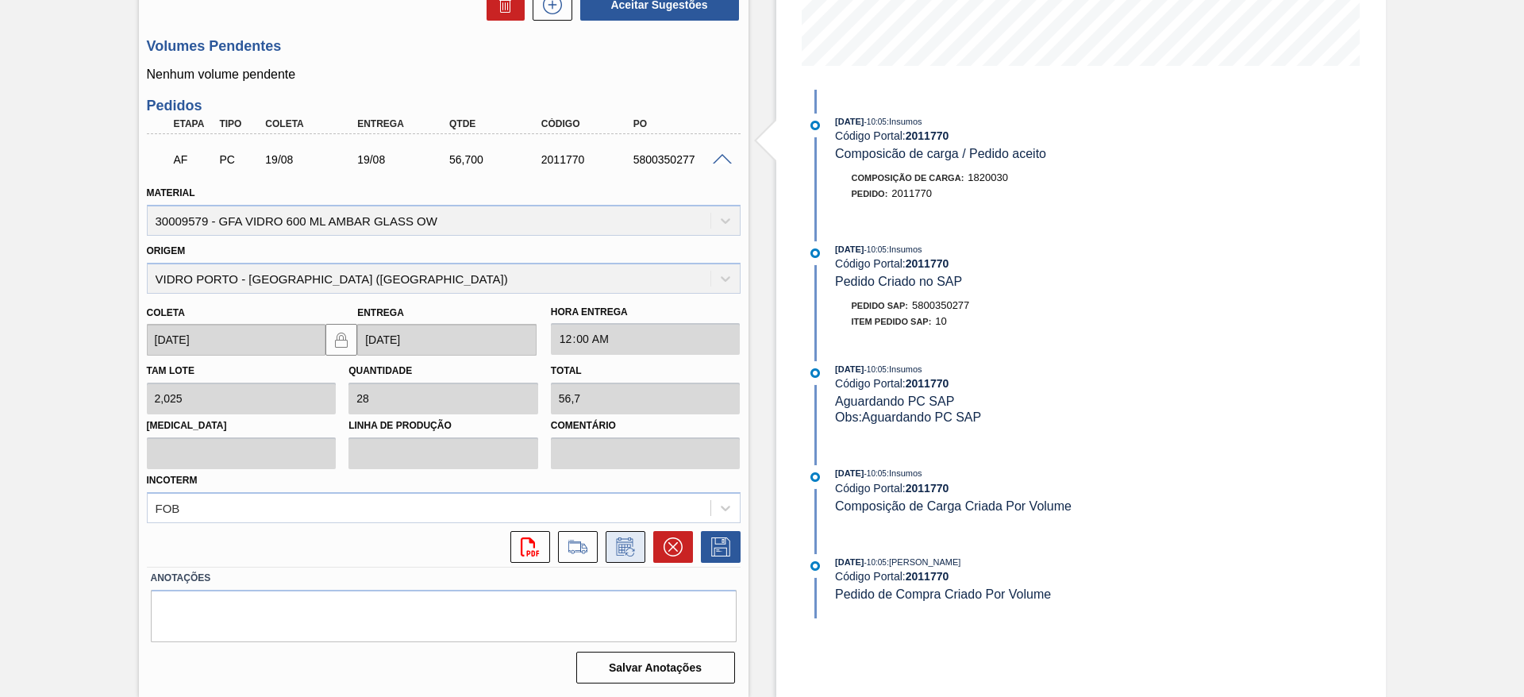
click at [622, 553] on icon at bounding box center [625, 547] width 25 height 19
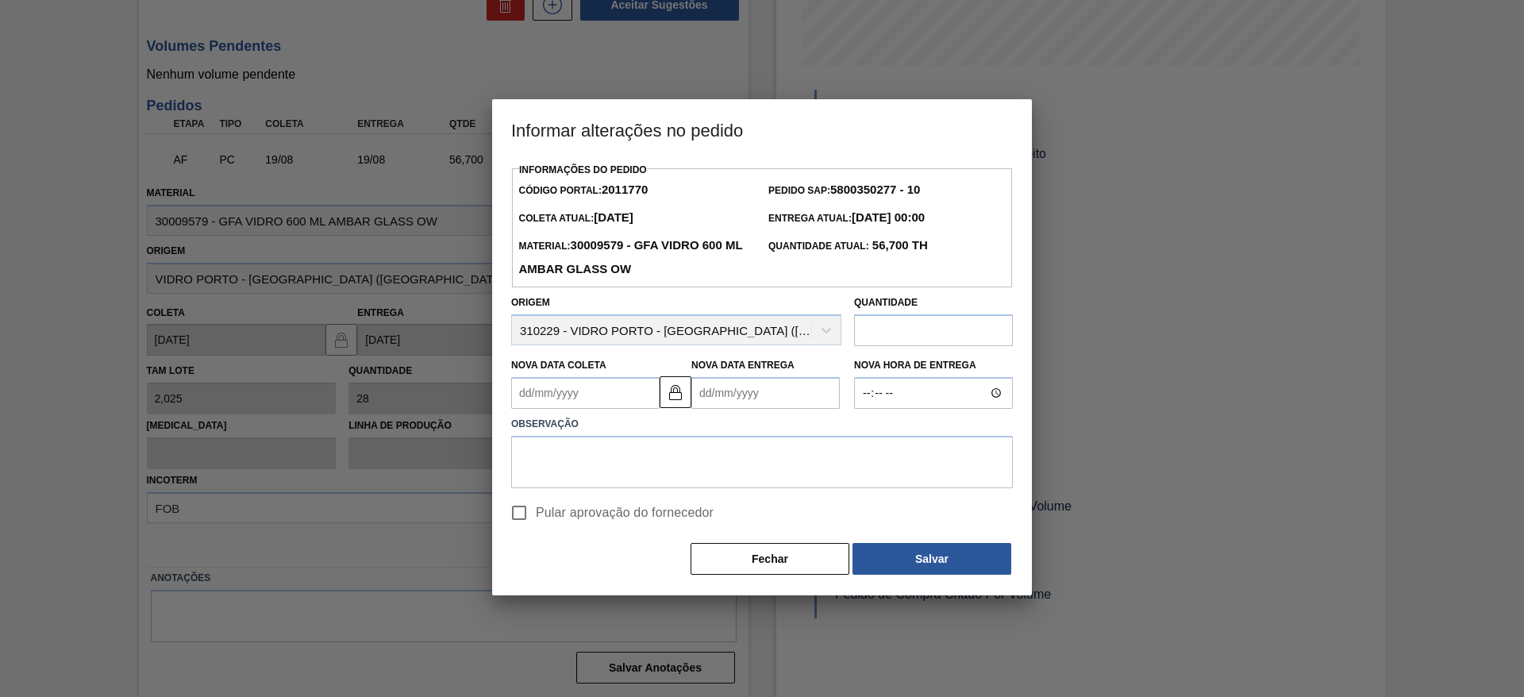
click at [558, 400] on Coleta2011770 "Nova Data Coleta" at bounding box center [585, 393] width 148 height 32
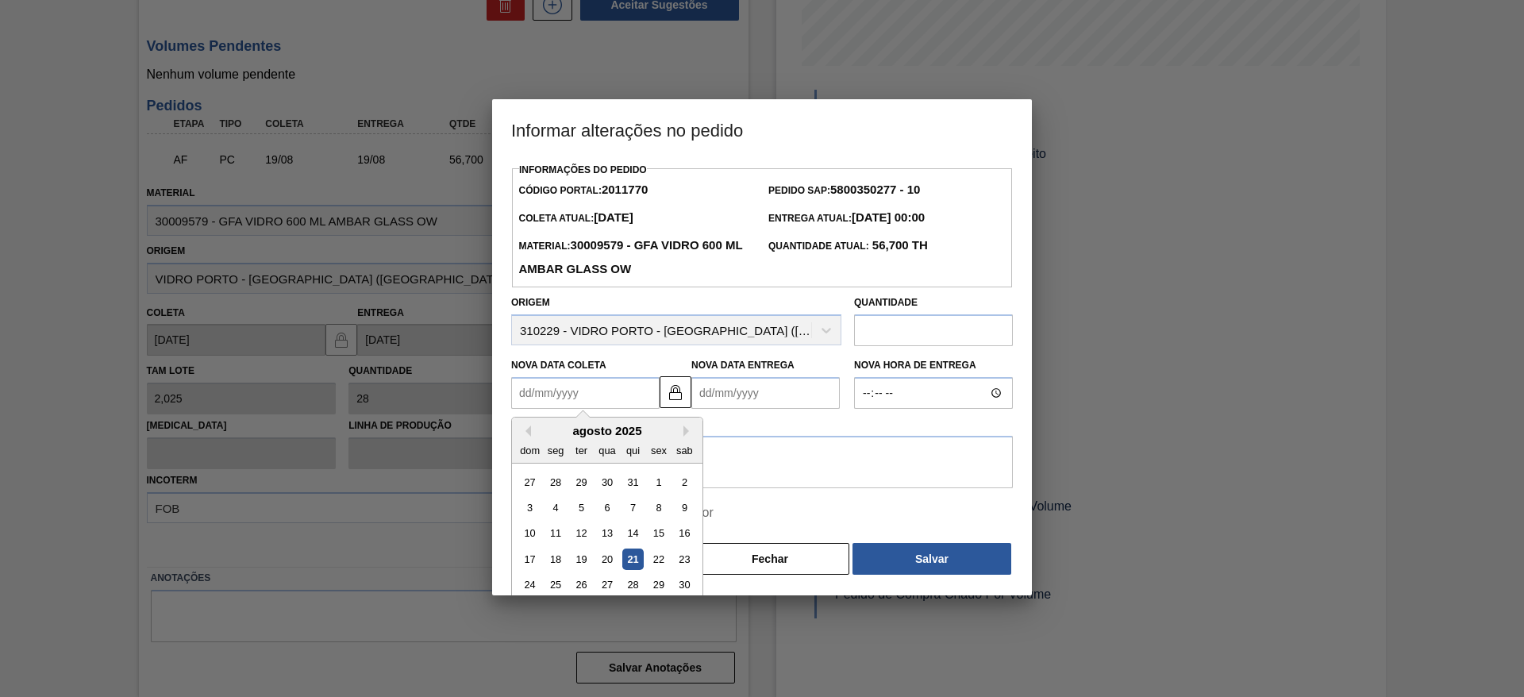
click at [631, 557] on div "21" at bounding box center [632, 559] width 21 height 21
type Coleta2011770 "[DATE]"
type Entrega2011770 "[DATE]"
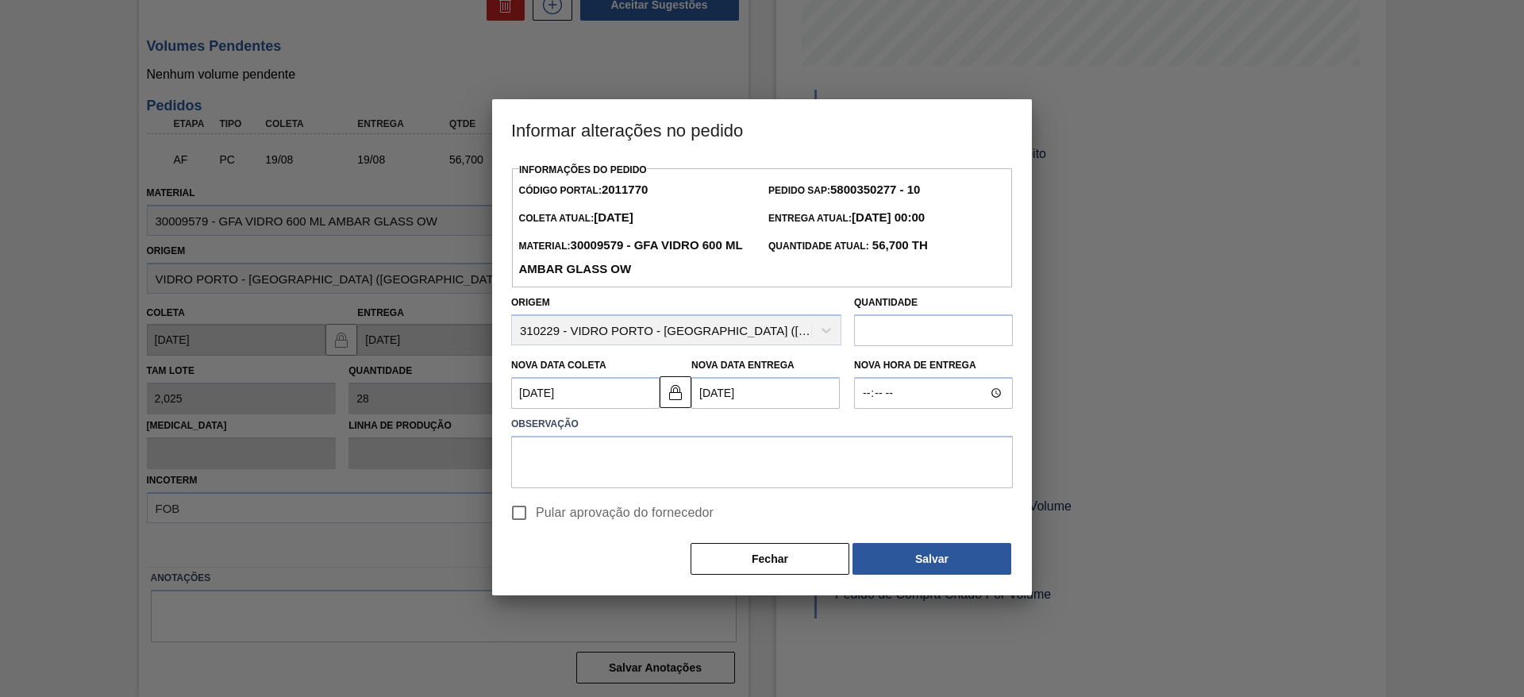
click at [514, 511] on input "Pular aprovação do fornecedor" at bounding box center [519, 512] width 33 height 33
checkbox input "true"
click at [954, 564] on button "Salvar" at bounding box center [932, 559] width 159 height 32
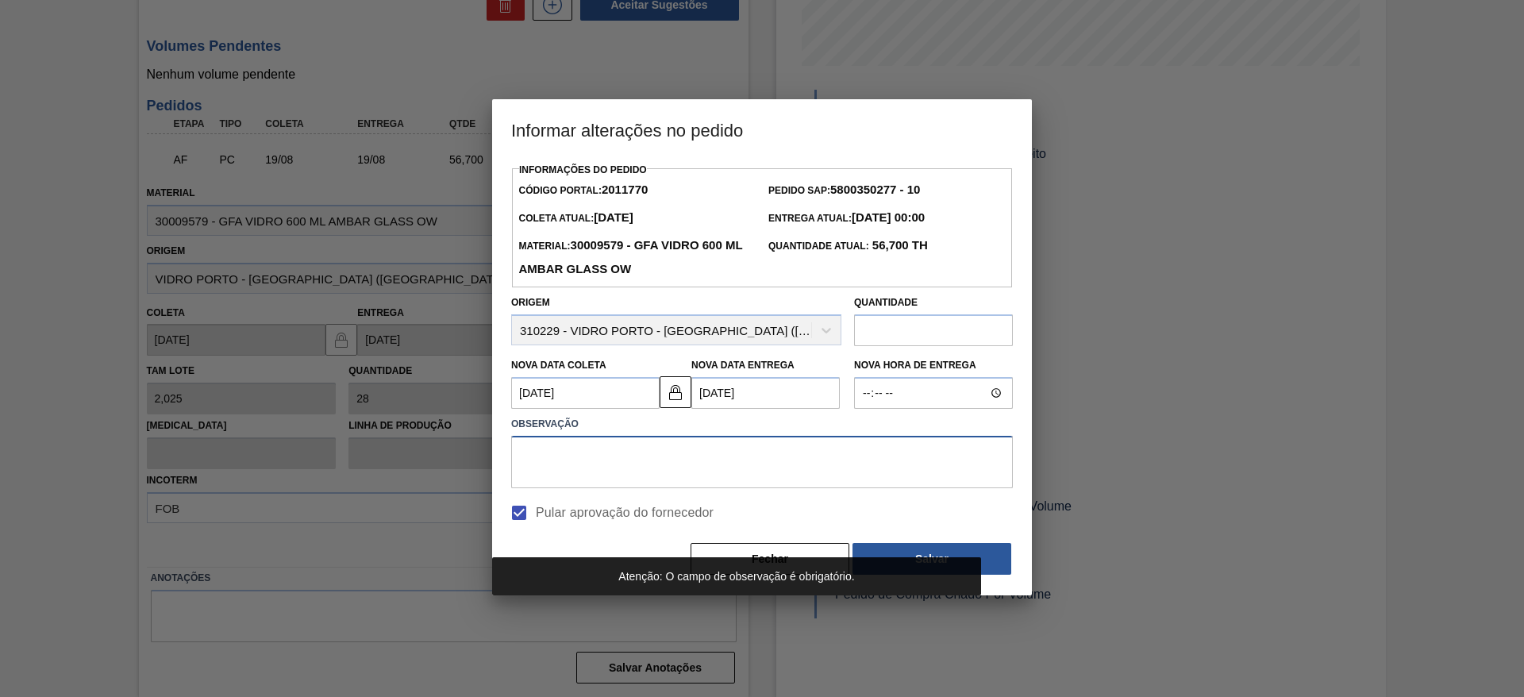
click at [787, 455] on textarea at bounding box center [762, 462] width 502 height 52
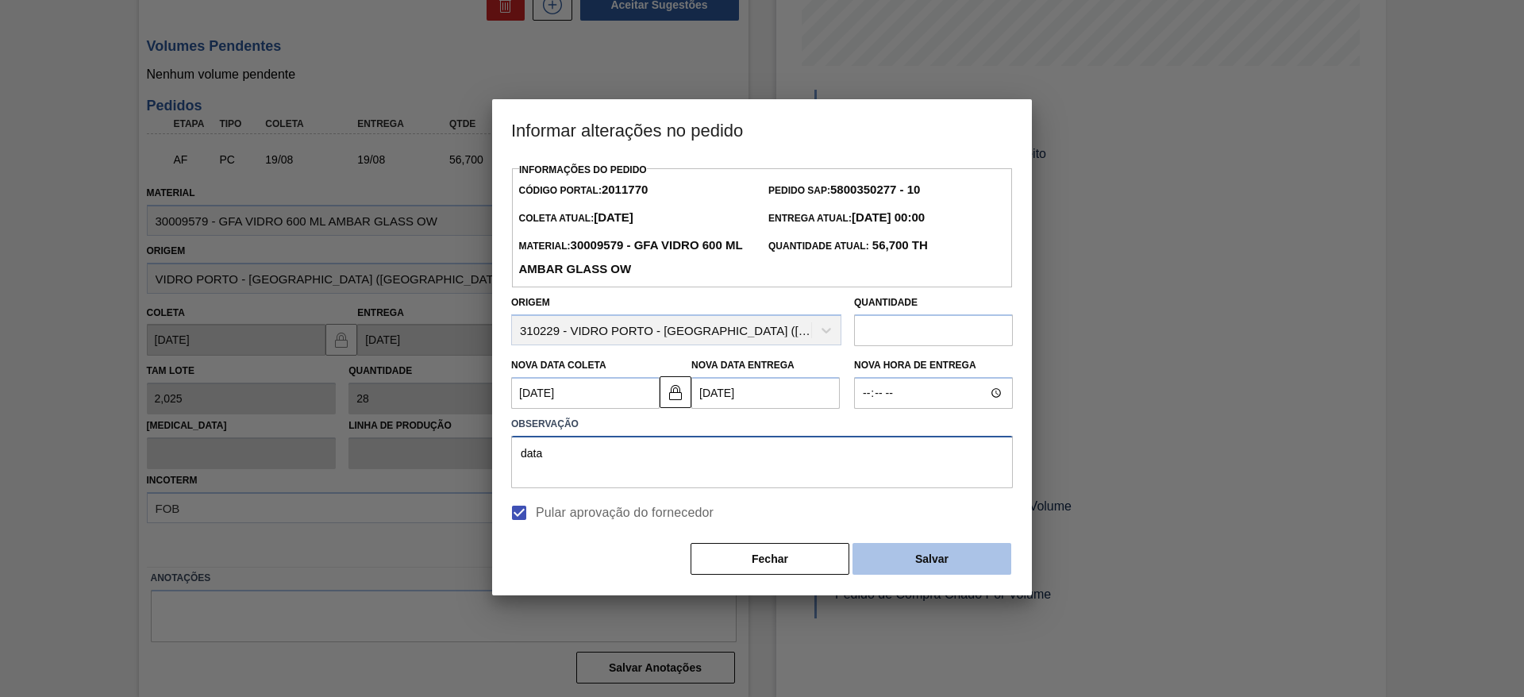
type textarea "data"
click at [866, 557] on button "Salvar" at bounding box center [932, 559] width 159 height 32
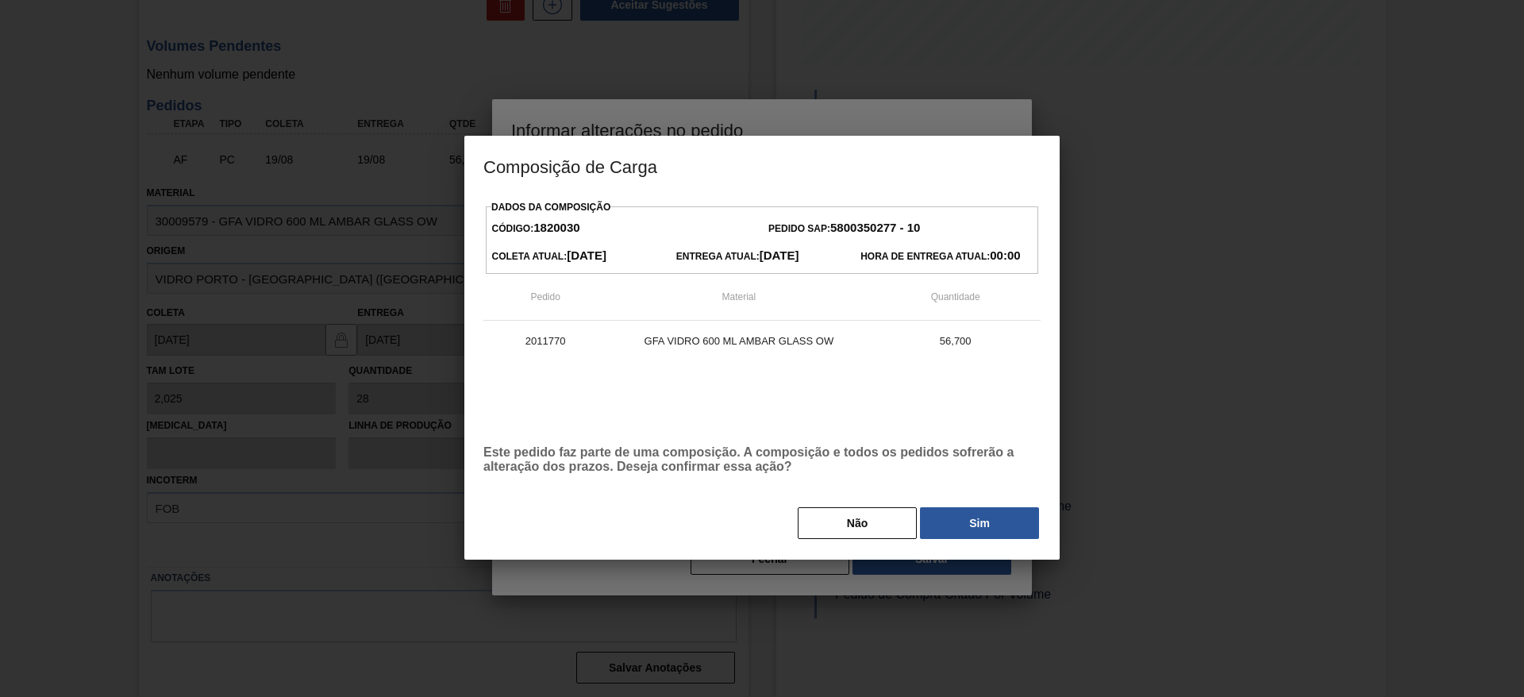
click at [1016, 520] on button "Sim" at bounding box center [979, 523] width 119 height 32
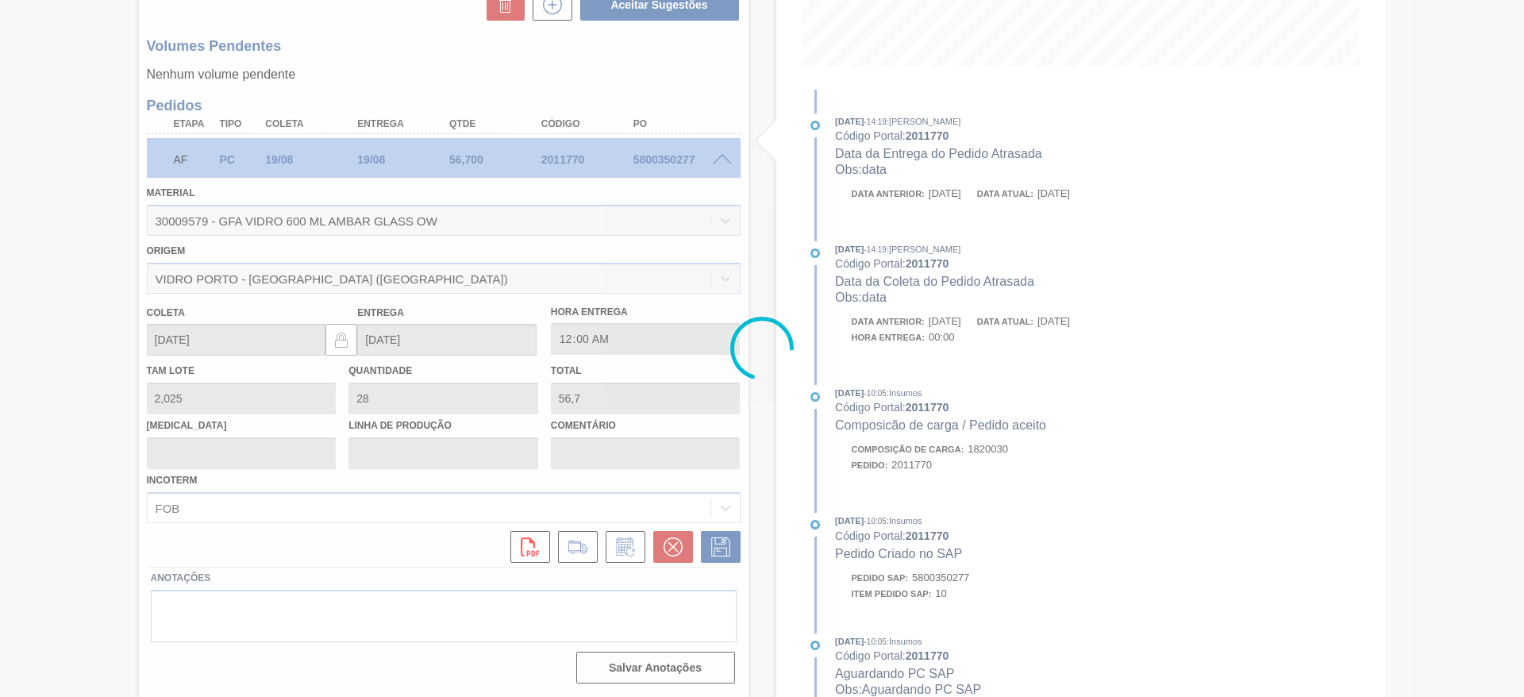
type input "data"
type input "[DATE]"
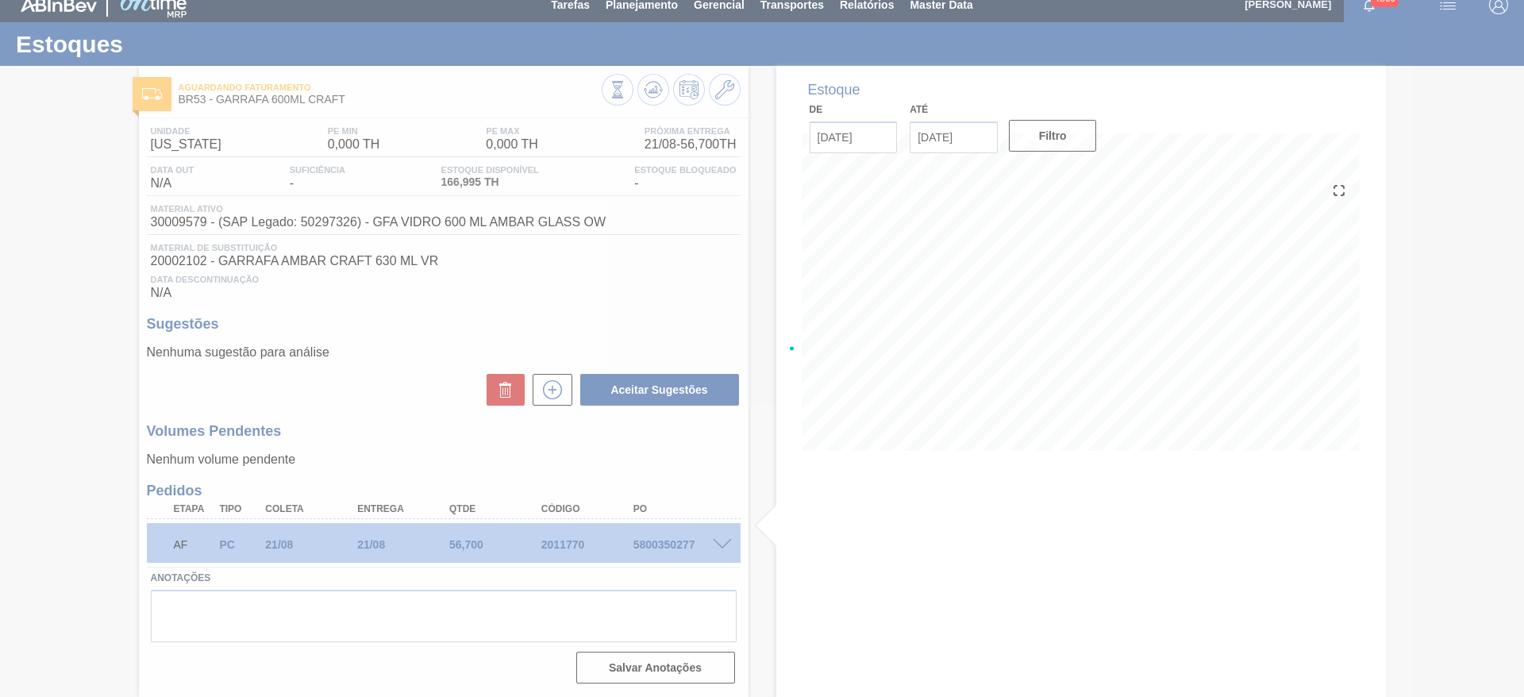
scroll to position [13, 0]
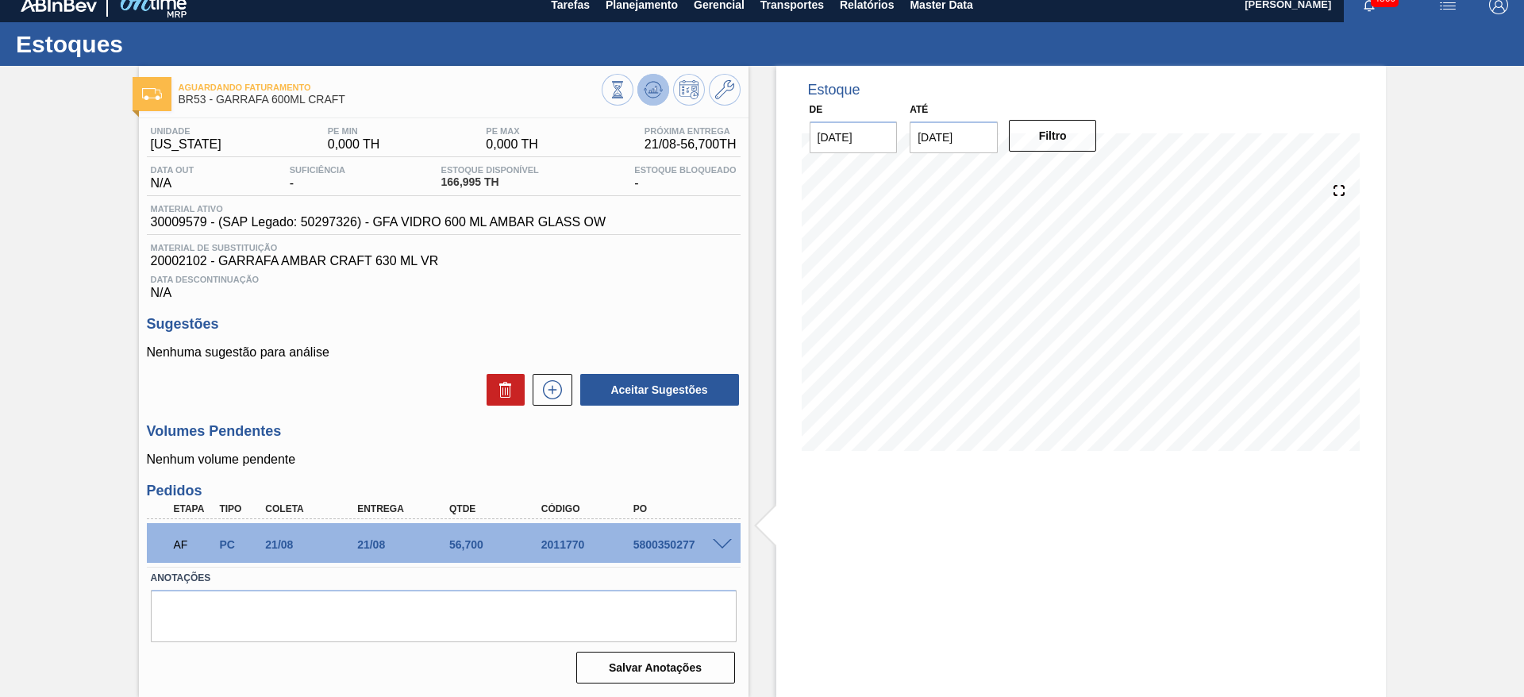
click at [655, 76] on button at bounding box center [654, 90] width 32 height 32
click at [718, 544] on span at bounding box center [722, 545] width 19 height 12
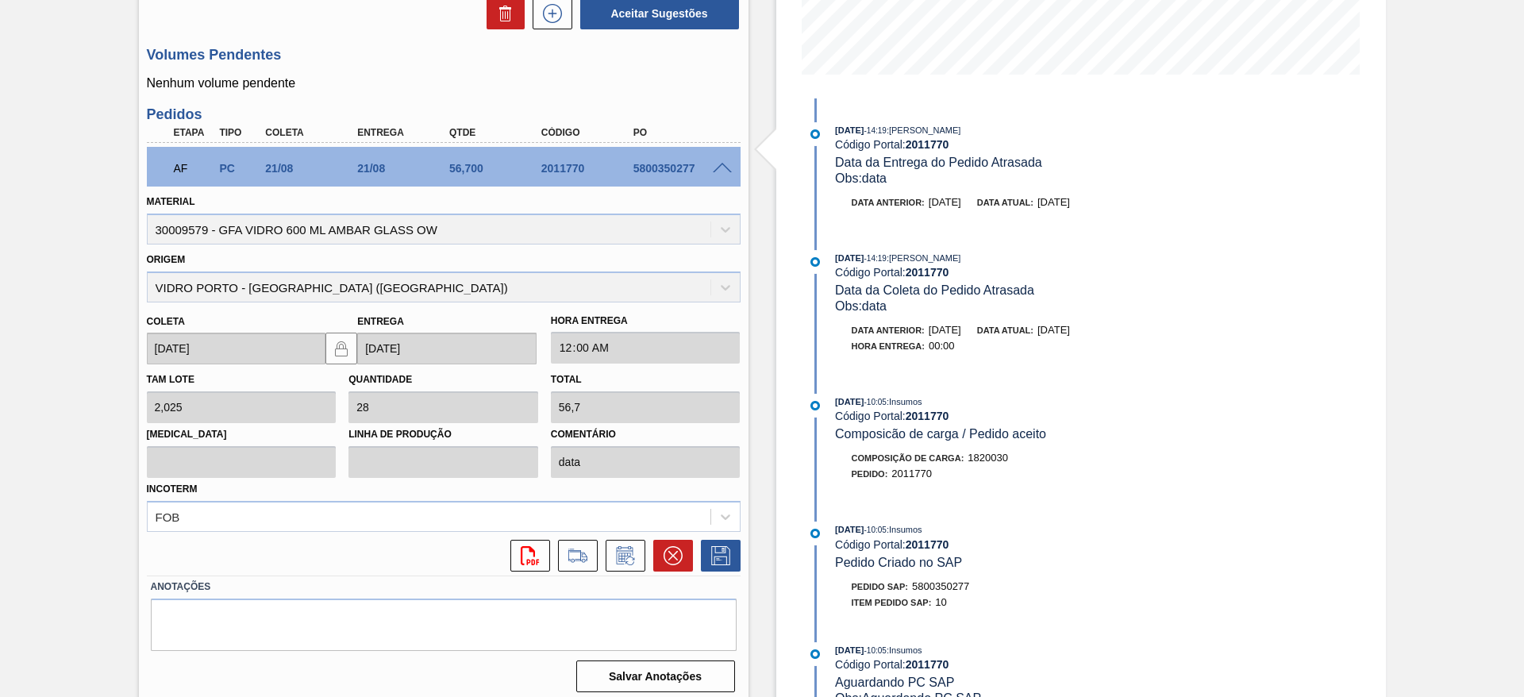
scroll to position [399, 0]
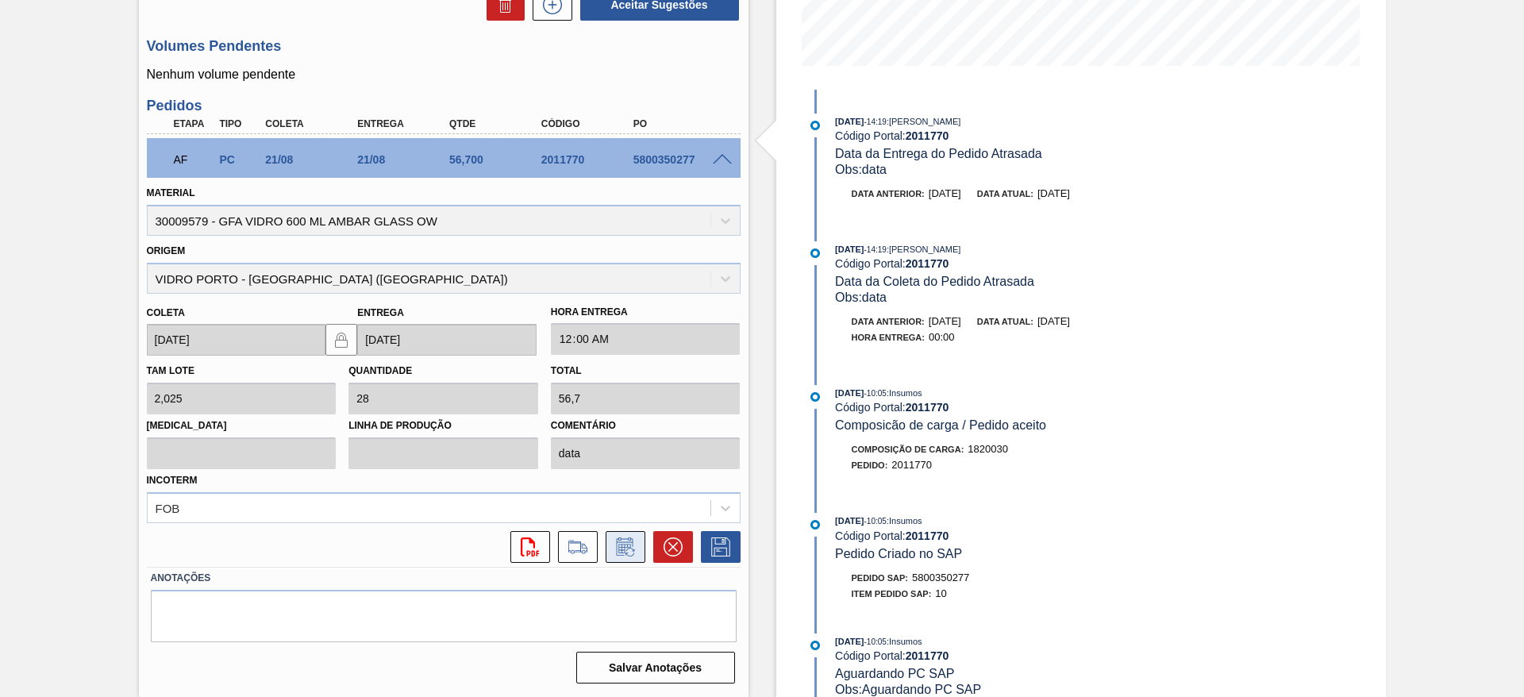
click at [630, 555] on icon at bounding box center [625, 547] width 25 height 19
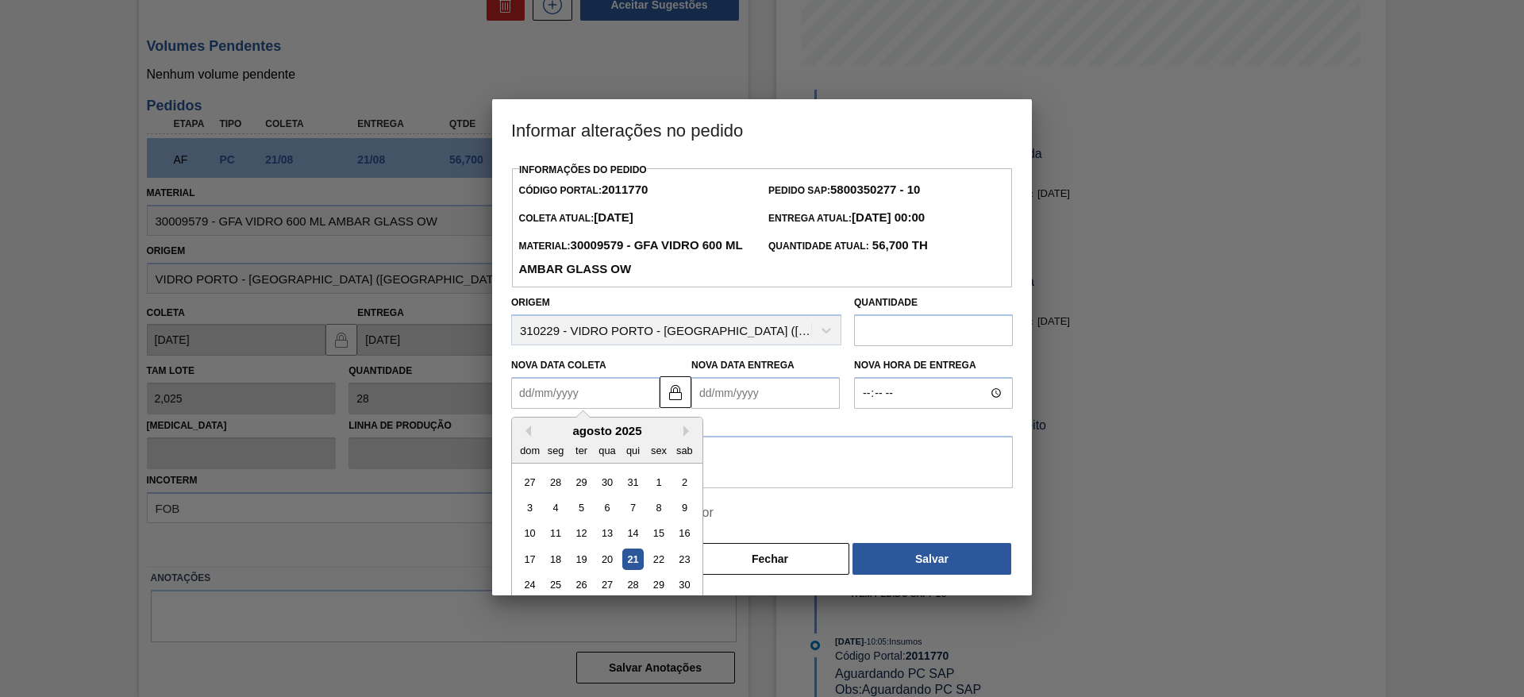
click at [587, 397] on Coleta2011770 "Nova Data Coleta" at bounding box center [585, 393] width 148 height 32
click at [665, 565] on div "22" at bounding box center [658, 559] width 21 height 21
type Coleta2011770 "[DATE]"
type Entrega2011770 "[DATE]"
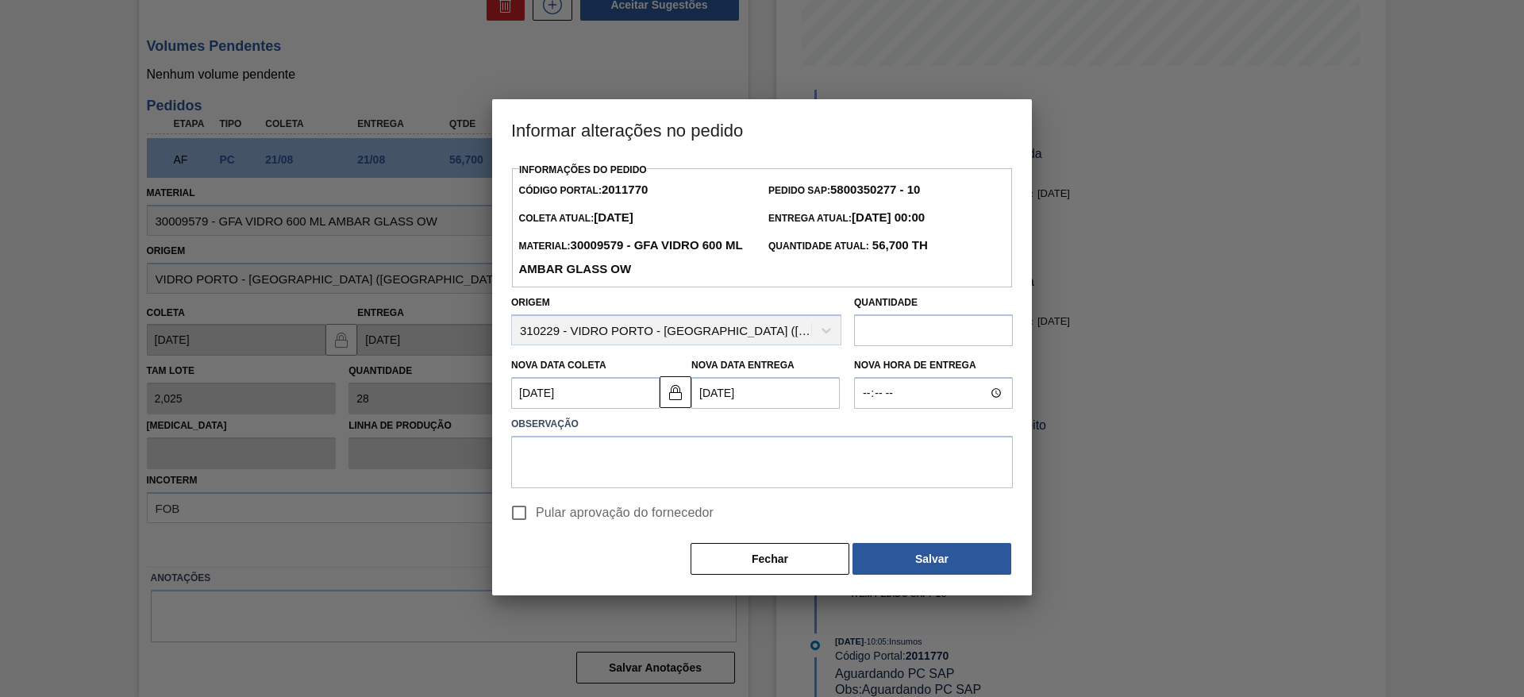
click at [518, 511] on input "Pular aprovação do fornecedor" at bounding box center [519, 512] width 33 height 33
checkbox input "true"
click at [895, 565] on button "Salvar" at bounding box center [932, 559] width 159 height 32
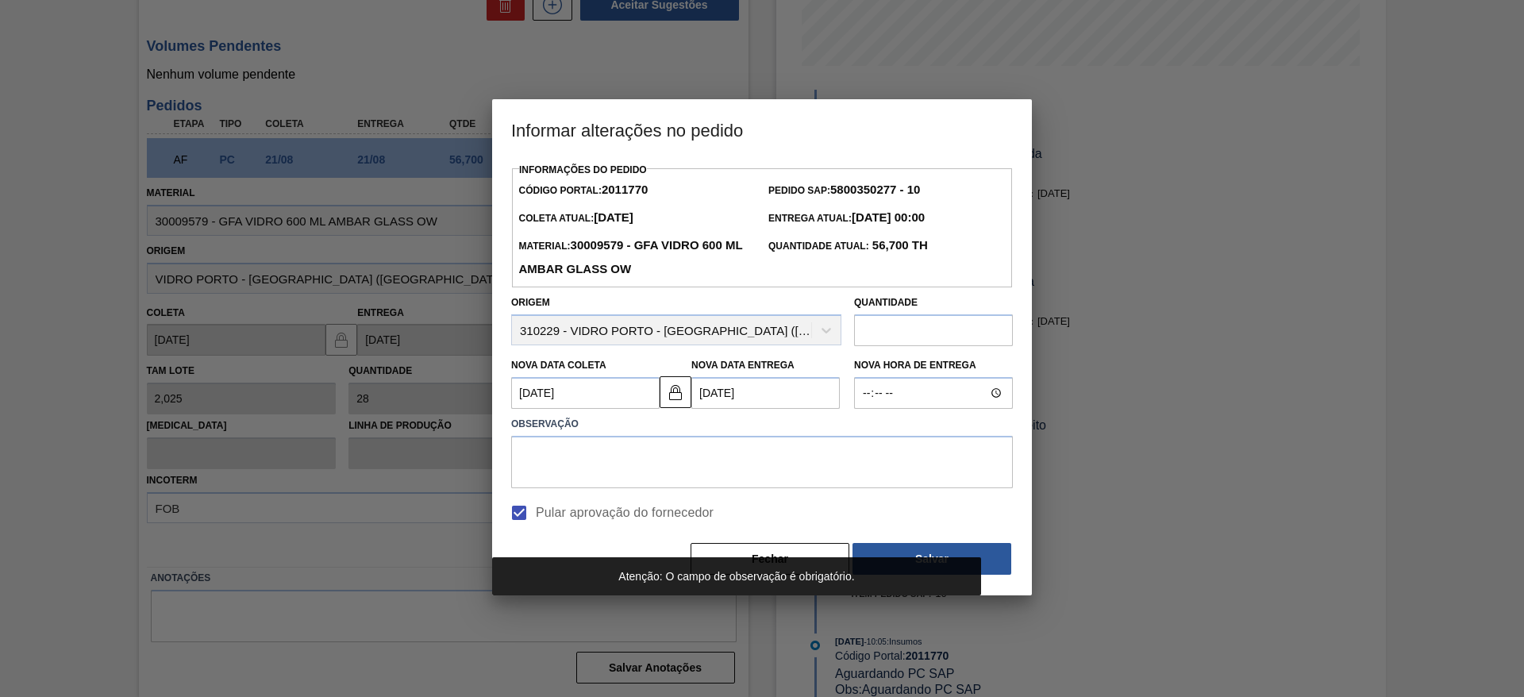
click at [817, 497] on div "Pular aprovação do fornecedor" at bounding box center [762, 510] width 515 height 37
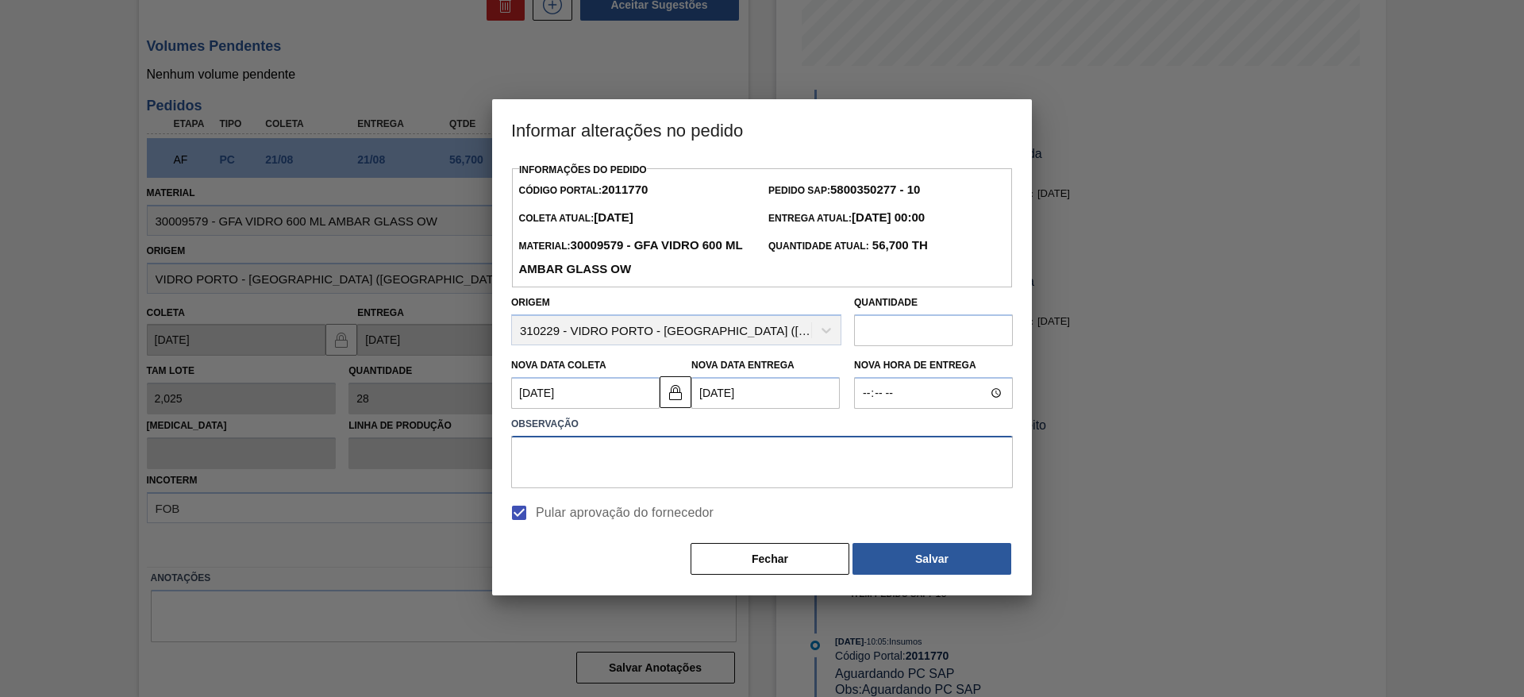
click at [812, 476] on textarea at bounding box center [762, 462] width 502 height 52
type textarea "data"
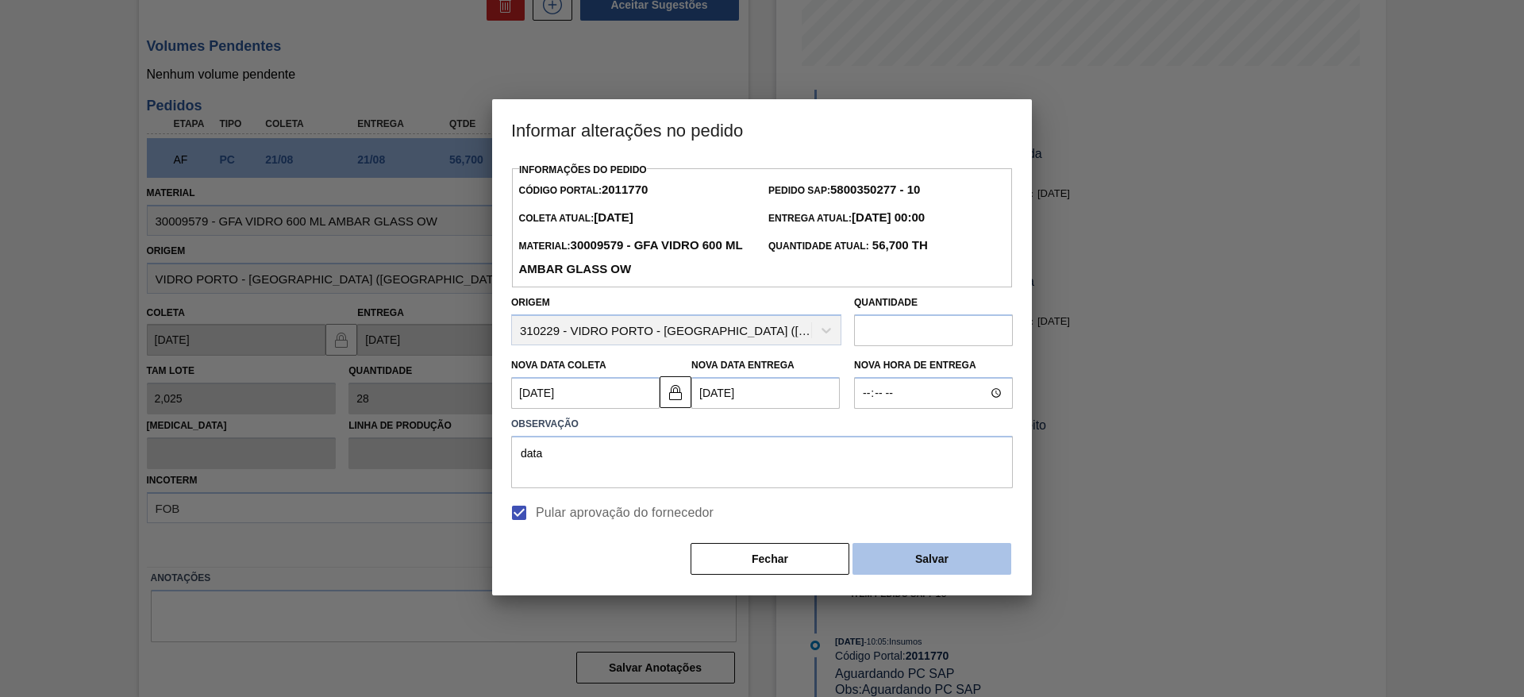
click at [916, 568] on button "Salvar" at bounding box center [932, 559] width 159 height 32
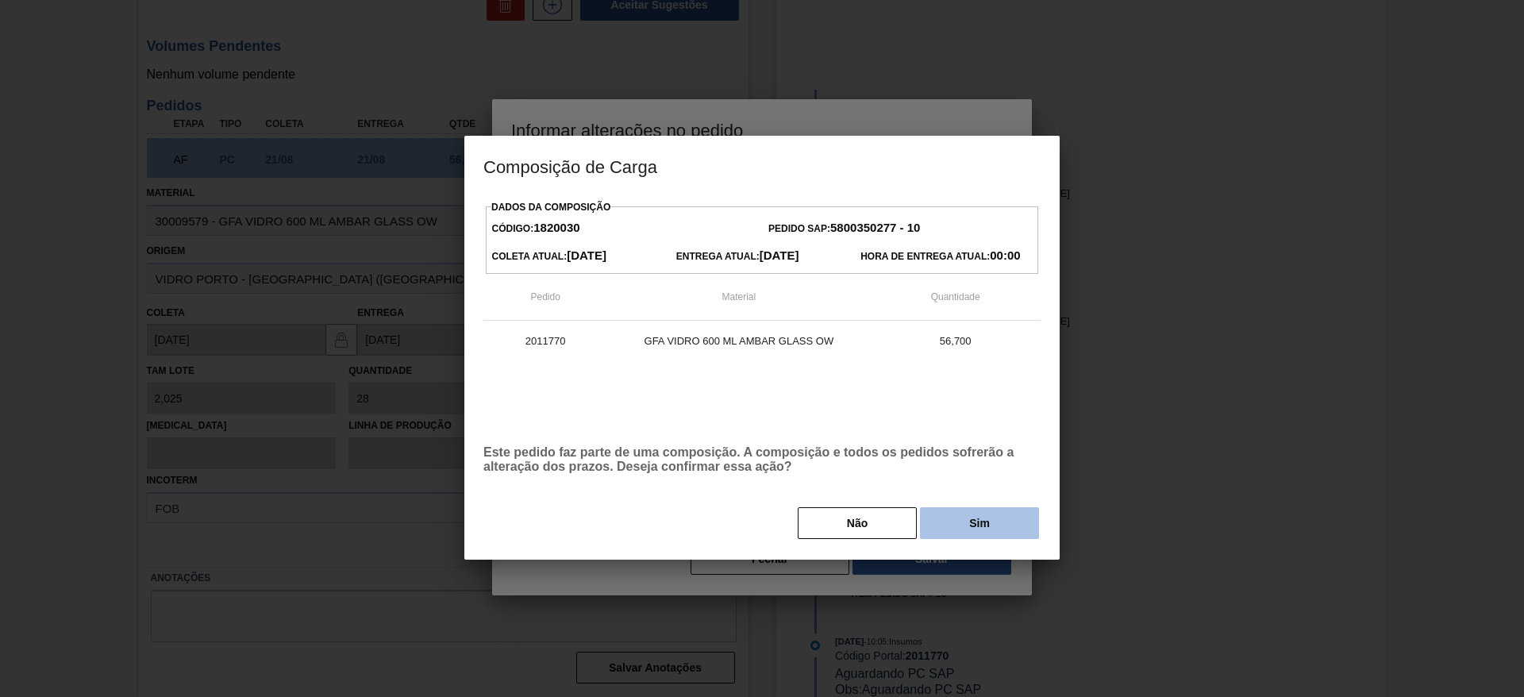
click at [955, 524] on button "Sim" at bounding box center [979, 523] width 119 height 32
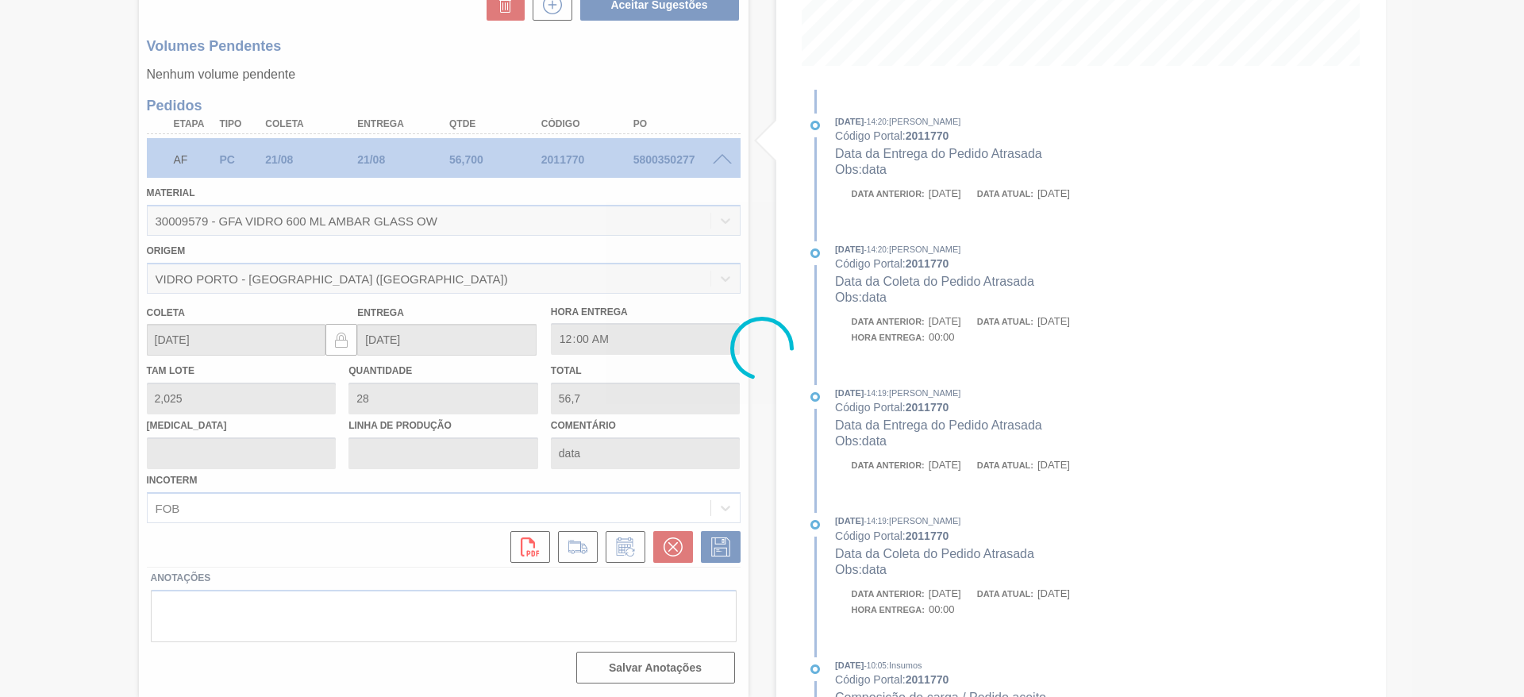
type input "[DATE]"
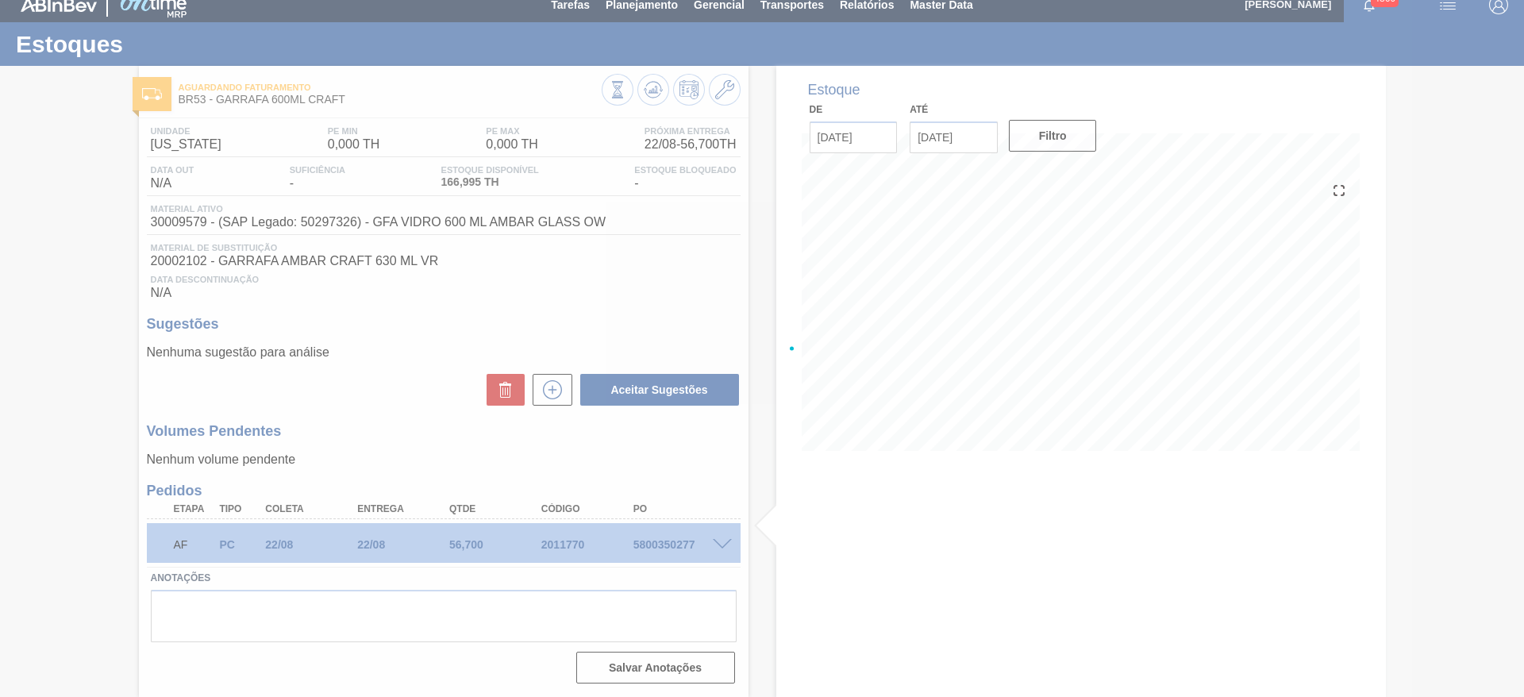
scroll to position [13, 0]
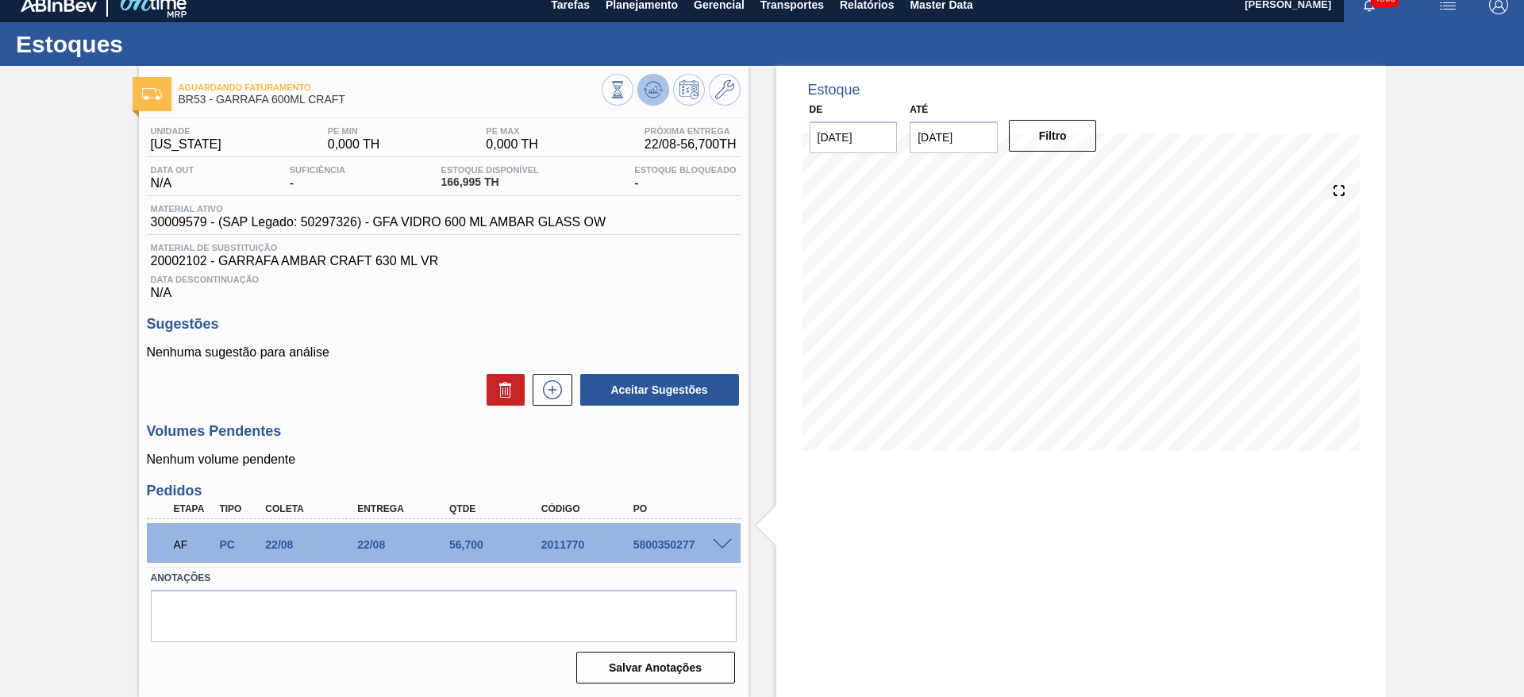
click at [665, 94] on button at bounding box center [654, 90] width 32 height 32
click at [928, 17] on button "Master Data" at bounding box center [941, 5] width 79 height 36
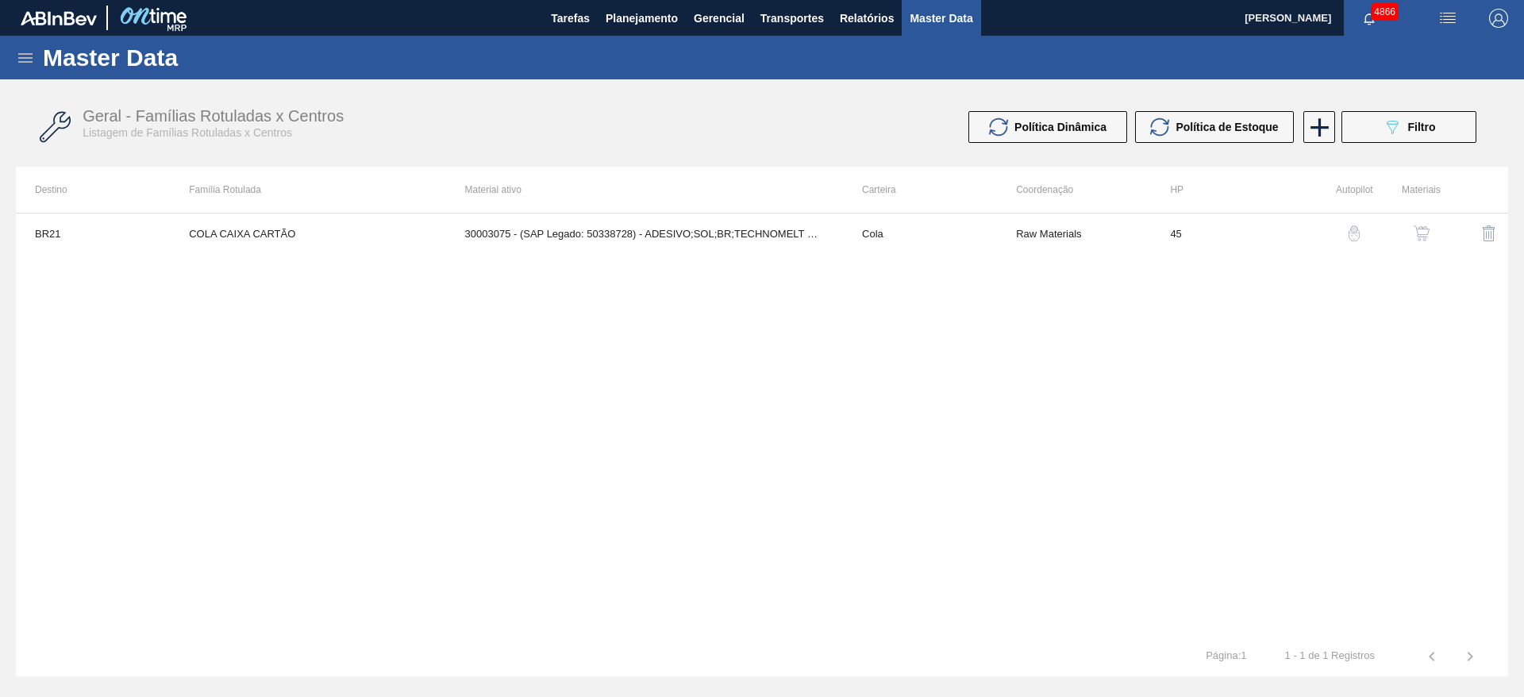
click at [23, 68] on div "Master Data" at bounding box center [762, 58] width 1524 height 44
click at [21, 63] on icon at bounding box center [25, 57] width 19 height 19
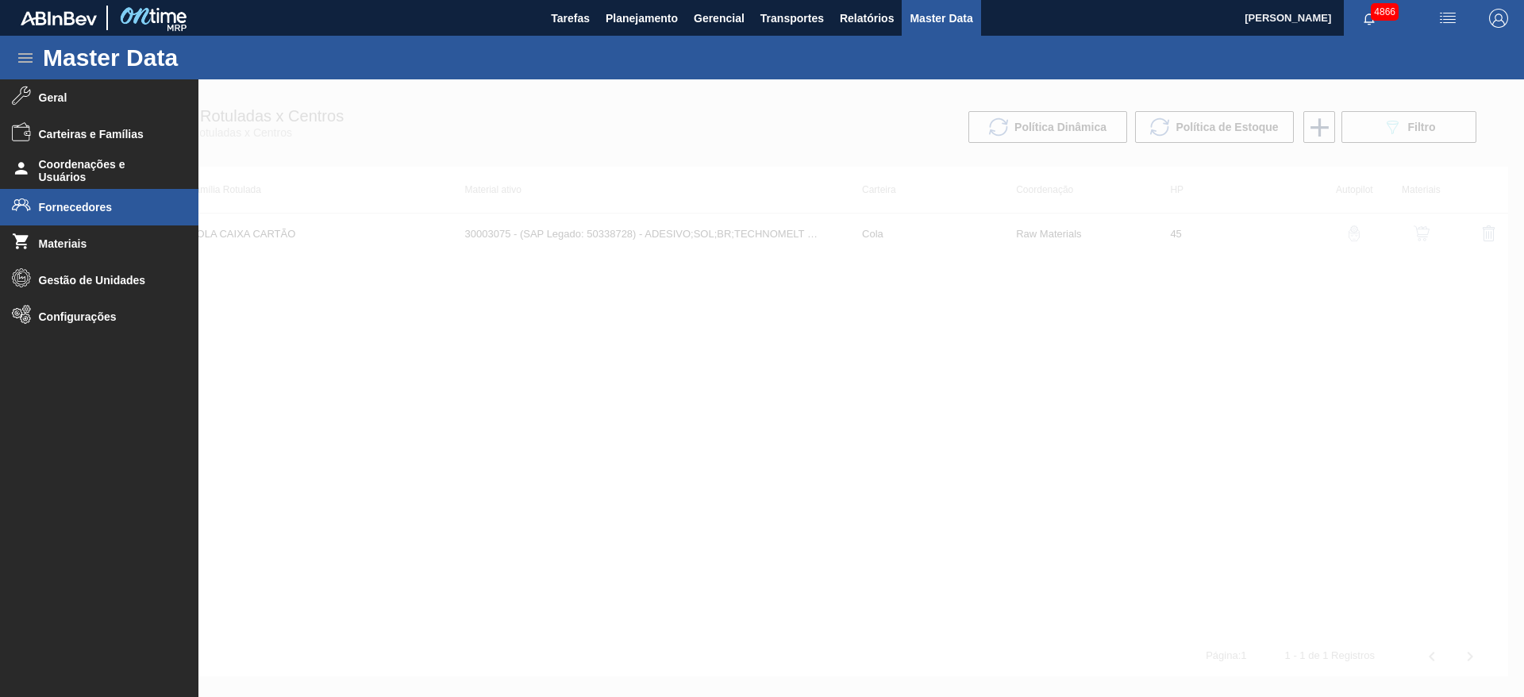
click at [64, 199] on li "Fornecedores" at bounding box center [99, 207] width 199 height 37
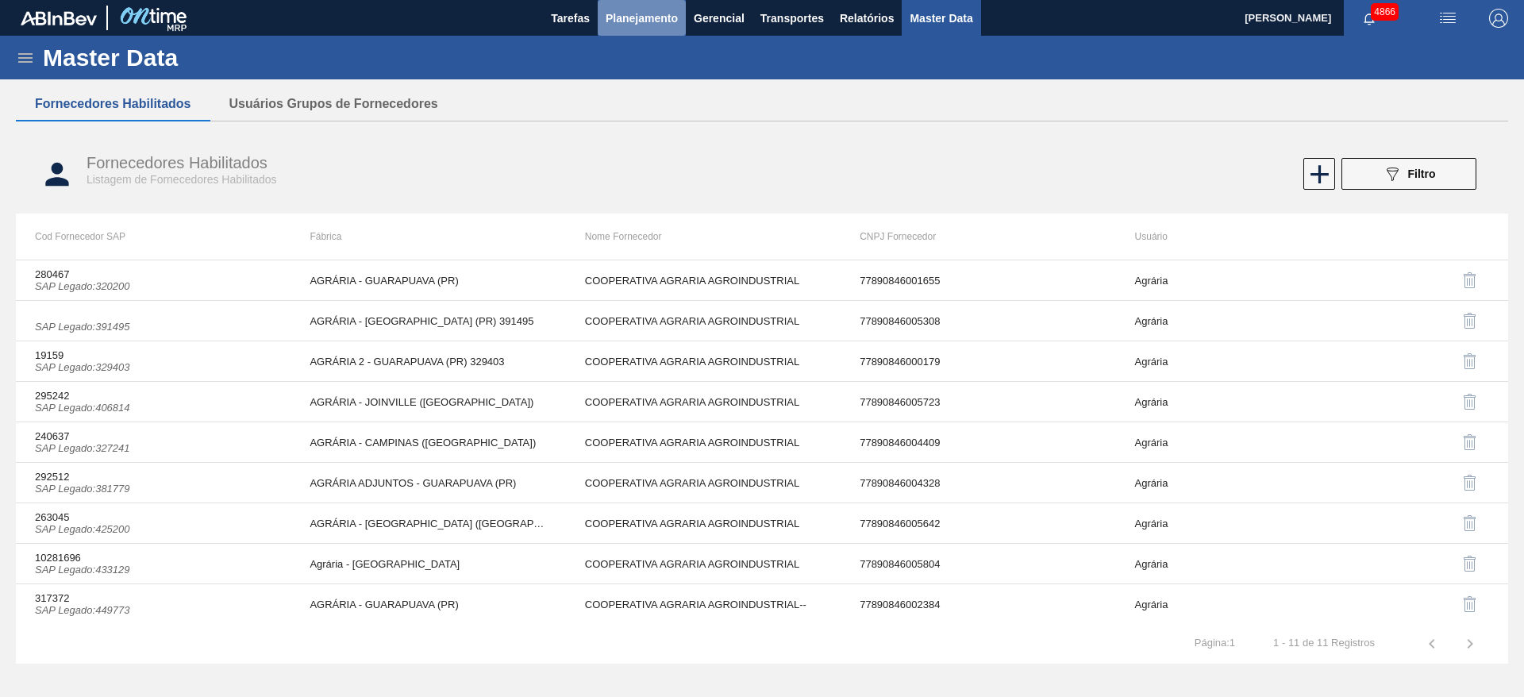
click at [631, 29] on button "Planejamento" at bounding box center [642, 18] width 88 height 36
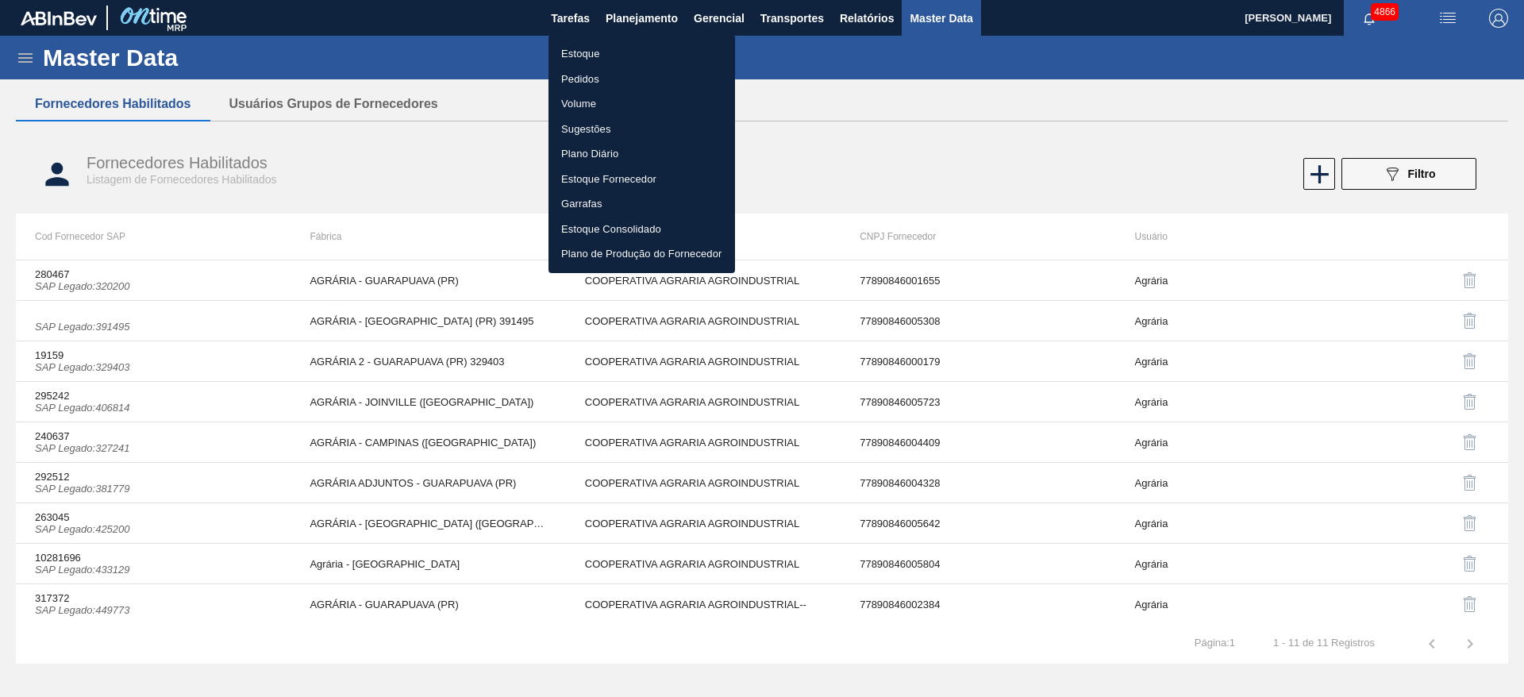
click at [803, 133] on div at bounding box center [762, 348] width 1524 height 697
